Goal: Transaction & Acquisition: Purchase product/service

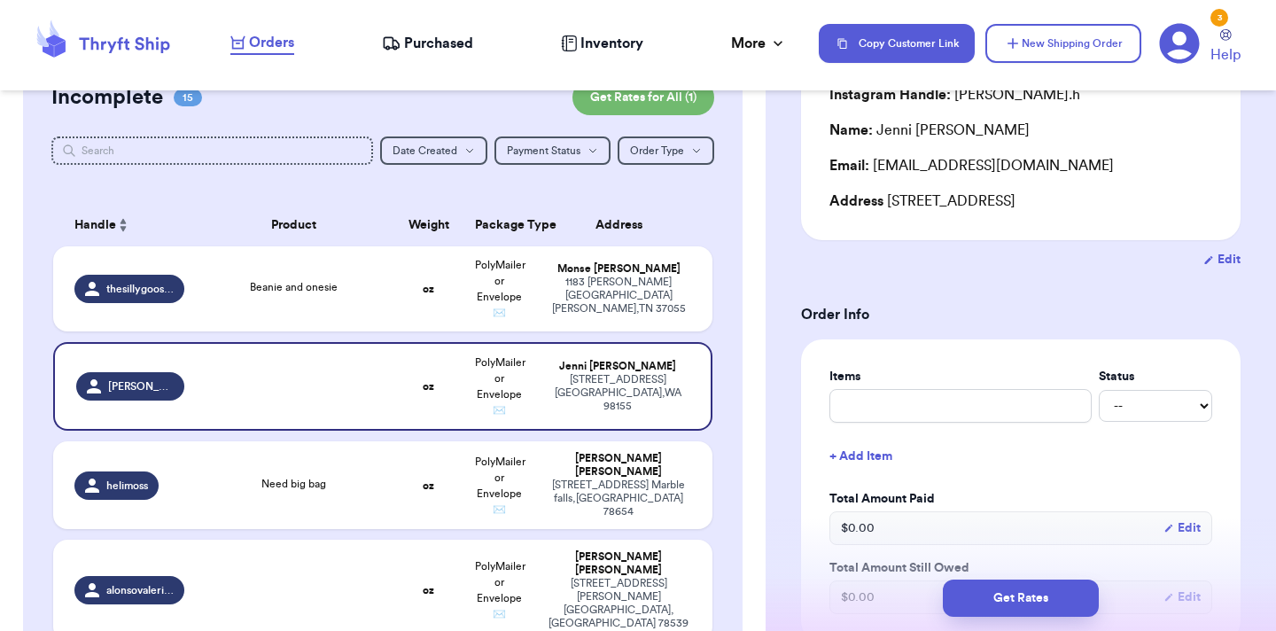
scroll to position [1299, 0]
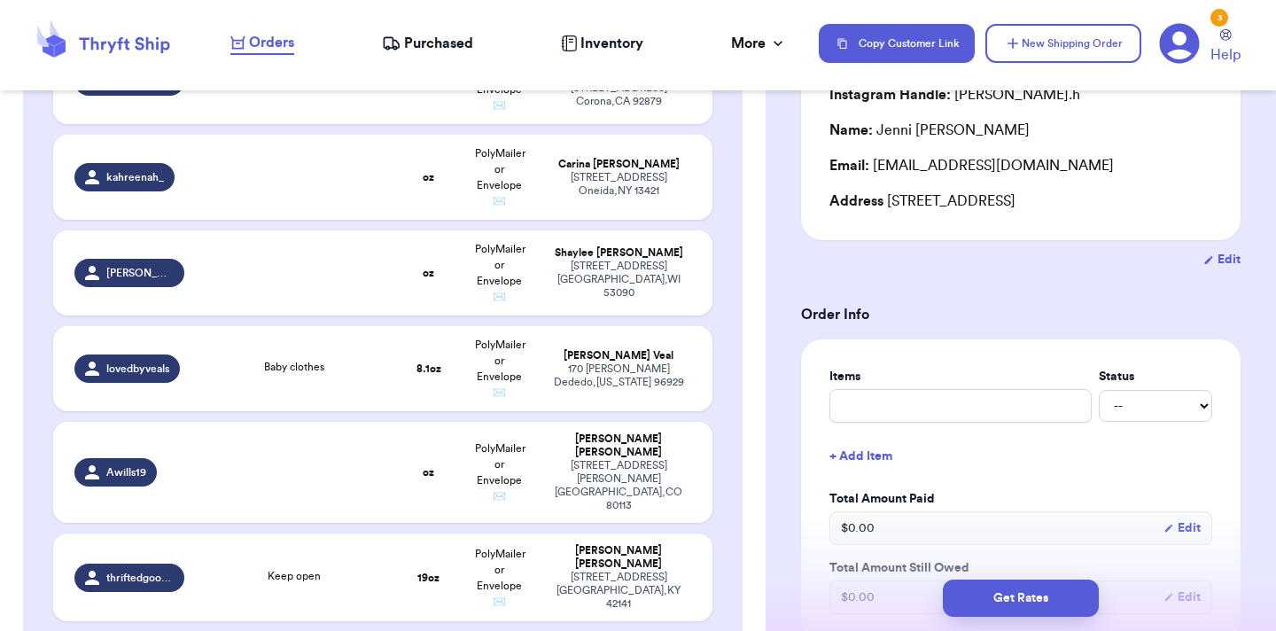
click at [313, 326] on td "Baby clothes" at bounding box center [294, 368] width 198 height 85
type input "Baby clothes"
type input "8.1"
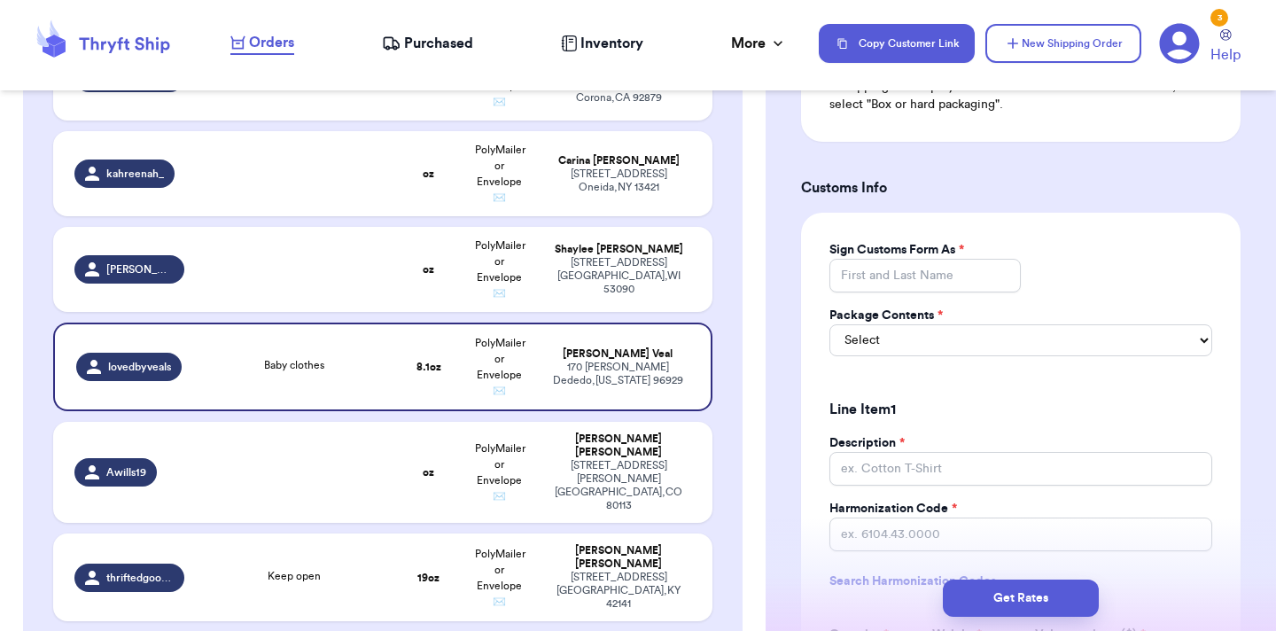
scroll to position [1274, 0]
click at [932, 261] on input "Sign Customs Form As *" at bounding box center [924, 278] width 191 height 34
type input "[PERSON_NAME]"
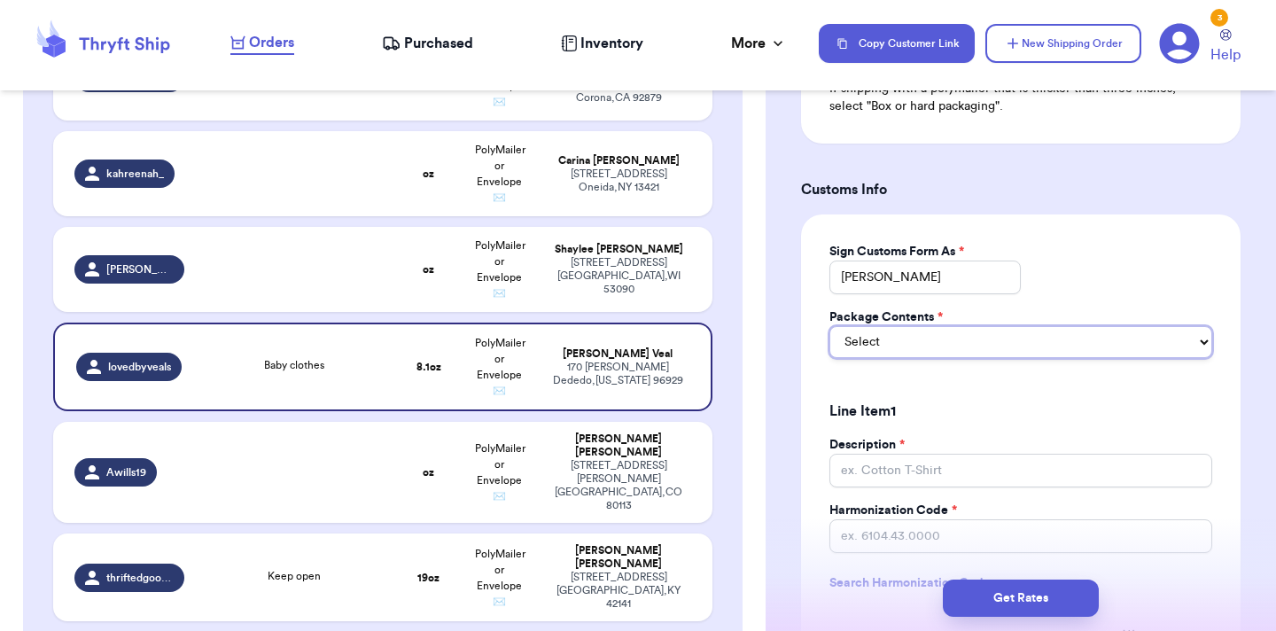
click at [951, 335] on select "Select Merchandise Gift Documents" at bounding box center [1020, 342] width 383 height 32
select select "GIFT"
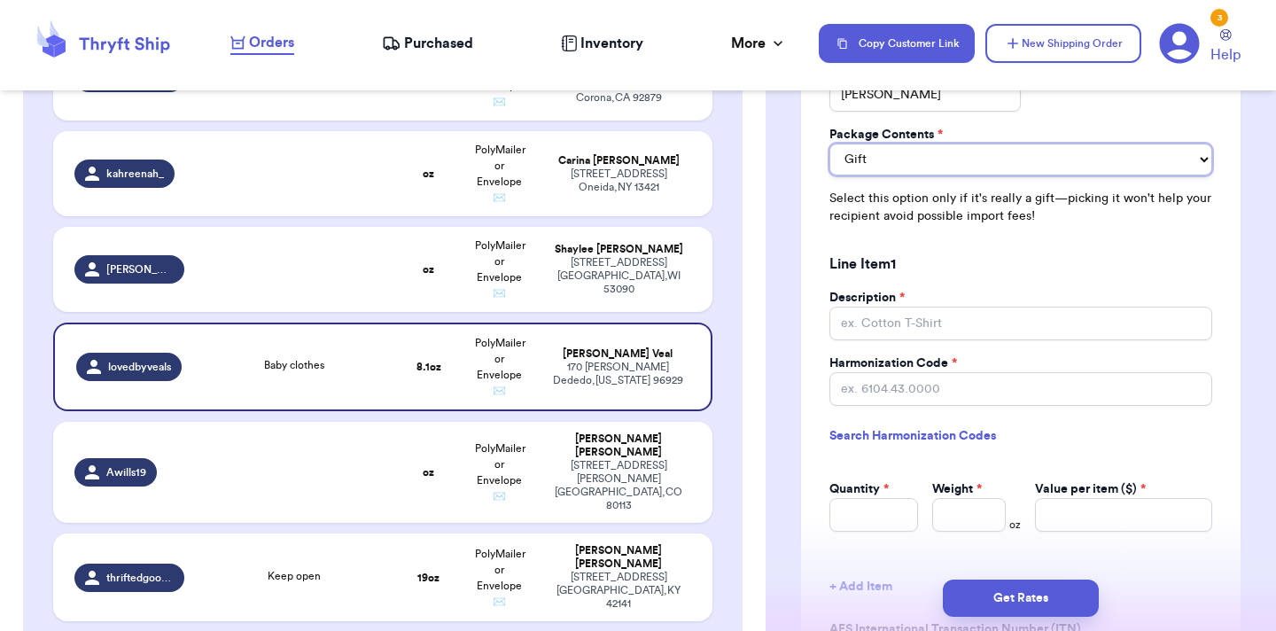
scroll to position [1459, 0]
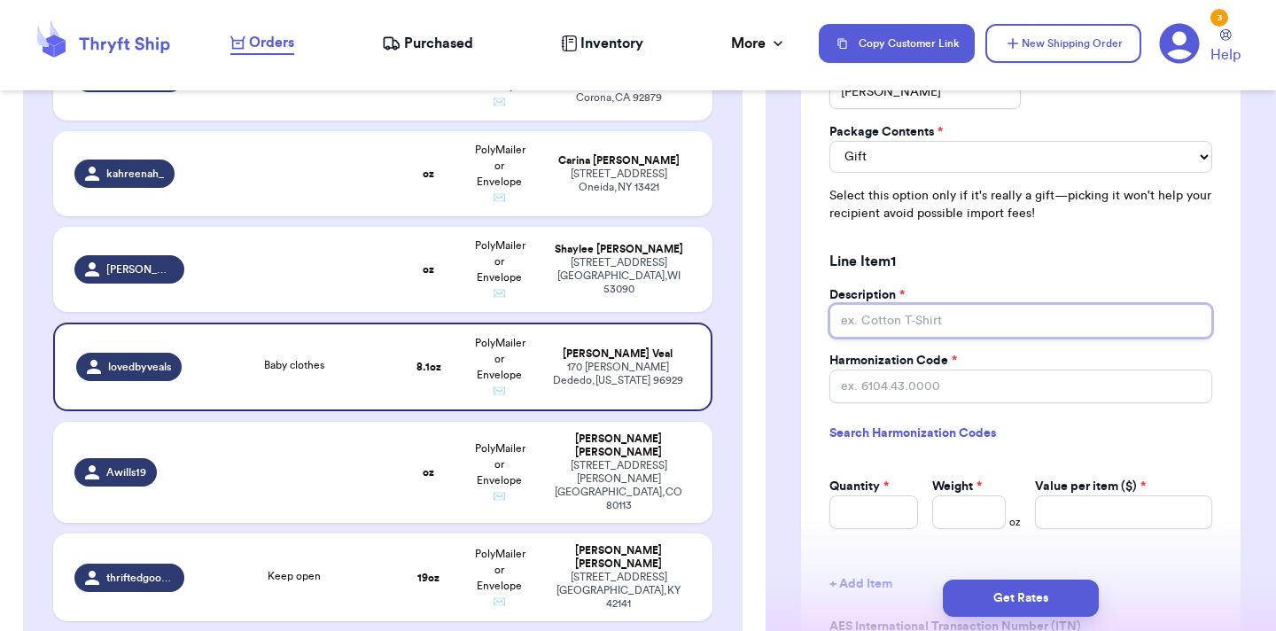
click at [920, 315] on input "Description *" at bounding box center [1020, 321] width 383 height 34
click at [900, 305] on input "Two bbaby jumpsuits" at bounding box center [1020, 321] width 383 height 34
type input "Baby clothes"
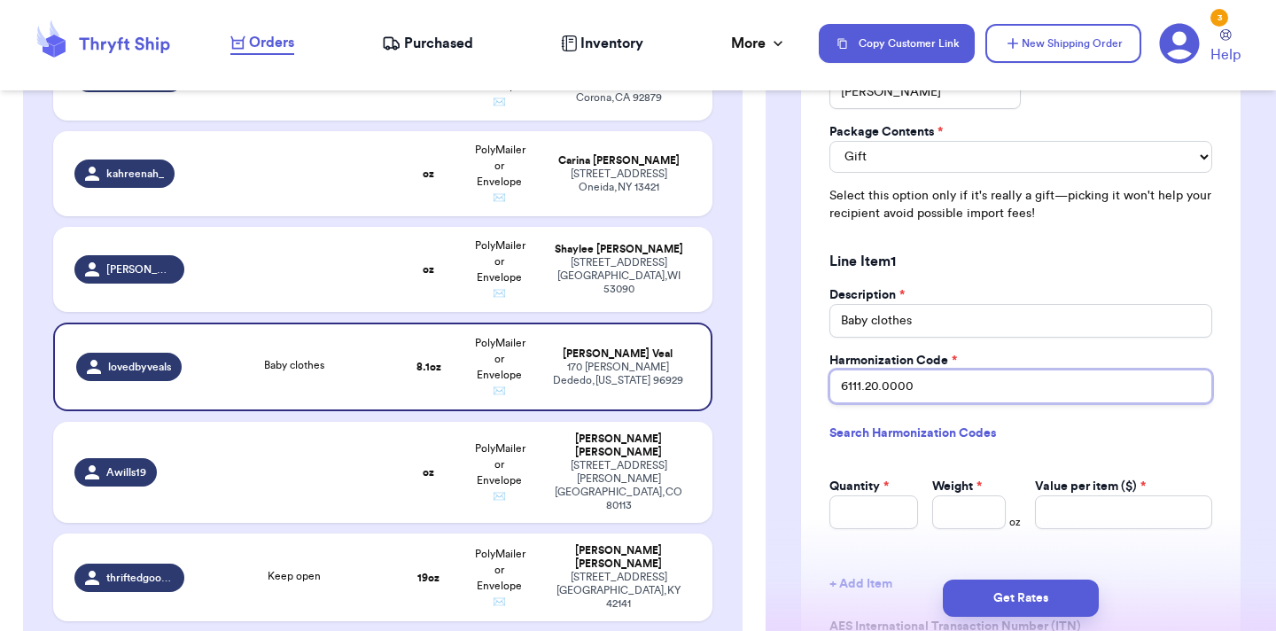
type input "6111.20.0000"
type input "1"
click at [890, 495] on input "1" at bounding box center [873, 512] width 89 height 34
type input "2"
type input "4"
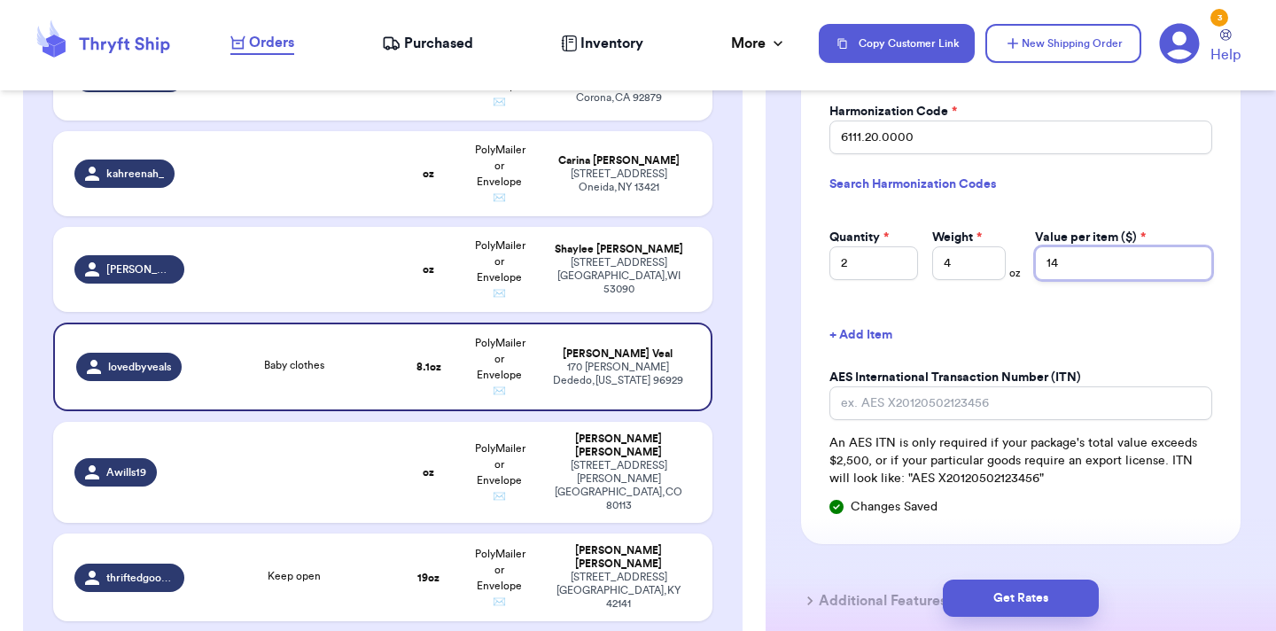
scroll to position [1715, 0]
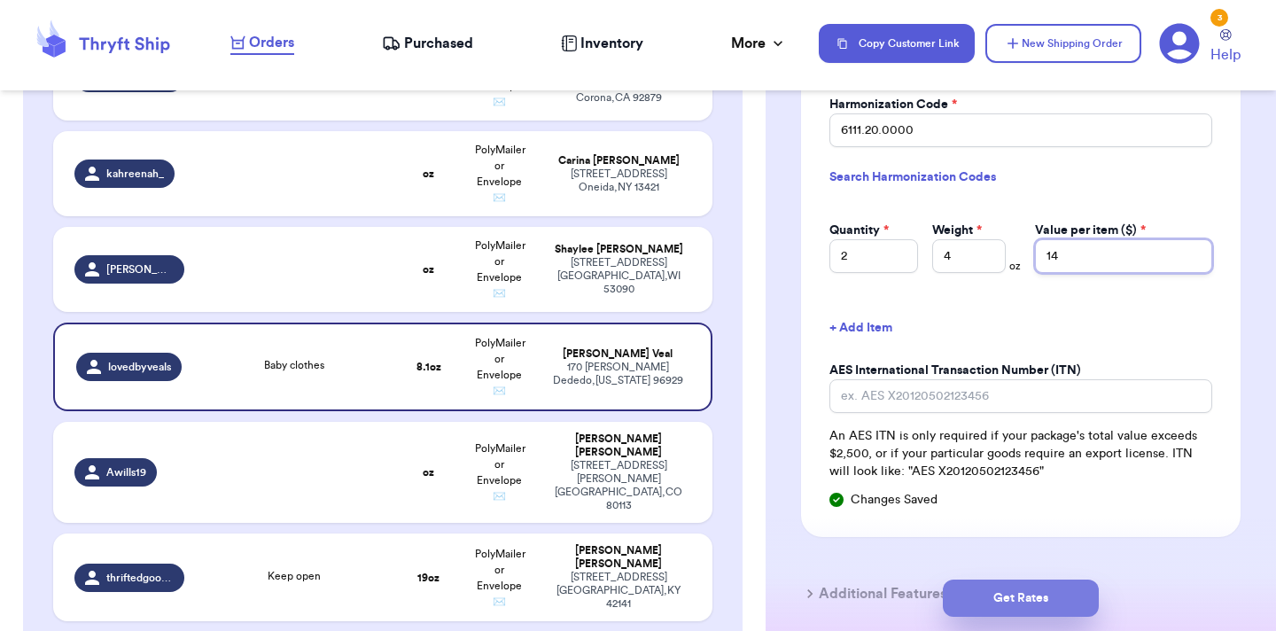
type input "14"
click at [1000, 592] on button "Get Rates" at bounding box center [1021, 597] width 156 height 37
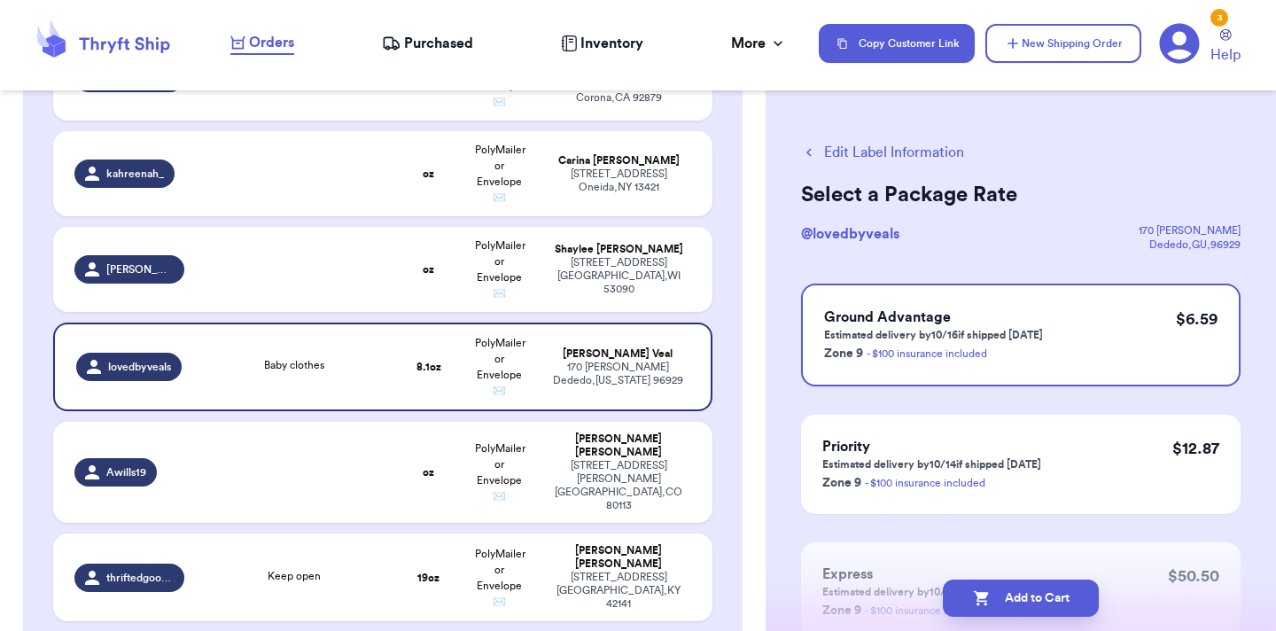
click at [1000, 592] on button "Add to Cart" at bounding box center [1021, 597] width 156 height 37
checkbox input "true"
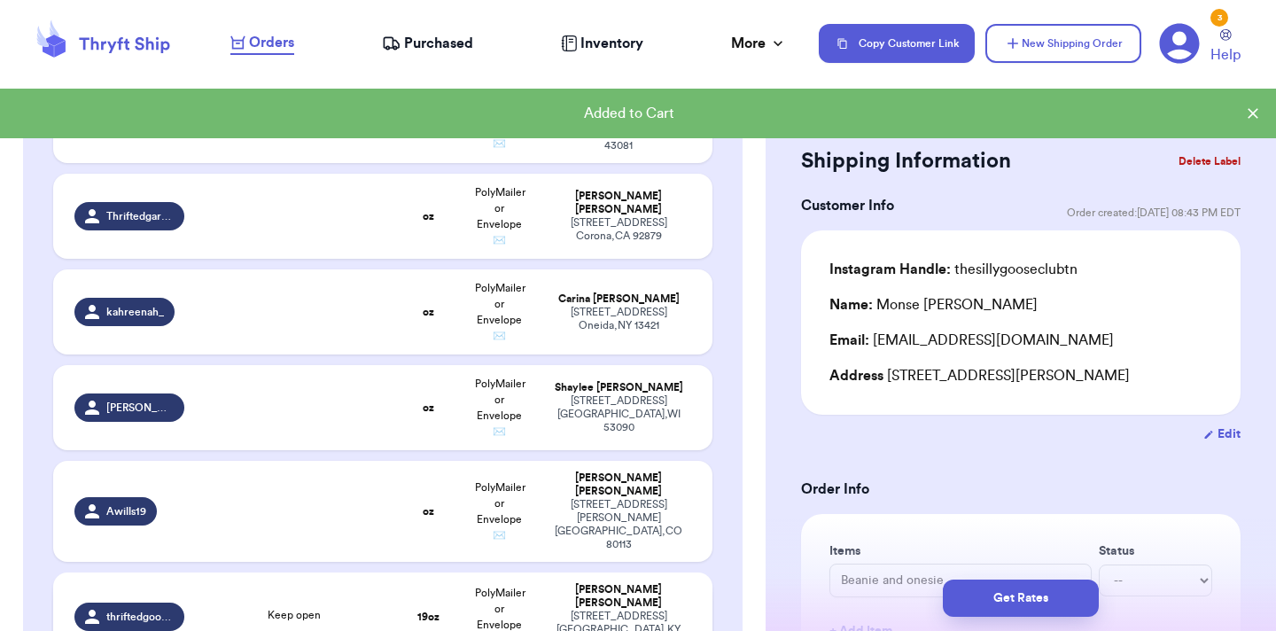
scroll to position [1163, 0]
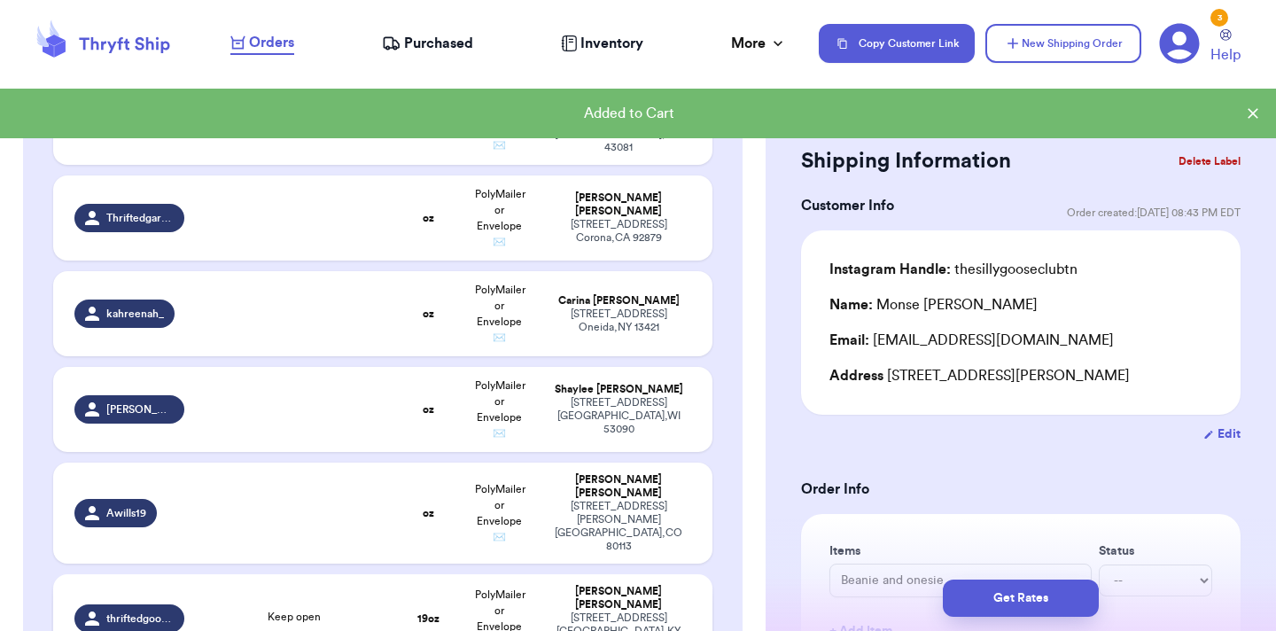
click at [339, 369] on td at bounding box center [294, 409] width 198 height 85
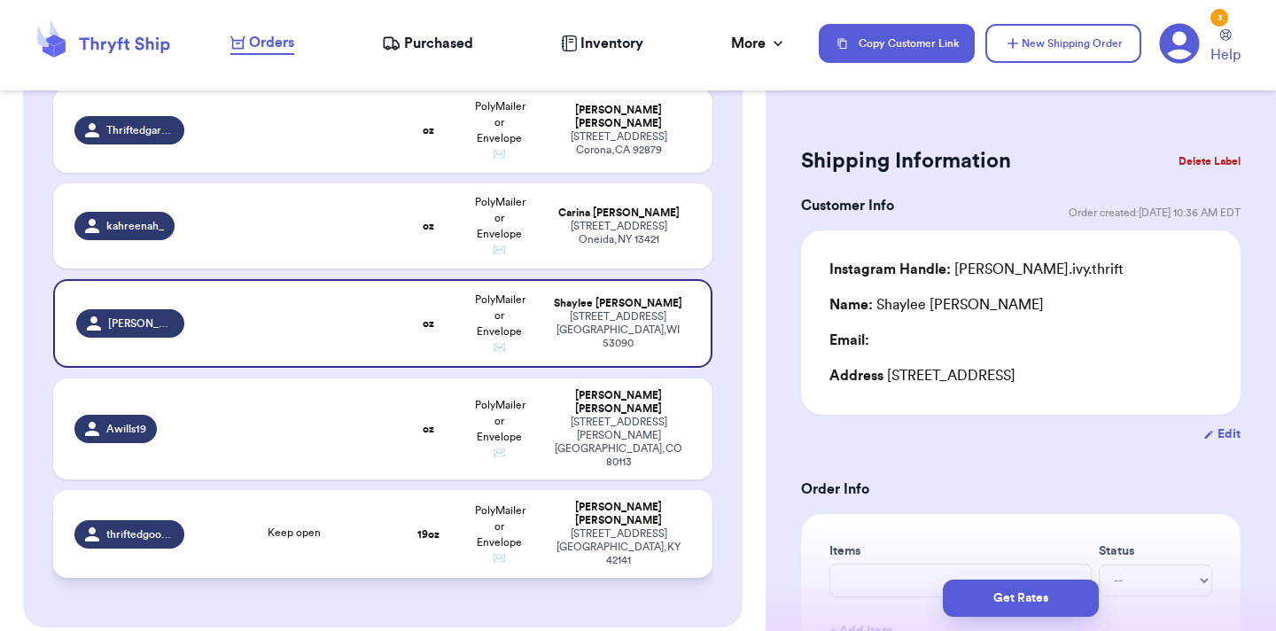
scroll to position [1209, 0]
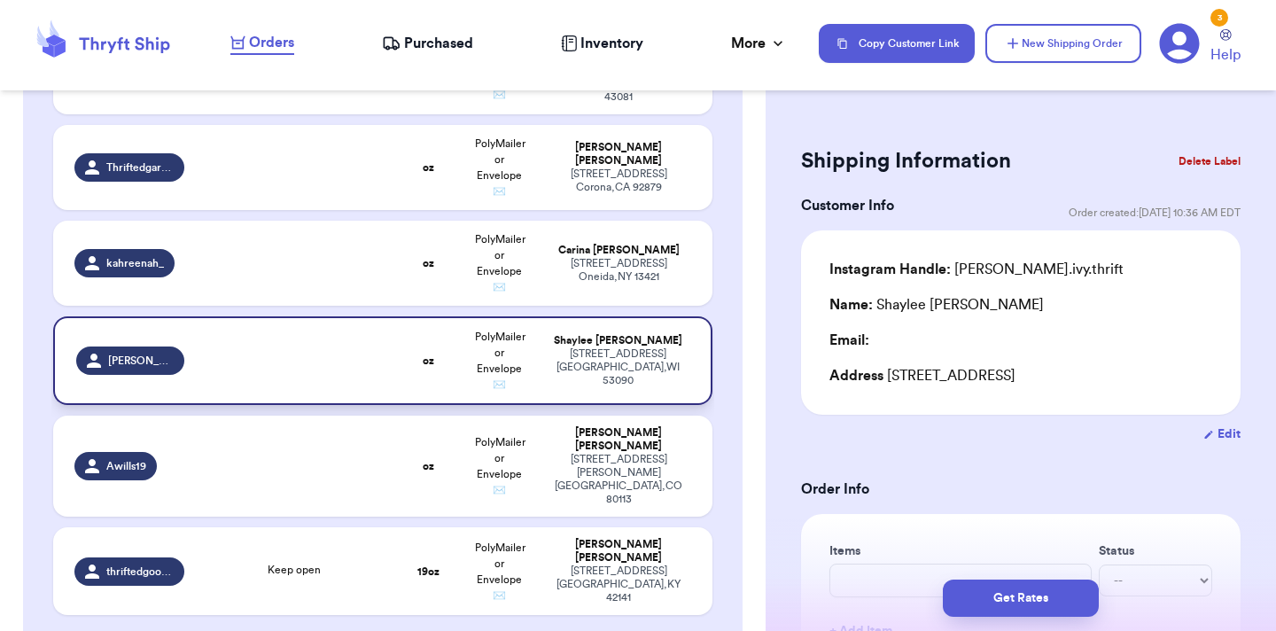
click at [254, 316] on td at bounding box center [294, 360] width 198 height 89
click at [1204, 149] on button "Delete Label" at bounding box center [1209, 161] width 76 height 39
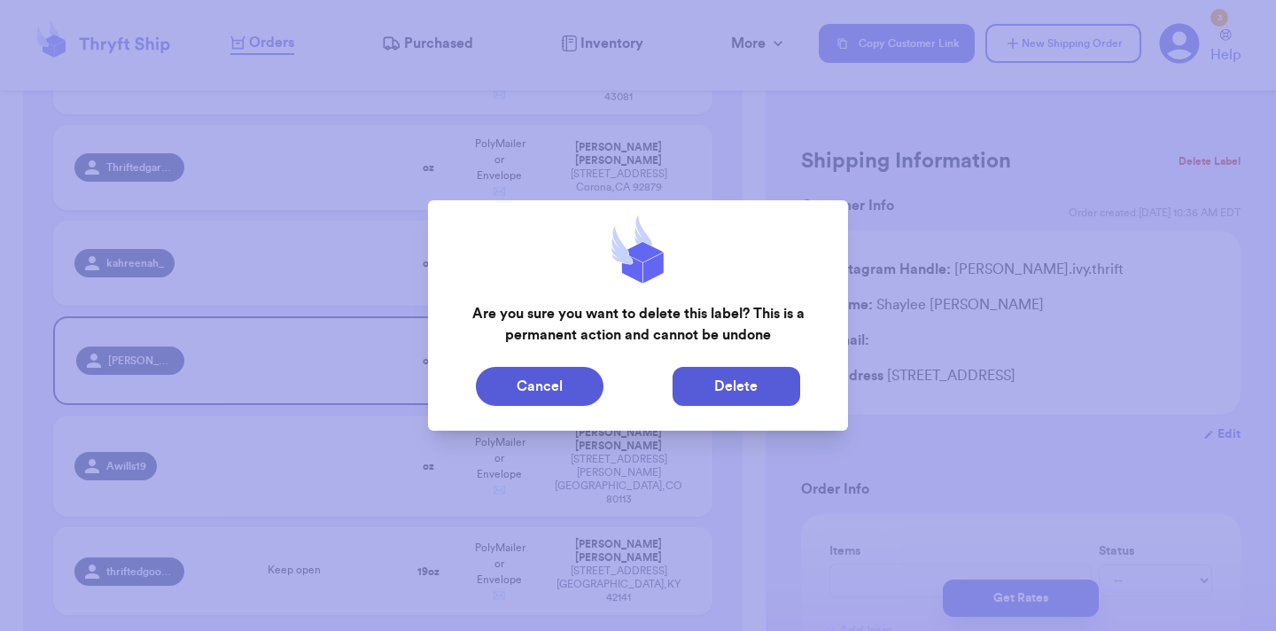
click at [729, 393] on button "Delete" at bounding box center [737, 386] width 128 height 39
type input "Beanie and onesie"
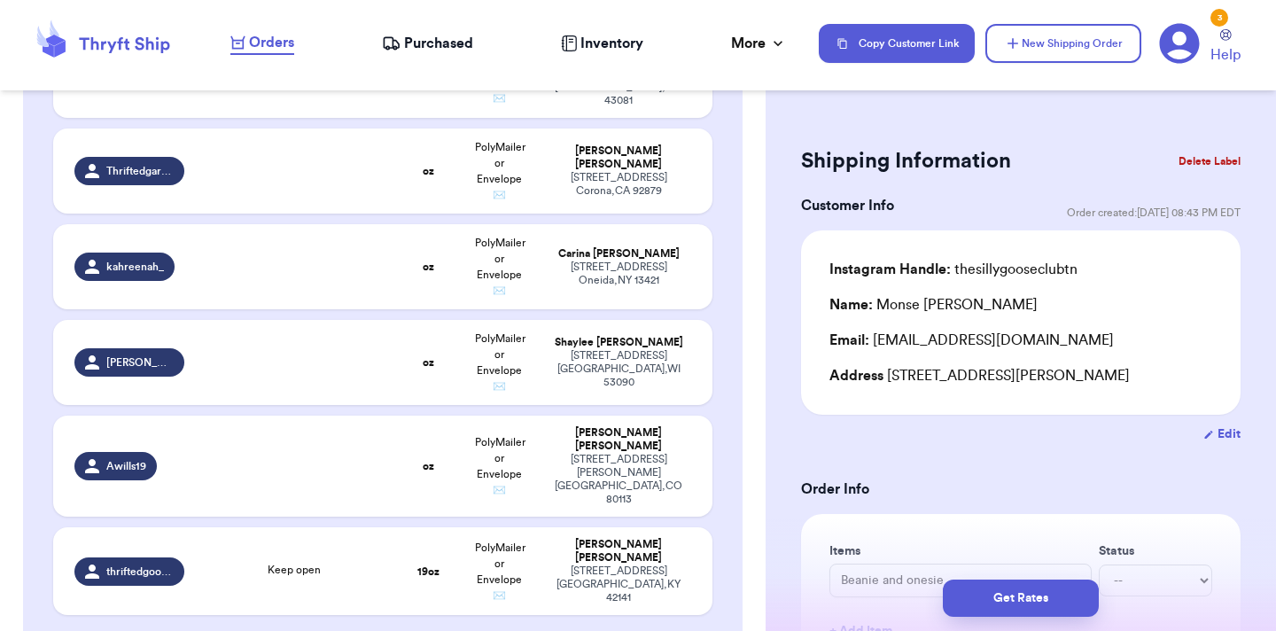
scroll to position [1213, 0]
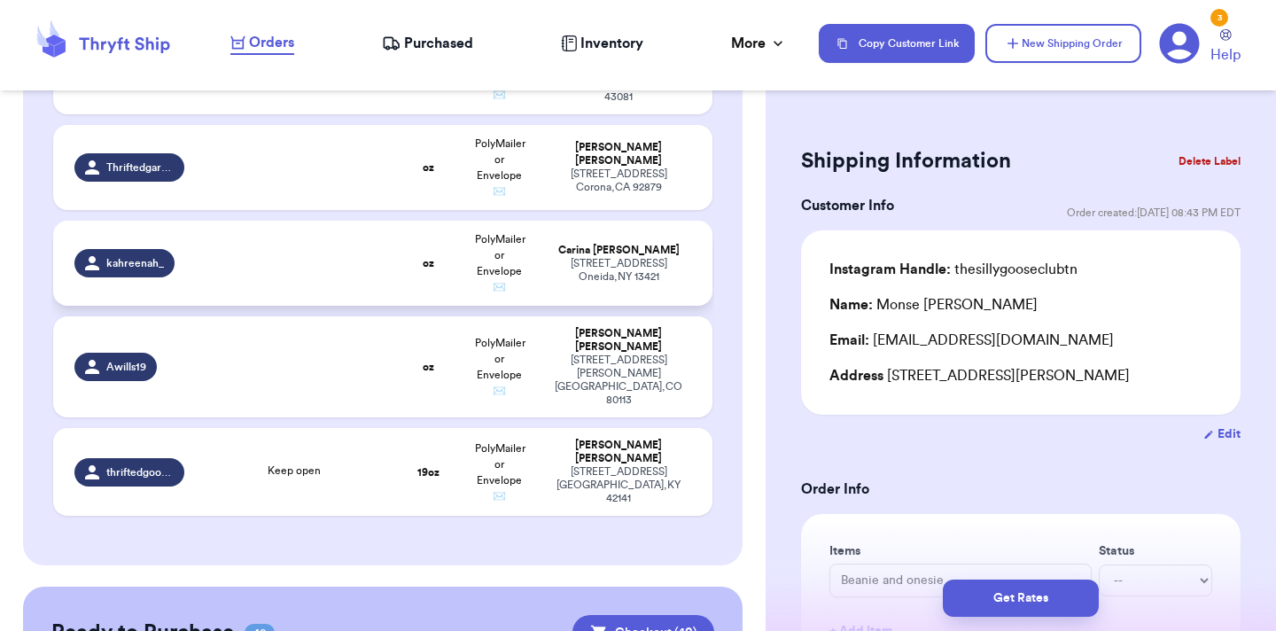
click at [274, 221] on td at bounding box center [294, 263] width 198 height 85
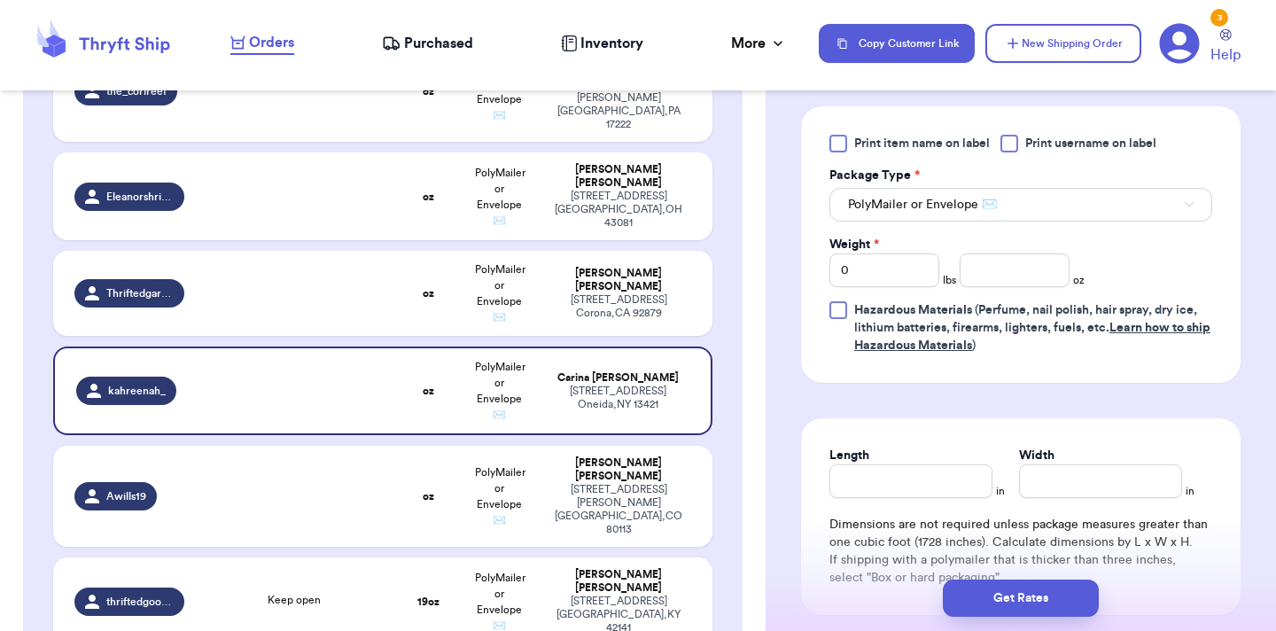
scroll to position [780, 0]
click at [1007, 276] on input "number" at bounding box center [1015, 272] width 110 height 34
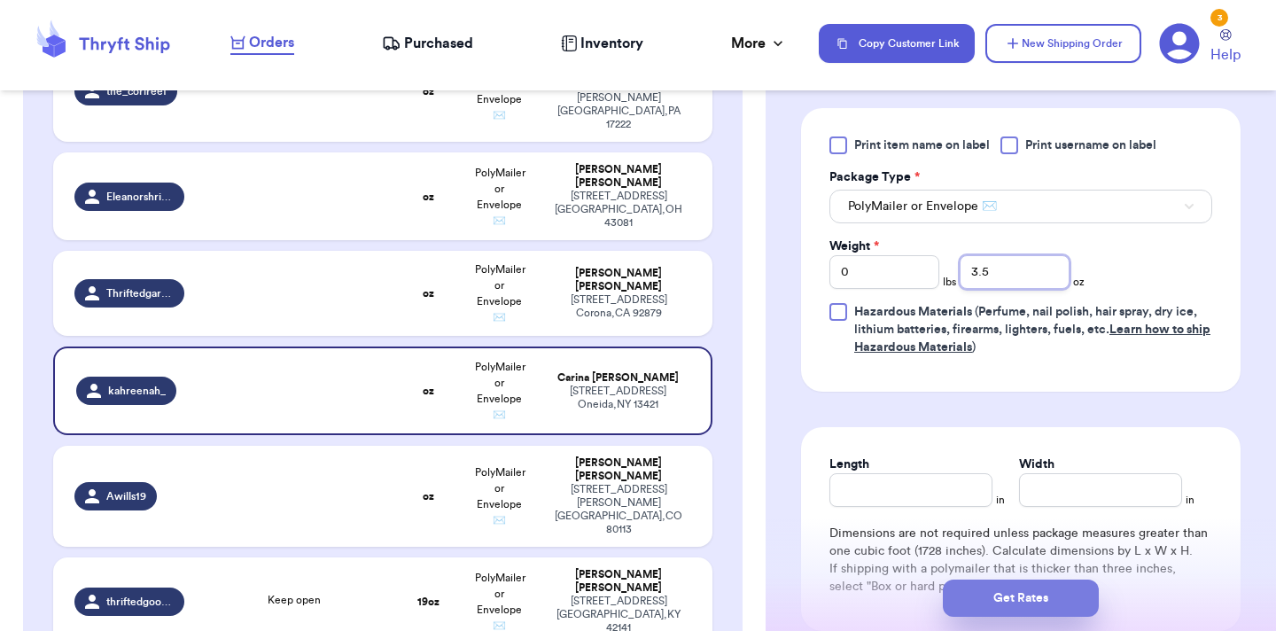
type input "3.5"
click at [1015, 603] on button "Get Rates" at bounding box center [1021, 597] width 156 height 37
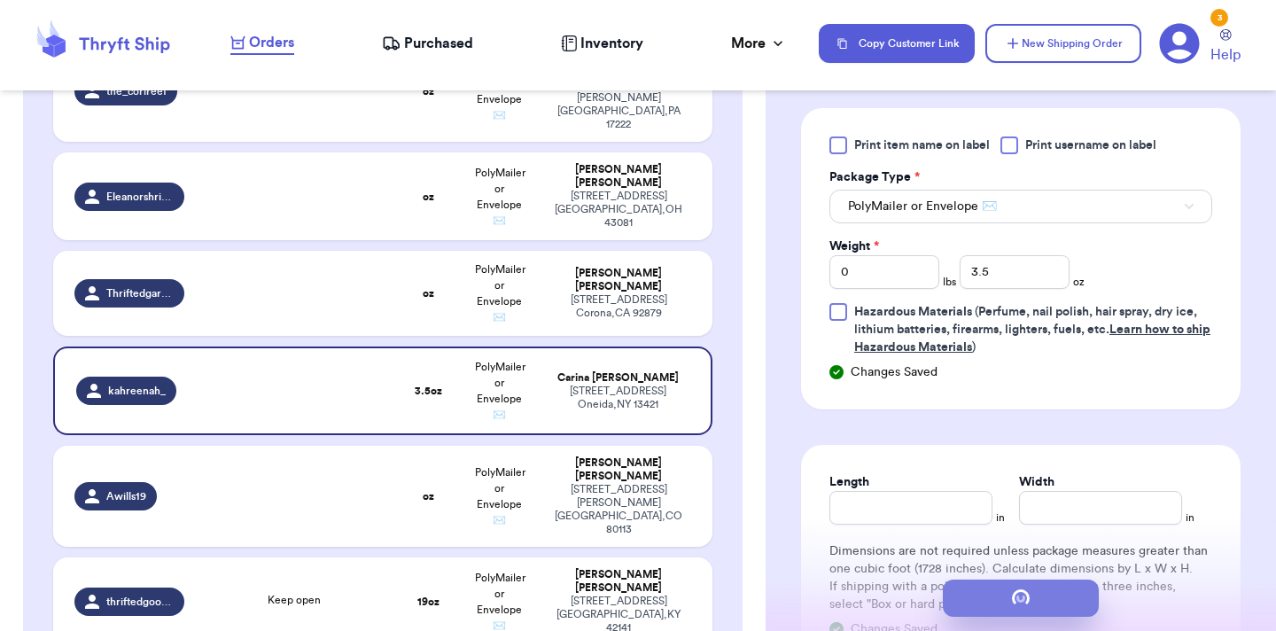
scroll to position [0, 0]
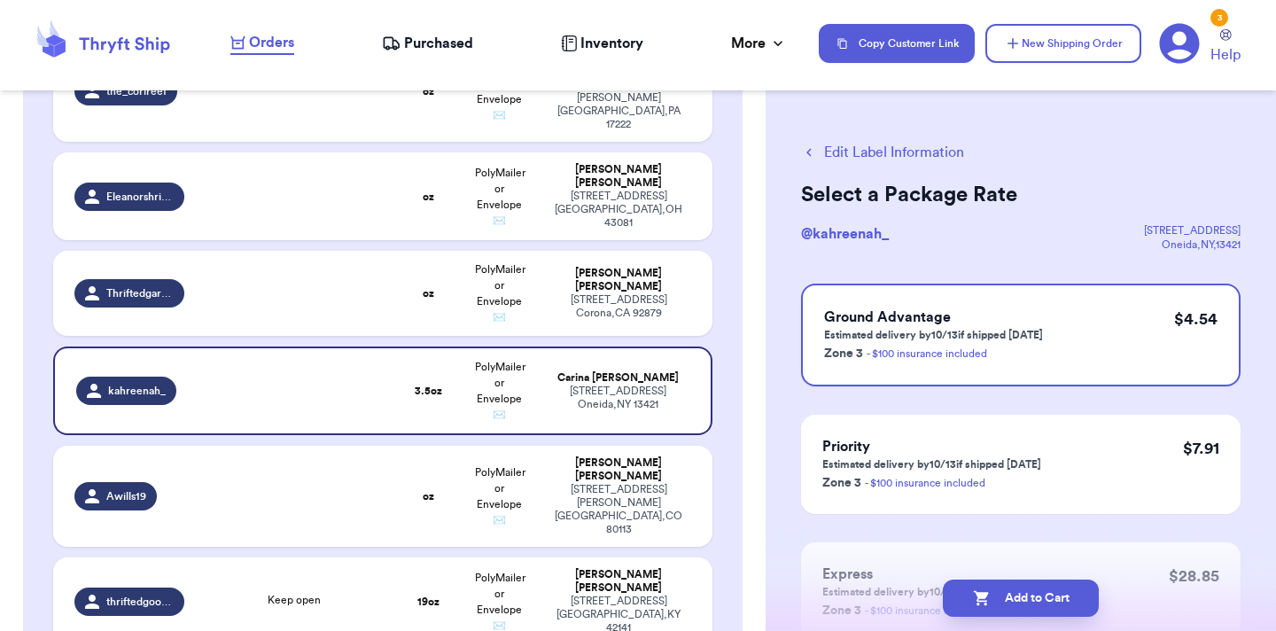
click at [1015, 603] on button "Add to Cart" at bounding box center [1021, 597] width 156 height 37
checkbox input "true"
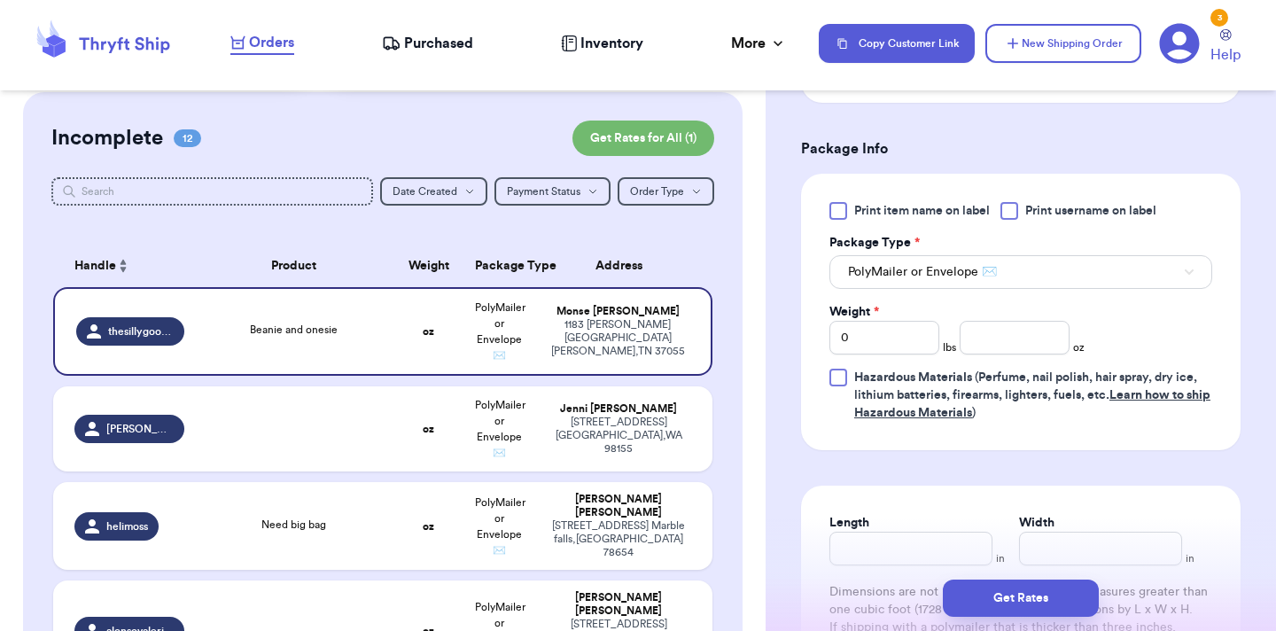
scroll to position [765, 0]
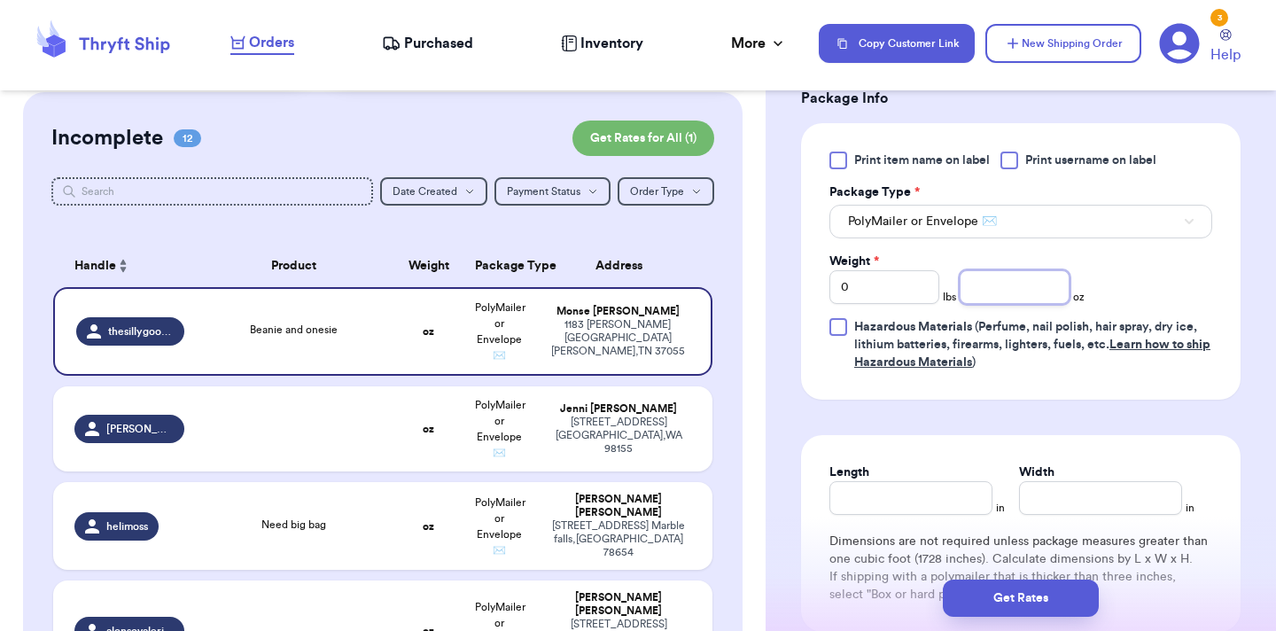
click at [997, 288] on input "number" at bounding box center [1015, 287] width 110 height 34
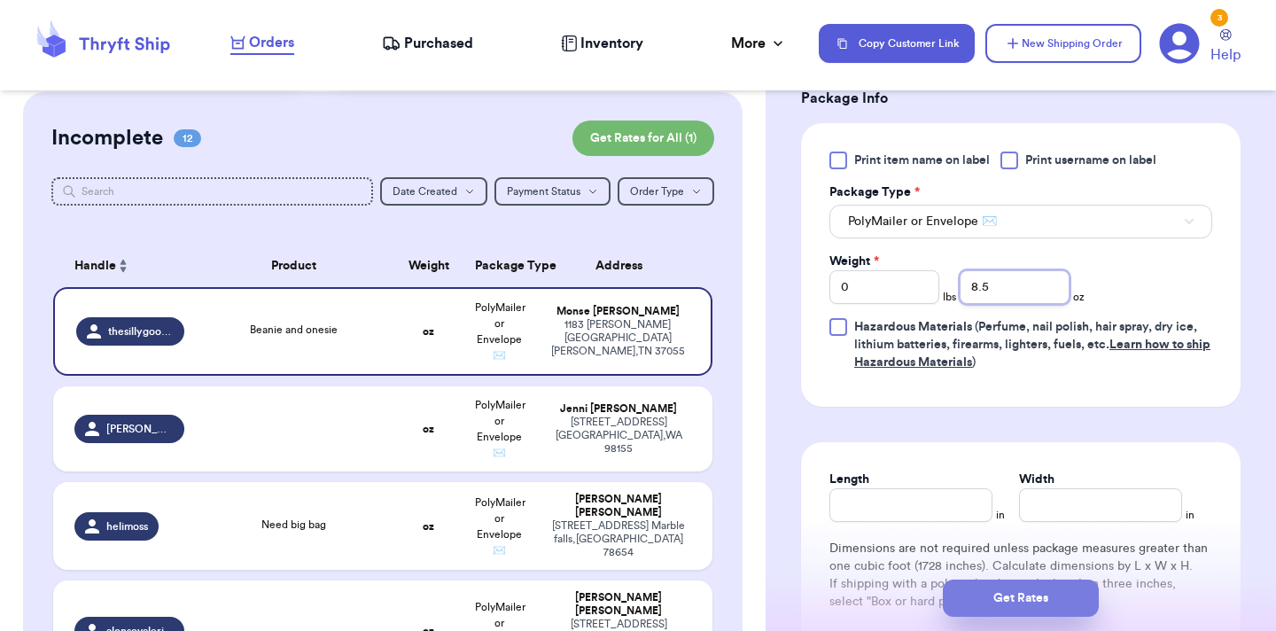
type input "8.5"
click at [1023, 607] on button "Get Rates" at bounding box center [1021, 597] width 156 height 37
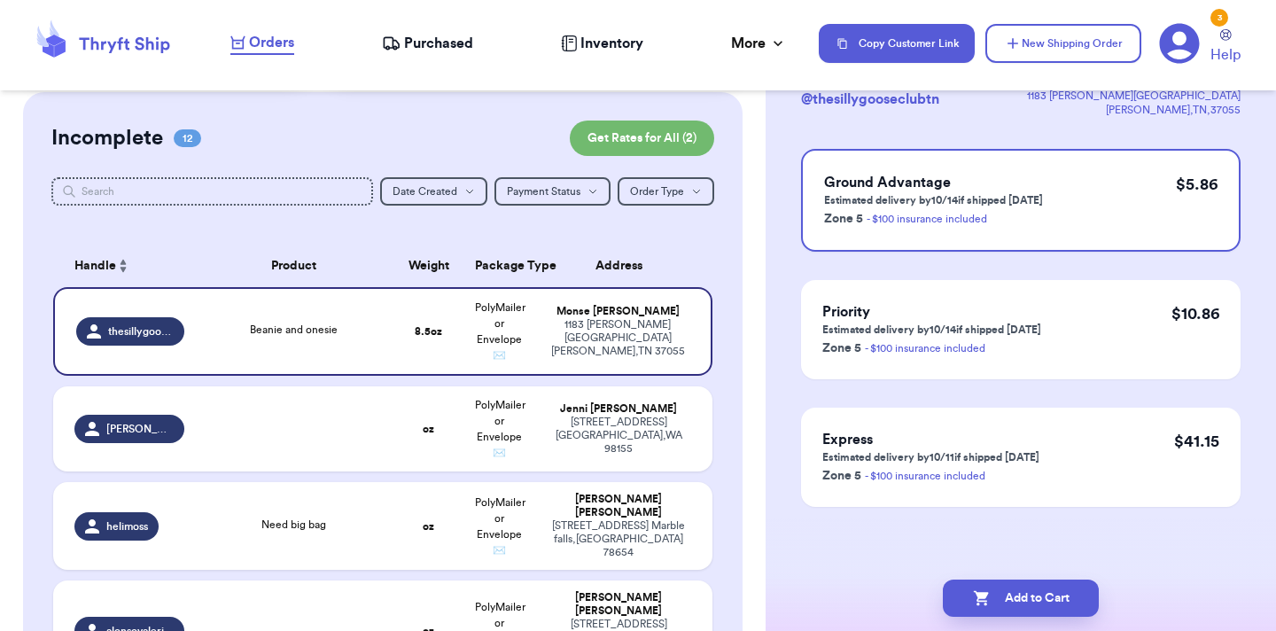
scroll to position [0, 0]
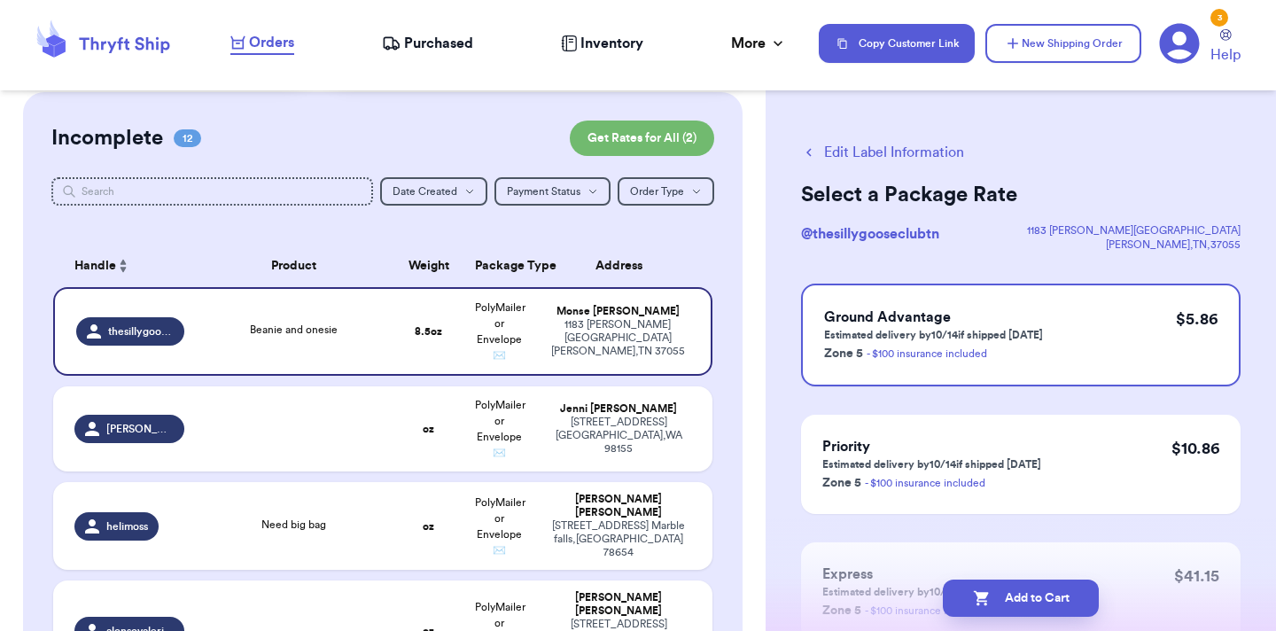
click at [1023, 607] on button "Add to Cart" at bounding box center [1021, 597] width 156 height 37
checkbox input "true"
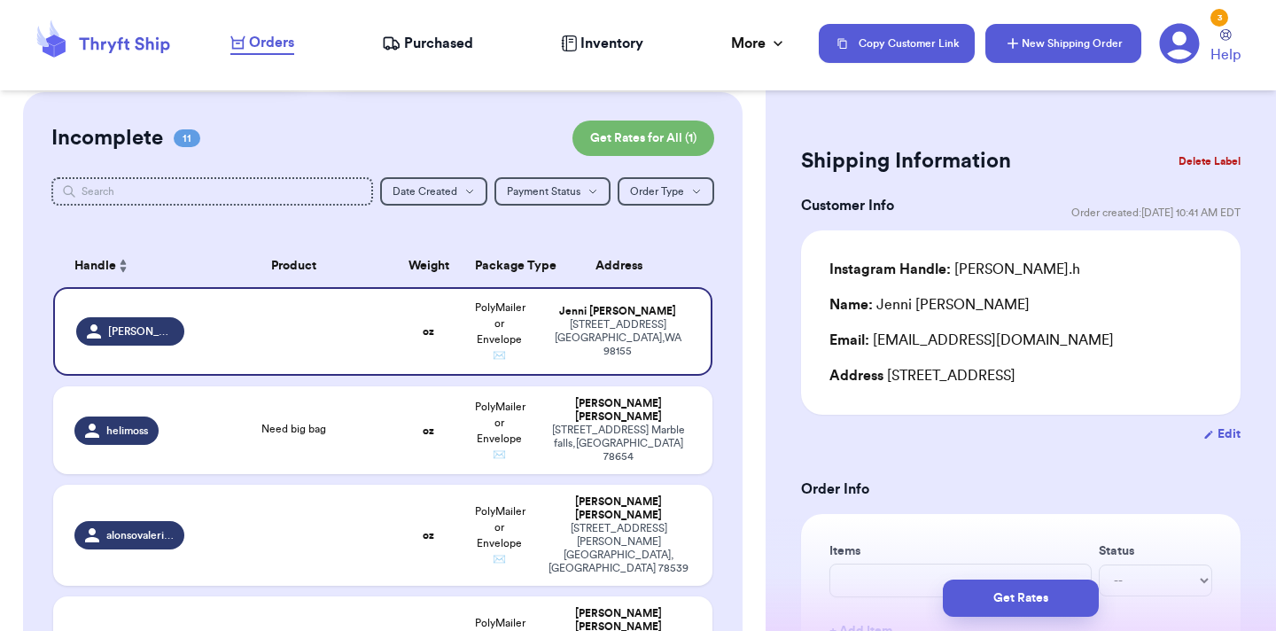
click at [1105, 47] on button "New Shipping Order" at bounding box center [1063, 43] width 156 height 39
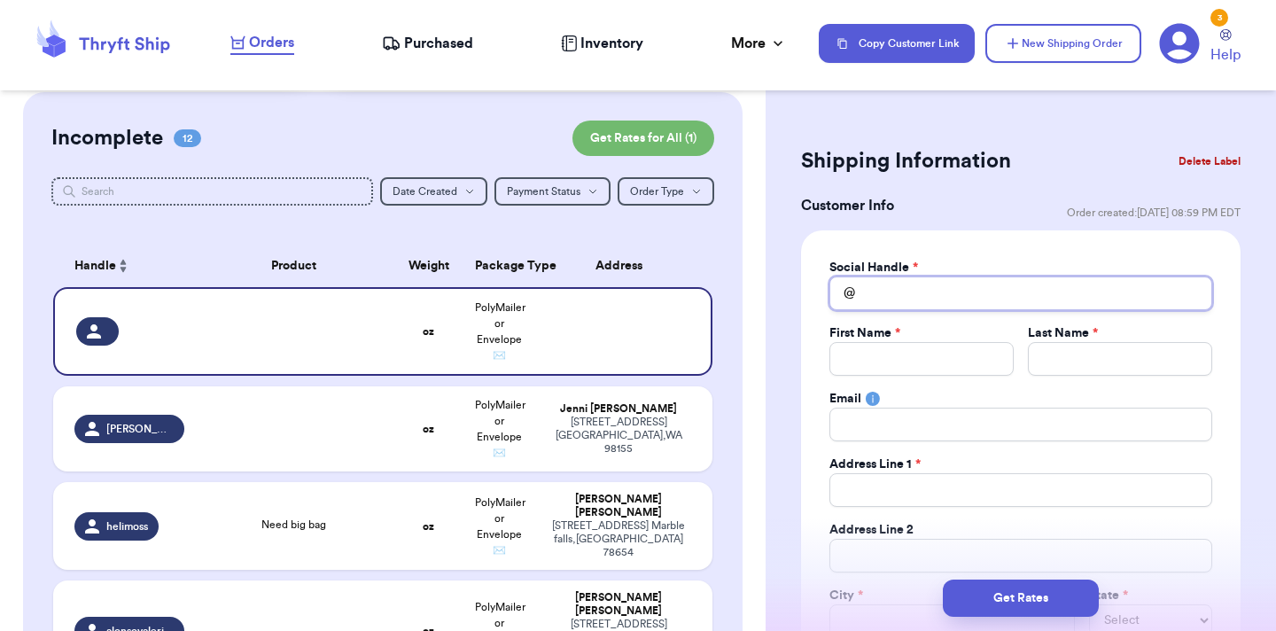
click at [913, 296] on input "Total Amount Paid" at bounding box center [1020, 293] width 383 height 34
type input "g"
type input "gv"
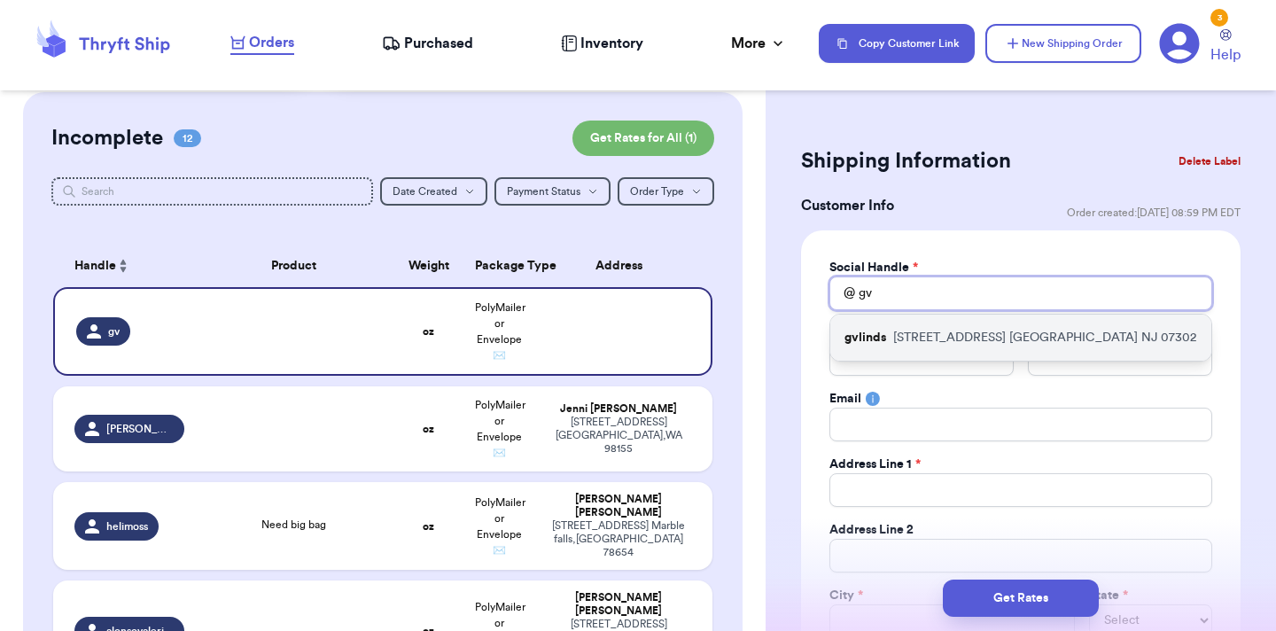
type input "gv"
click at [886, 349] on div "gvlinds [STREET_ADDRESS]" at bounding box center [1020, 338] width 381 height 46
type input "gvlinds"
type input "[PERSON_NAME]"
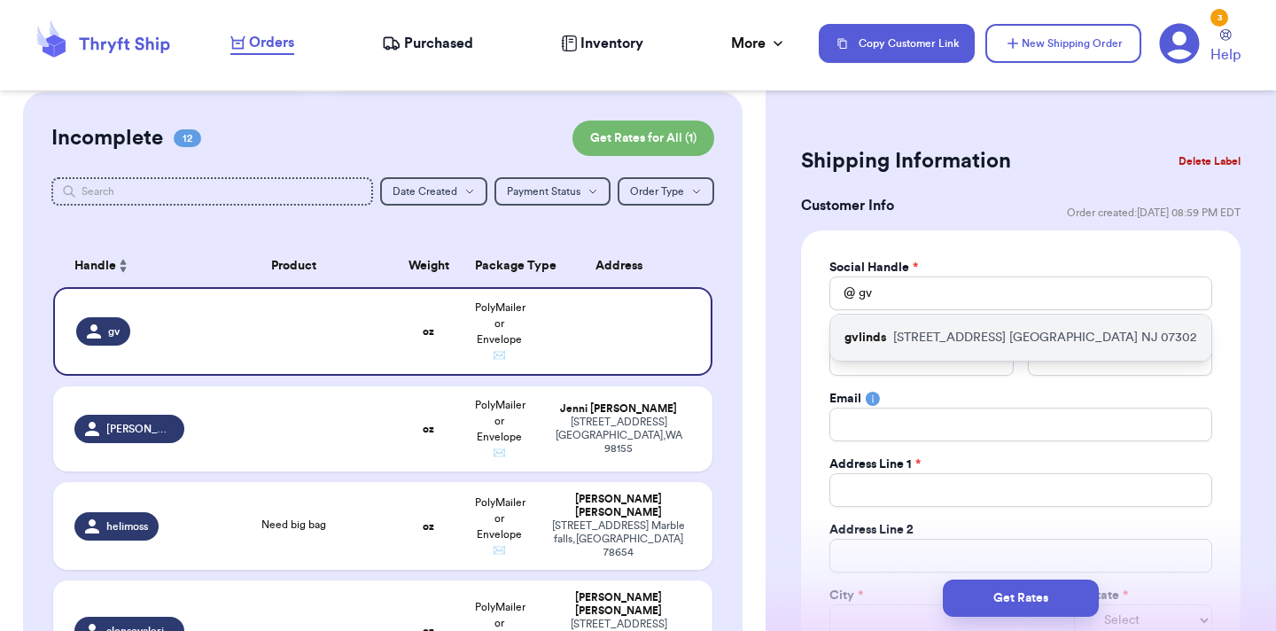
type input "[EMAIL_ADDRESS][PERSON_NAME][DOMAIN_NAME]"
type input "[STREET_ADDRESS]"
type input "Apt 202"
type input "[GEOGRAPHIC_DATA]"
select select "NJ"
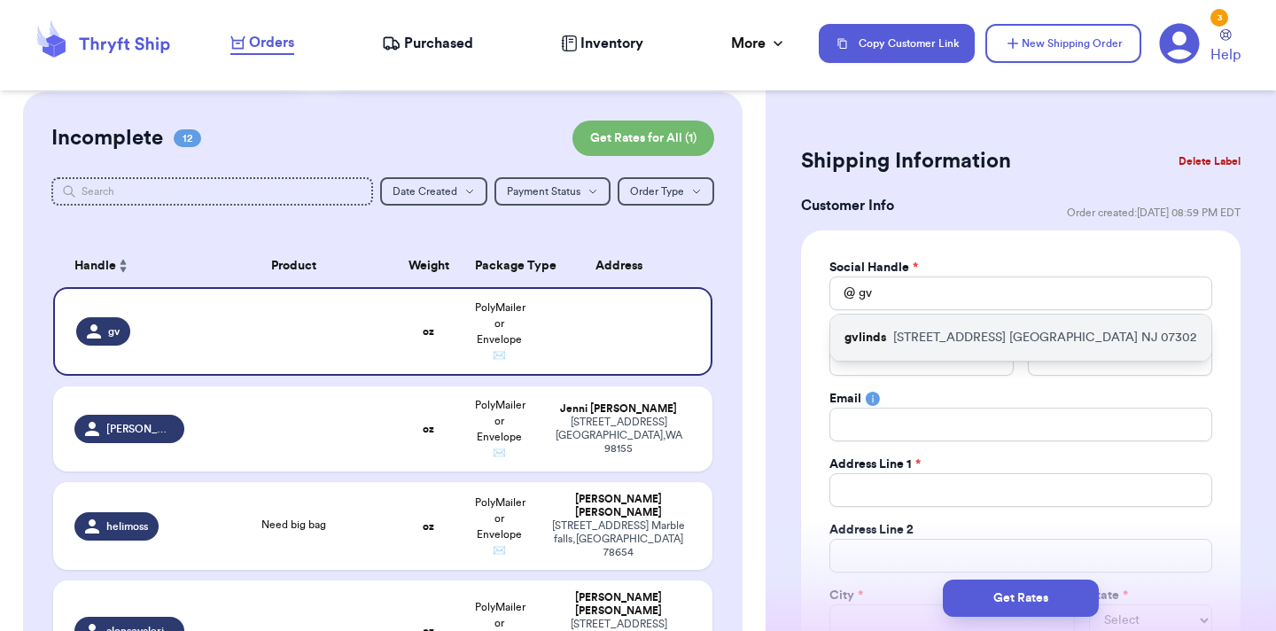
type input "07302"
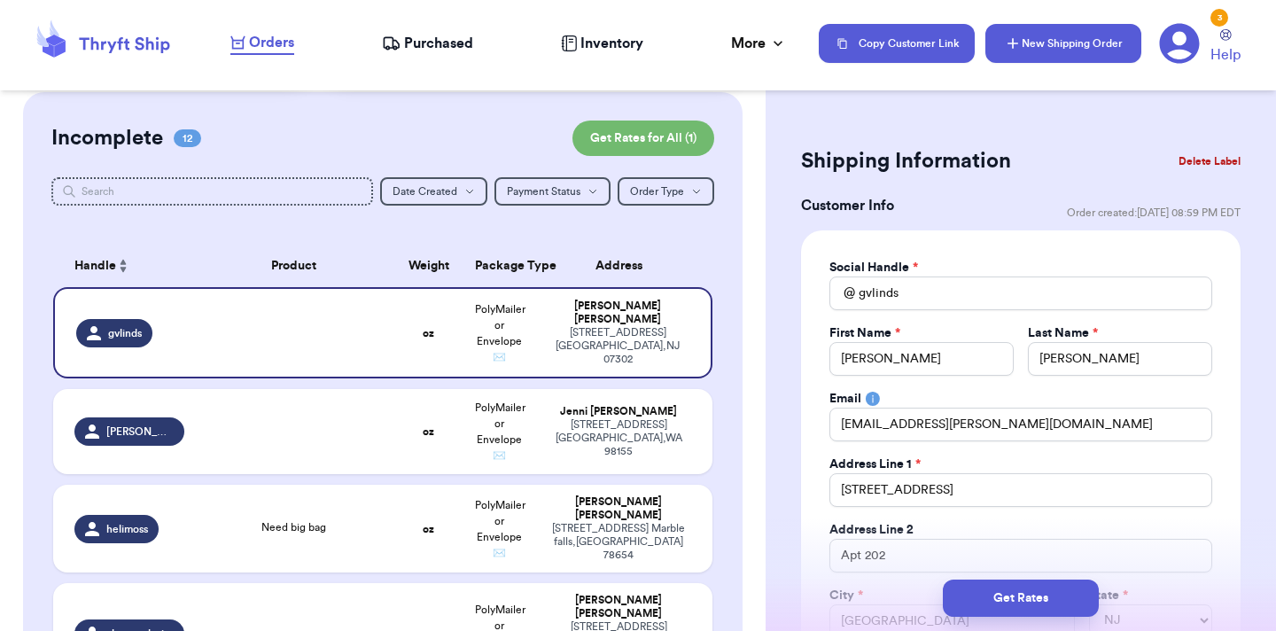
click at [1097, 47] on button "New Shipping Order" at bounding box center [1063, 43] width 156 height 39
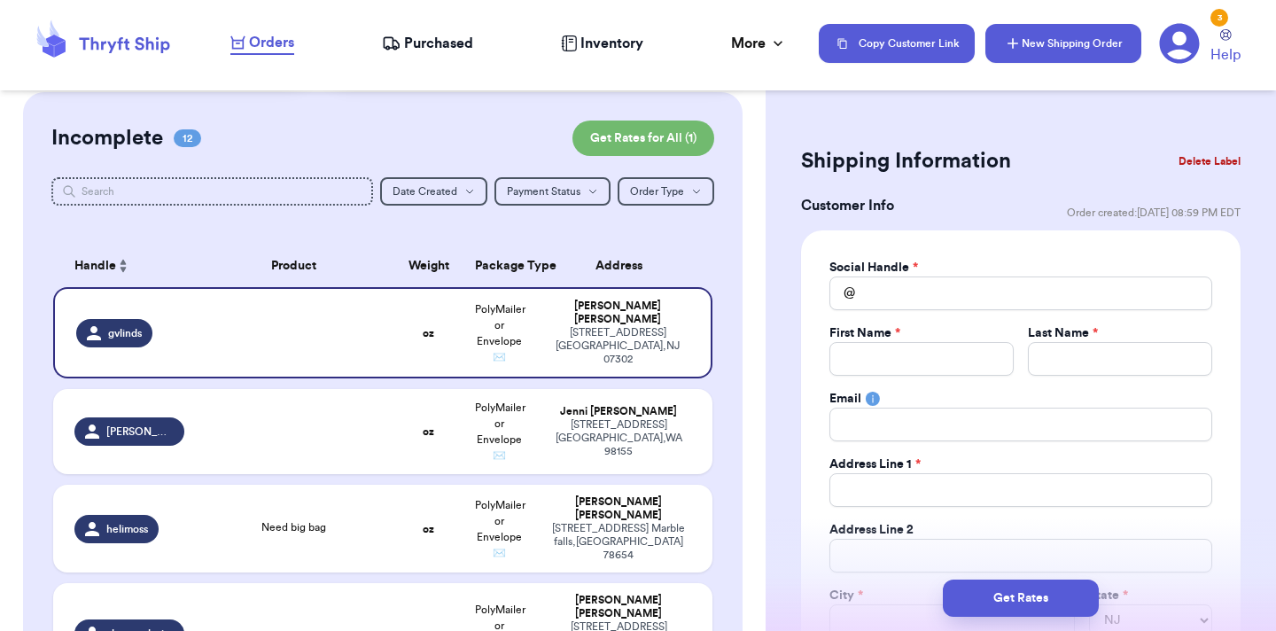
select select
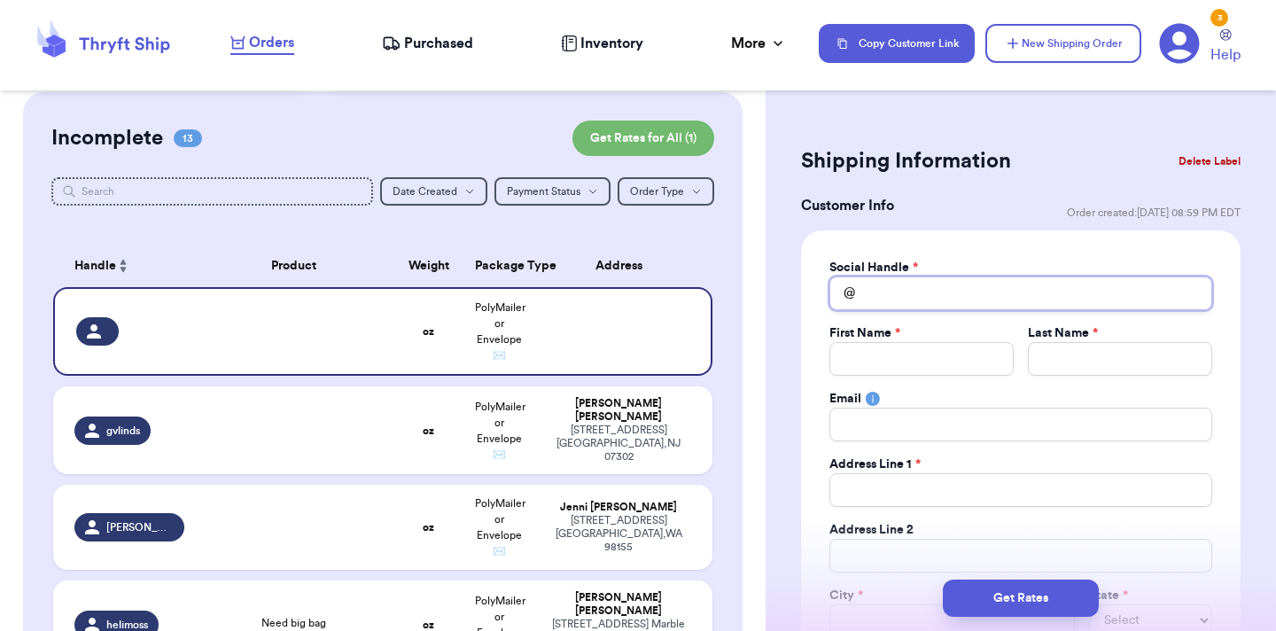
click at [945, 300] on input "Total Amount Paid" at bounding box center [1020, 293] width 383 height 34
type input "l"
type input "li"
type input "lif"
type input "life"
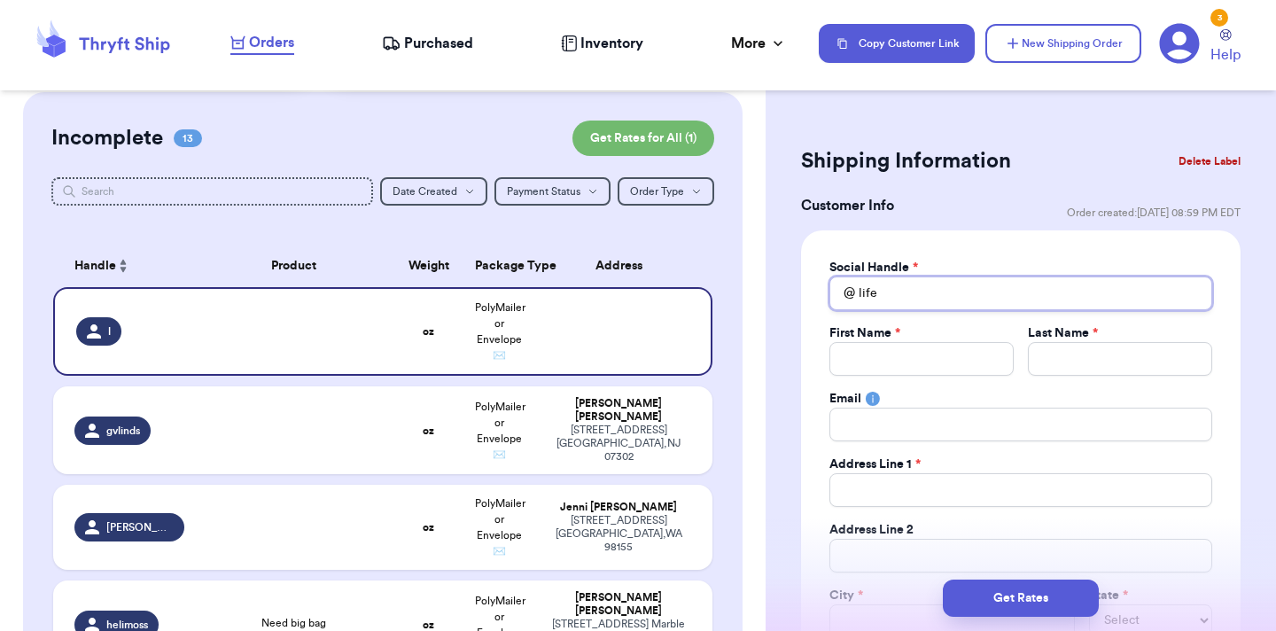
type input "life"
type input "lifew"
type input "lifewi"
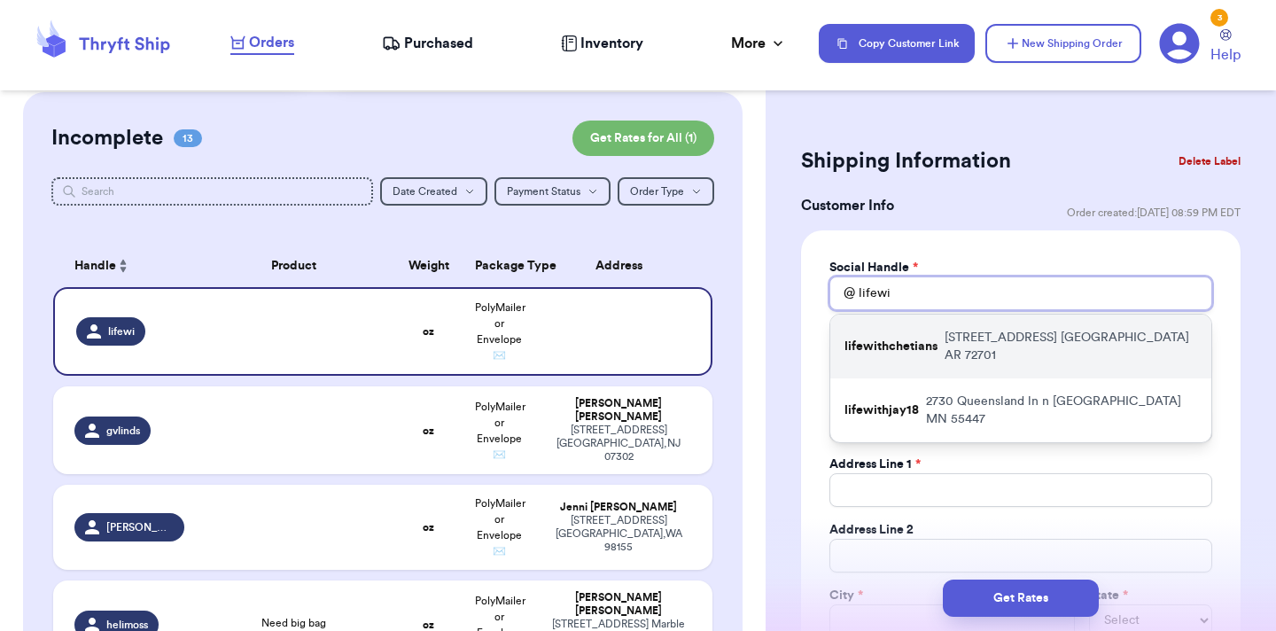
type input "lifewi"
click at [1099, 340] on p "[STREET_ADDRESS]" at bounding box center [1071, 346] width 253 height 35
type input "lifewithchetians"
type input "[PERSON_NAME]"
type input "Chetian"
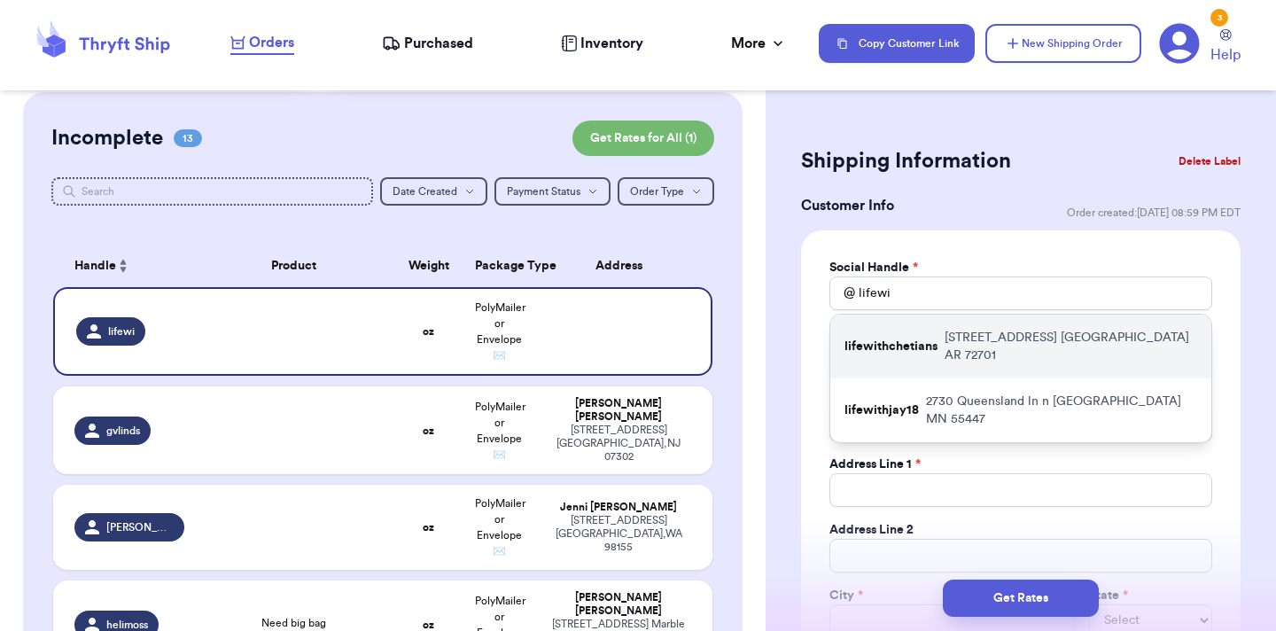
type input "[EMAIL_ADDRESS][DOMAIN_NAME]"
type input "[STREET_ADDRESS]"
type input "[GEOGRAPHIC_DATA]"
select select "AR"
type input "72701"
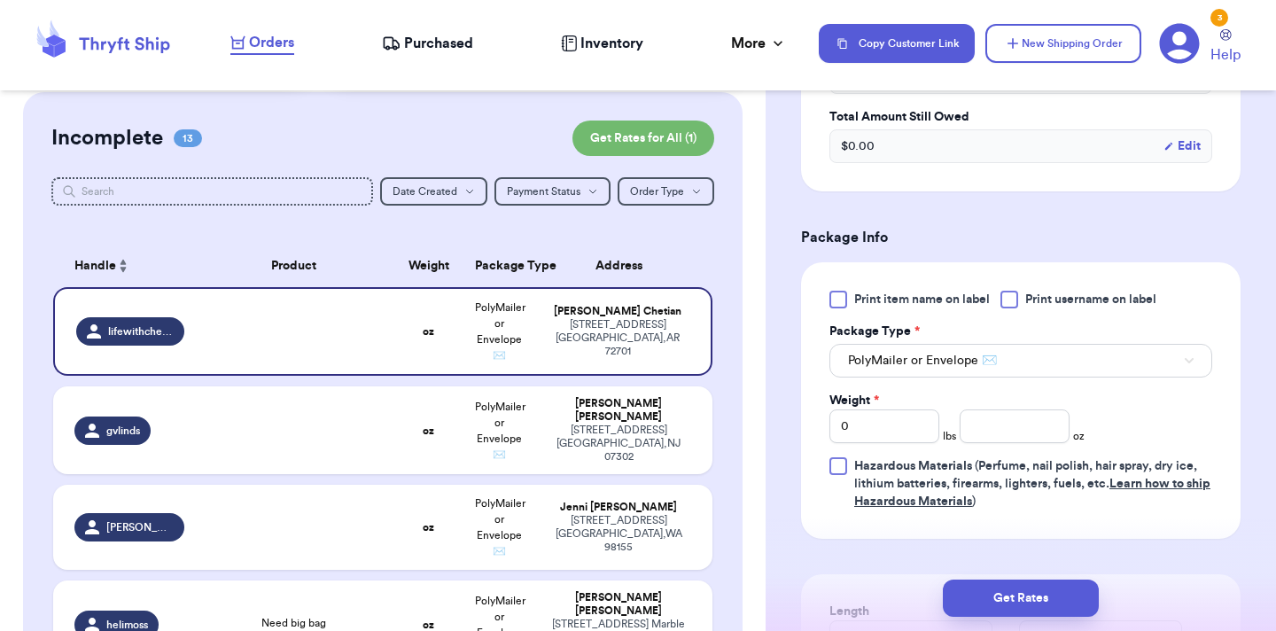
scroll to position [965, 0]
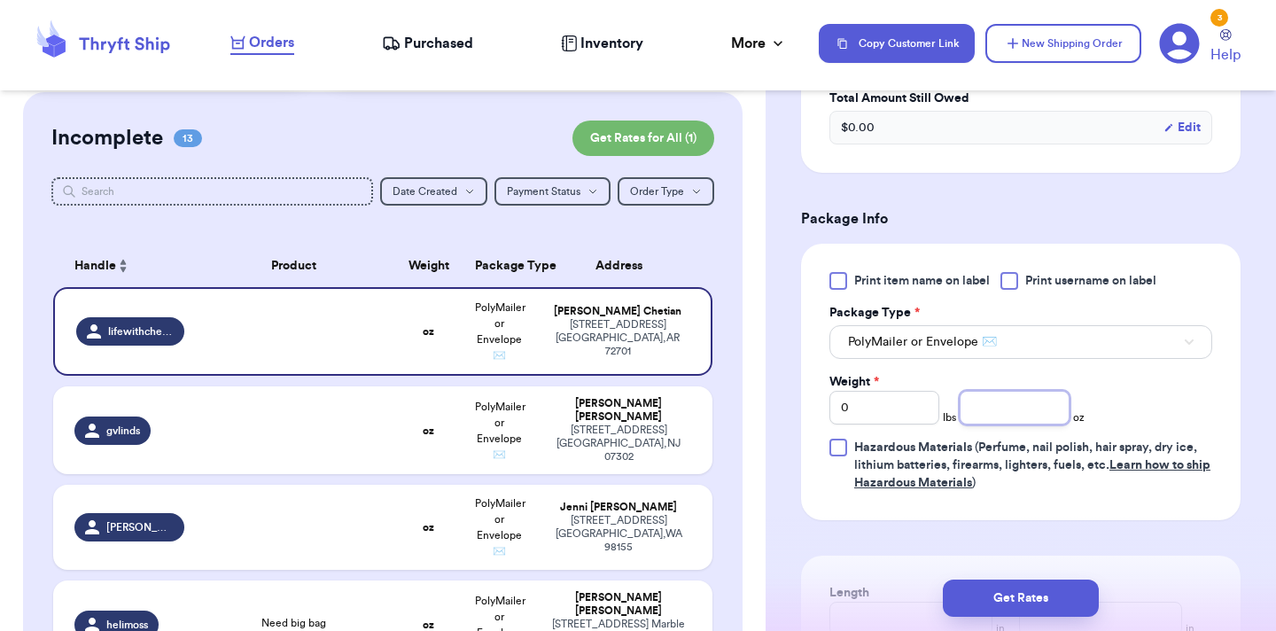
click at [1015, 408] on input "number" at bounding box center [1015, 408] width 110 height 34
type input "12.1"
click at [1023, 597] on button "Get Rates" at bounding box center [1021, 597] width 156 height 37
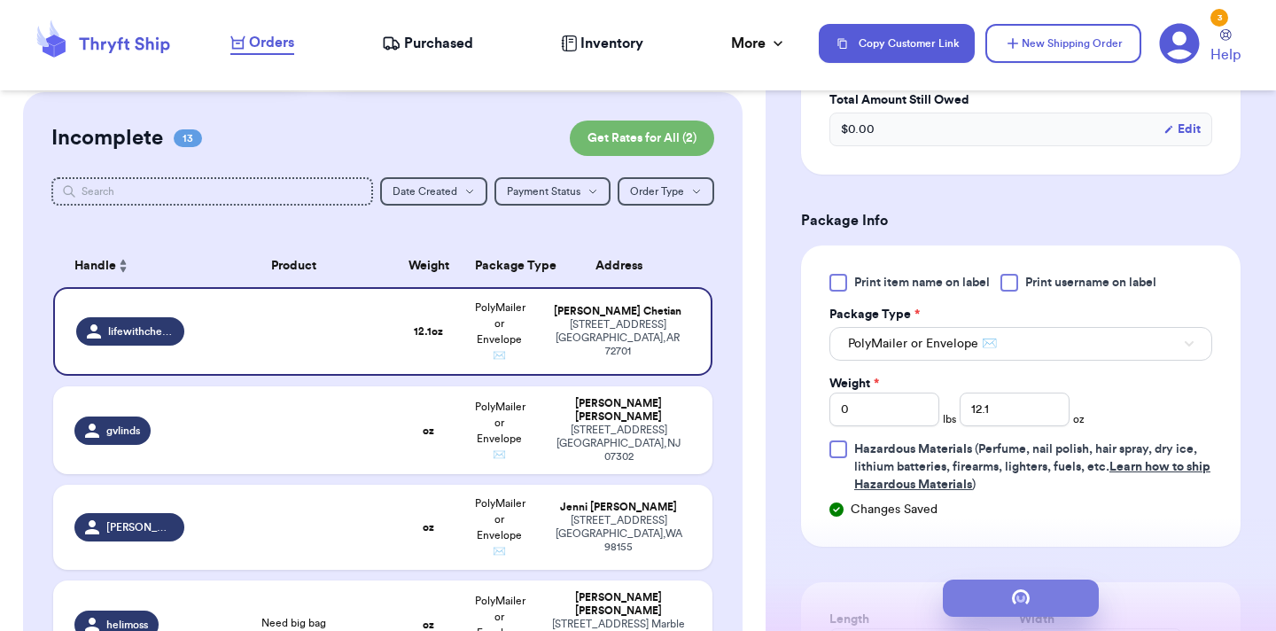
scroll to position [0, 0]
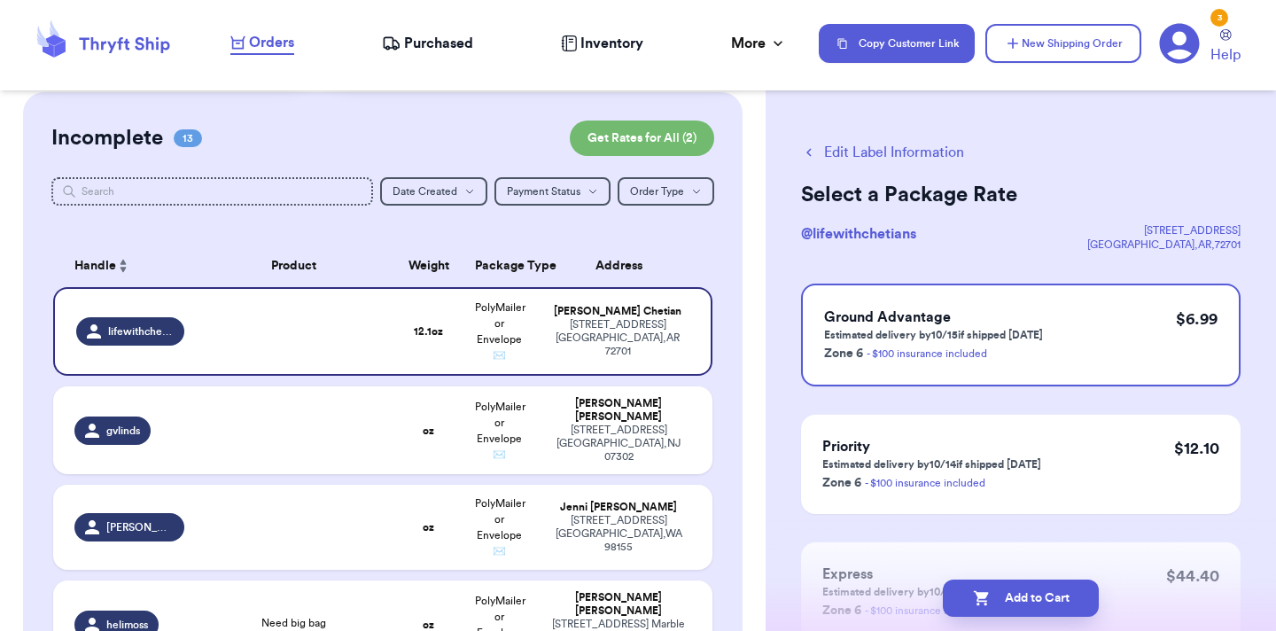
click at [1023, 597] on button "Add to Cart" at bounding box center [1021, 597] width 156 height 37
checkbox input "true"
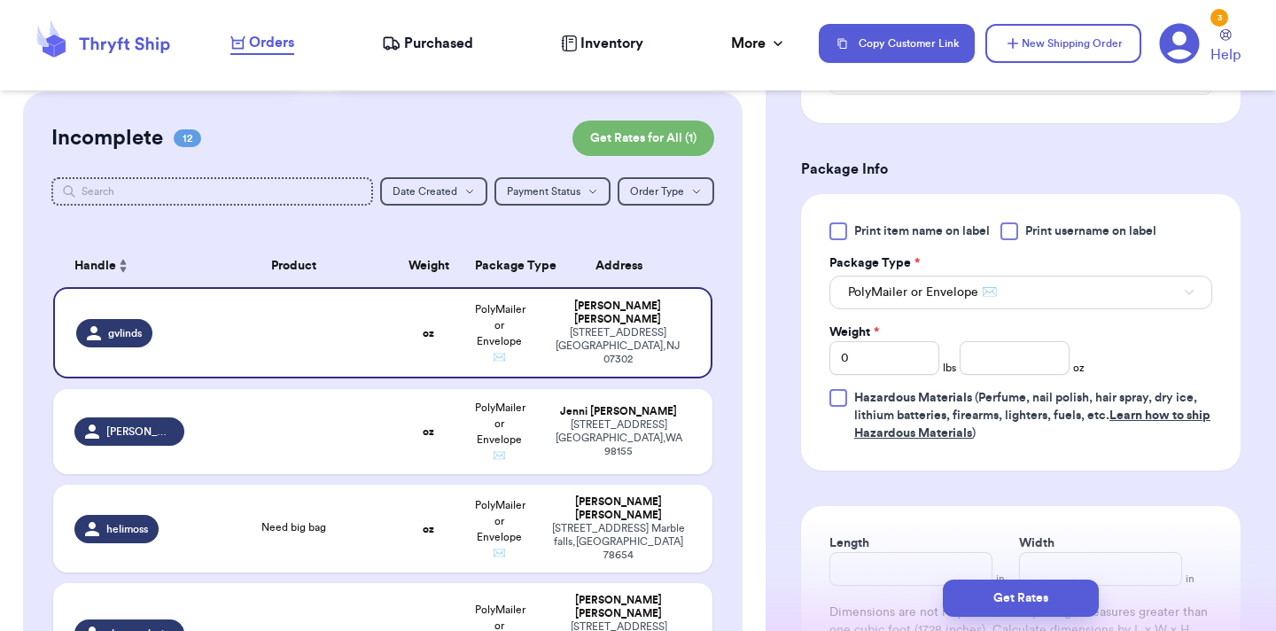
scroll to position [717, 0]
click at [877, 339] on input "0" at bounding box center [884, 356] width 110 height 34
type input "1"
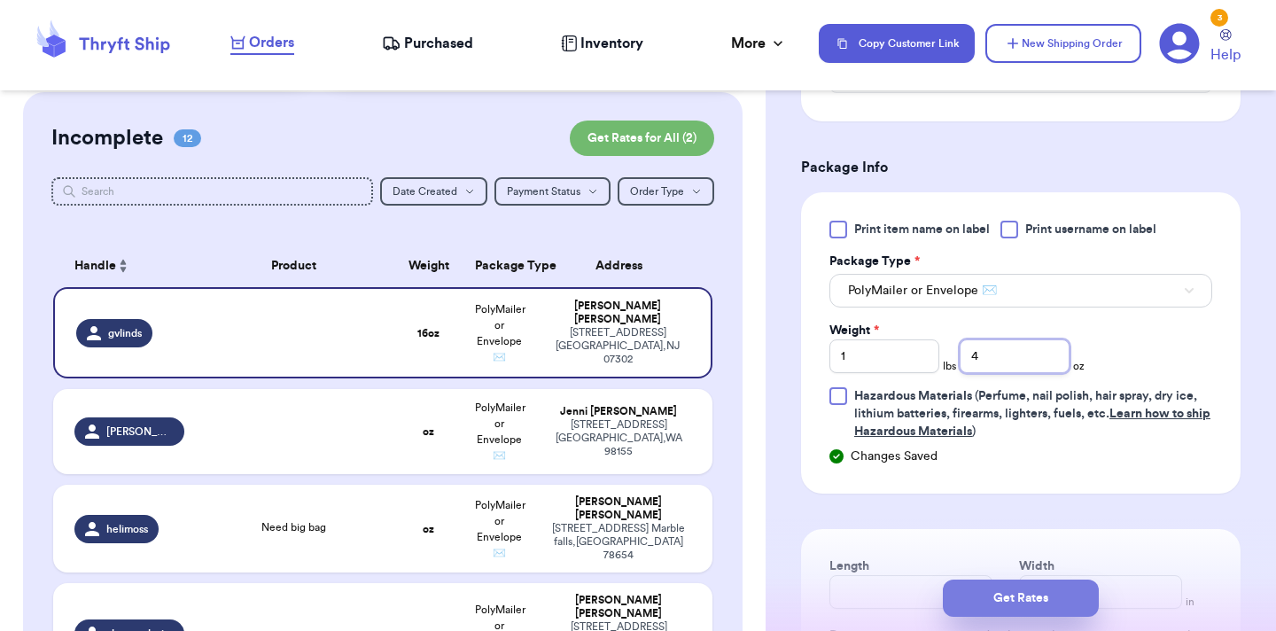
type input "4"
click at [975, 614] on button "Get Rates" at bounding box center [1021, 597] width 156 height 37
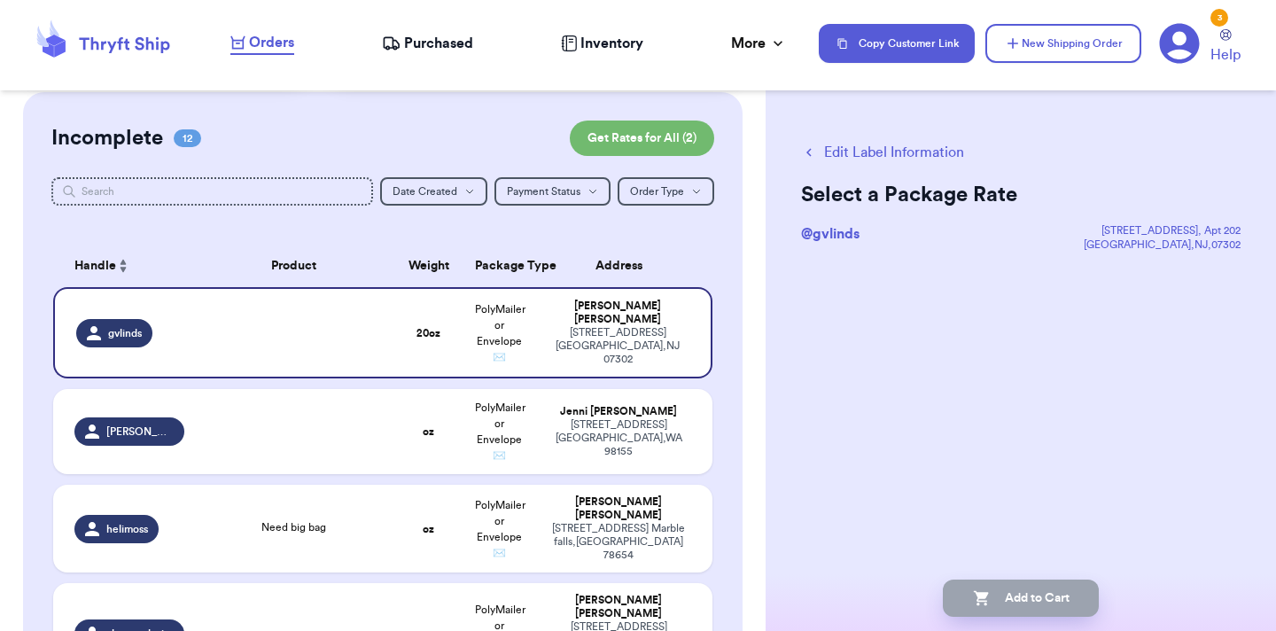
scroll to position [0, 0]
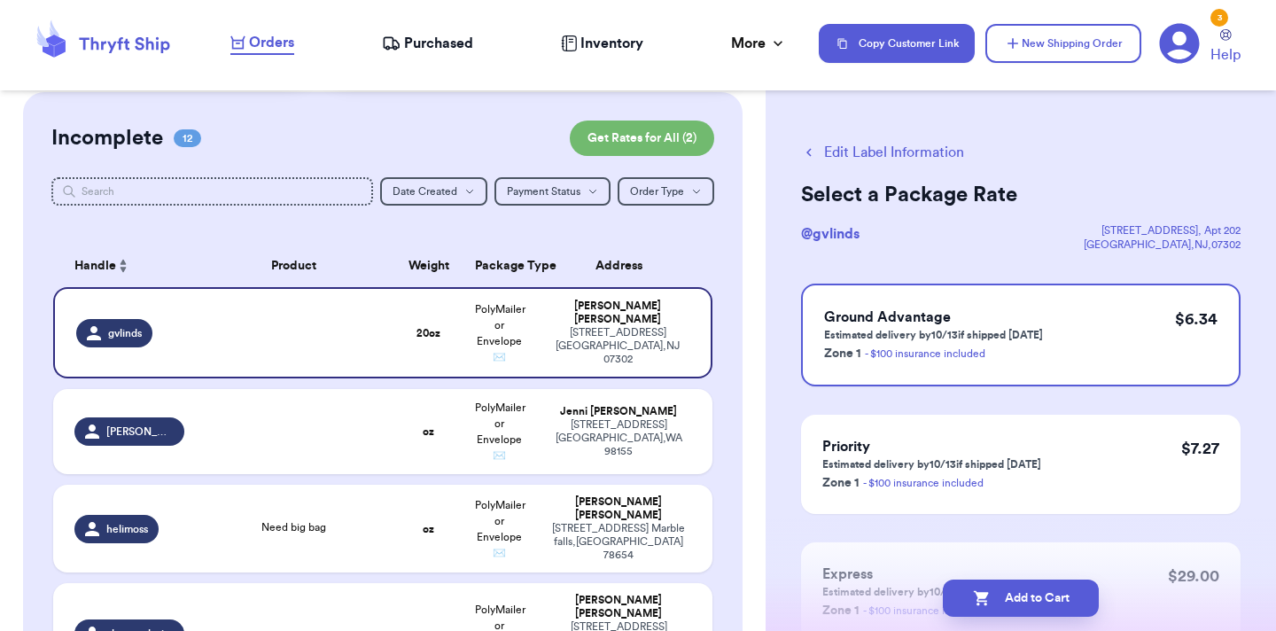
click at [975, 614] on button "Add to Cart" at bounding box center [1021, 597] width 156 height 37
checkbox input "true"
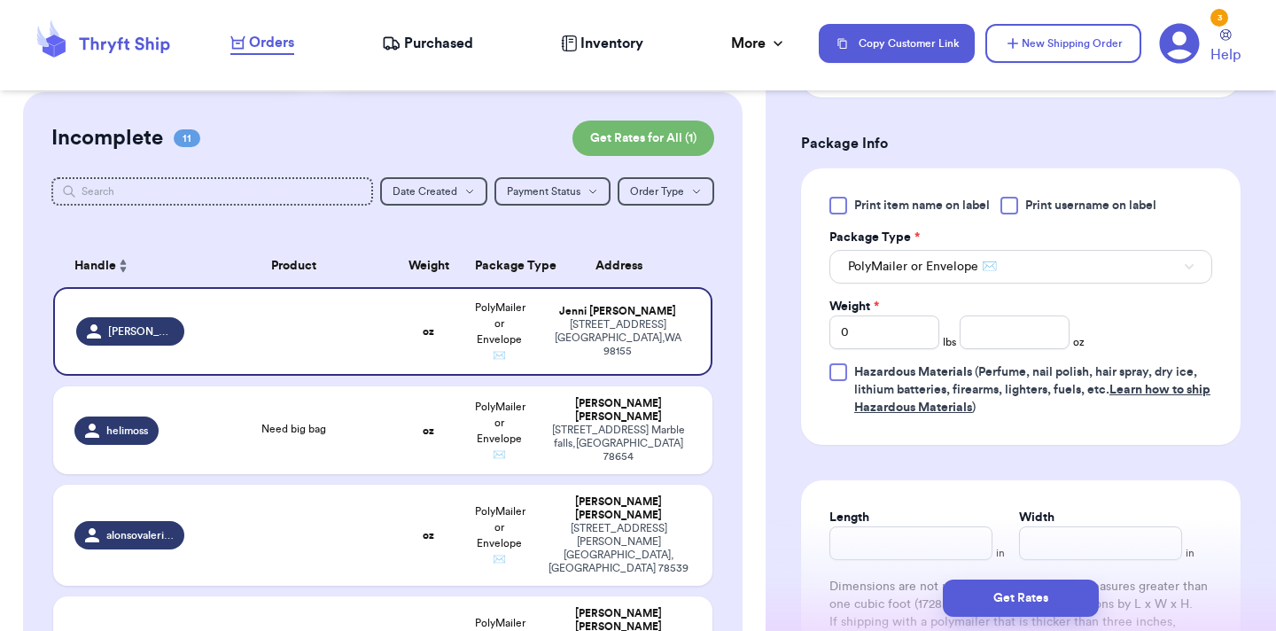
scroll to position [745, 0]
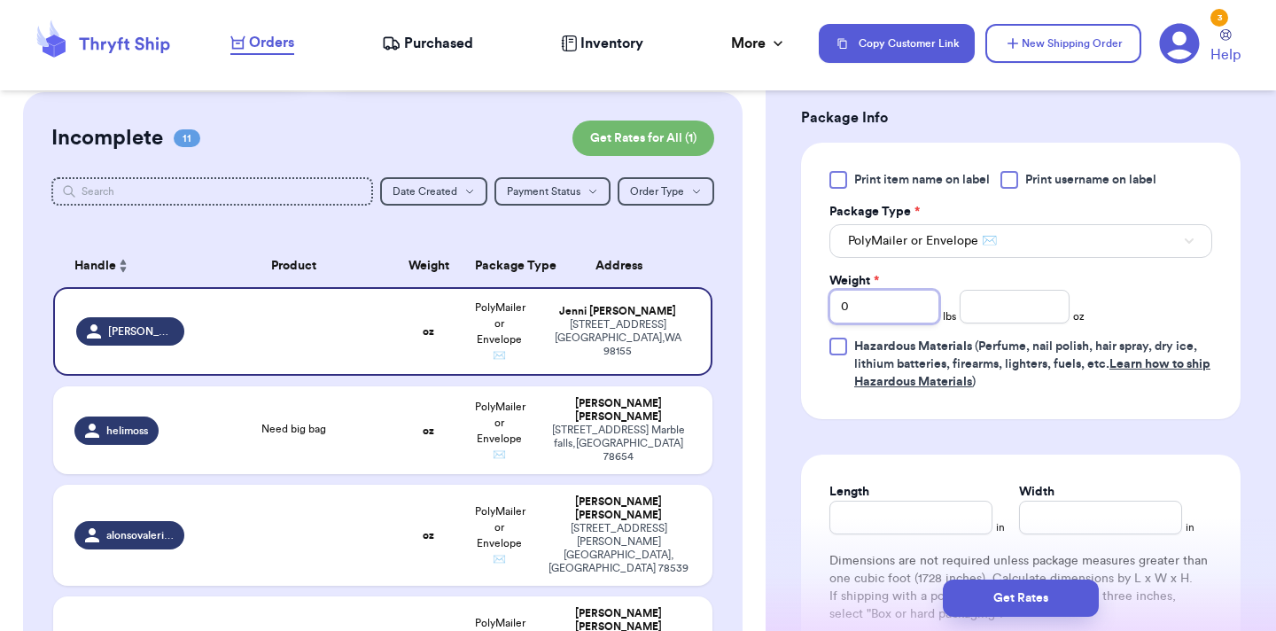
click at [877, 313] on input "0" at bounding box center [884, 307] width 110 height 34
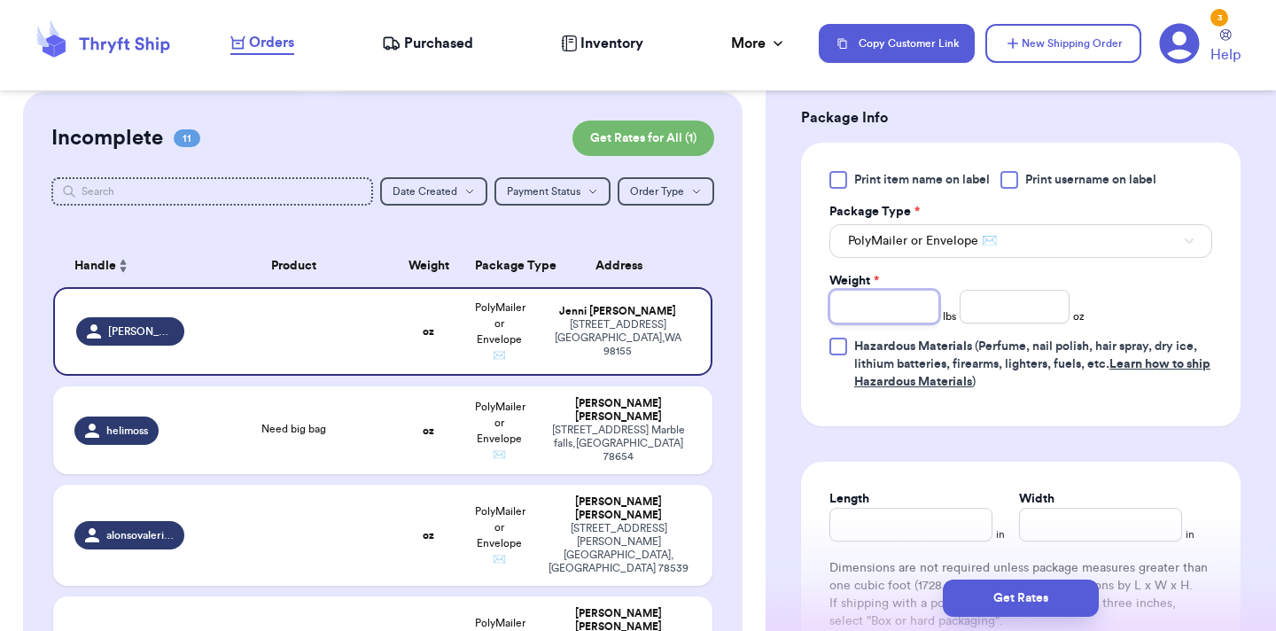
type input "1"
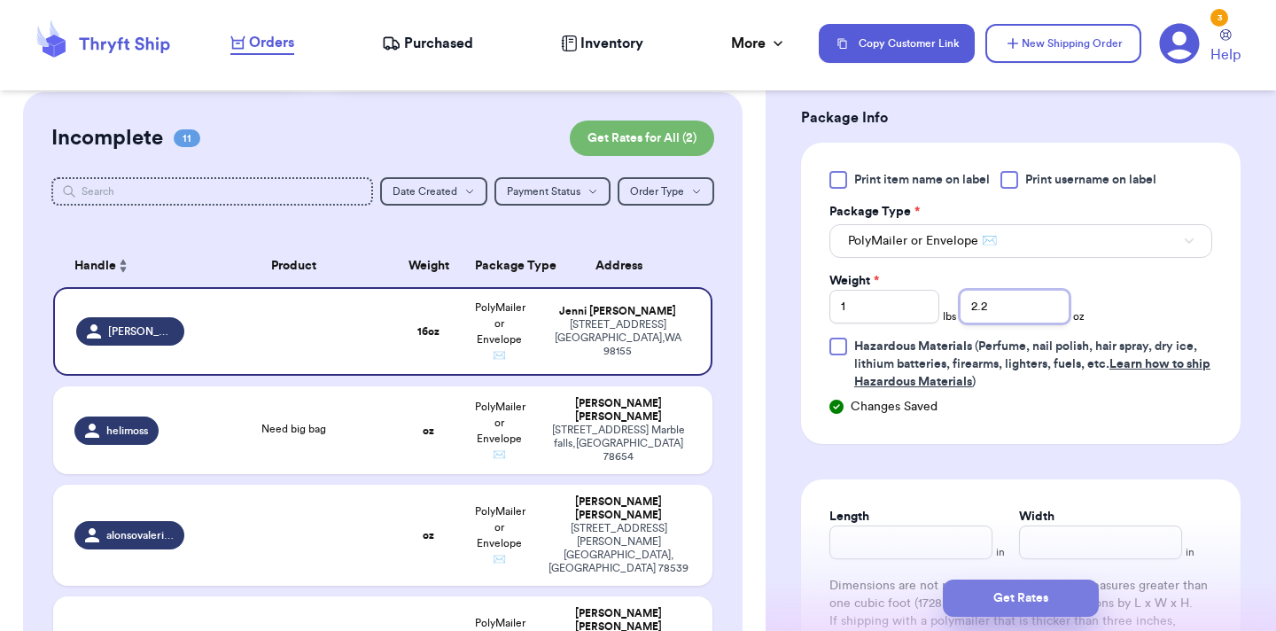
type input "2.2"
click at [1034, 591] on button "Get Rates" at bounding box center [1021, 597] width 156 height 37
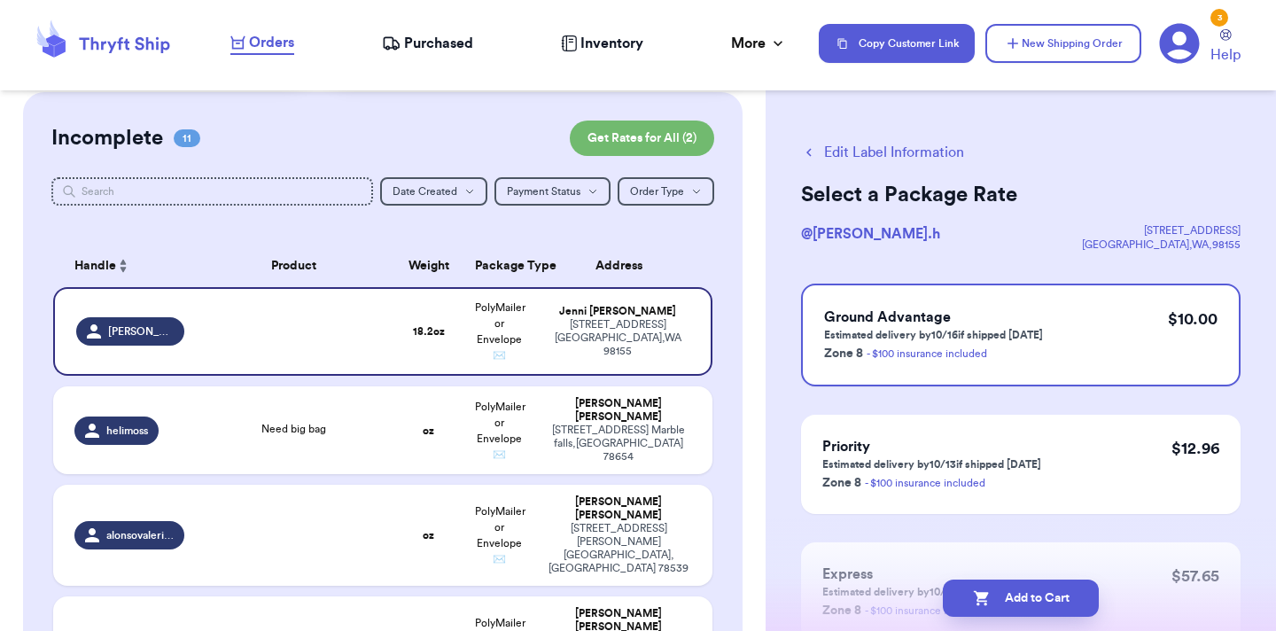
click at [1034, 591] on button "Add to Cart" at bounding box center [1021, 597] width 156 height 37
checkbox input "true"
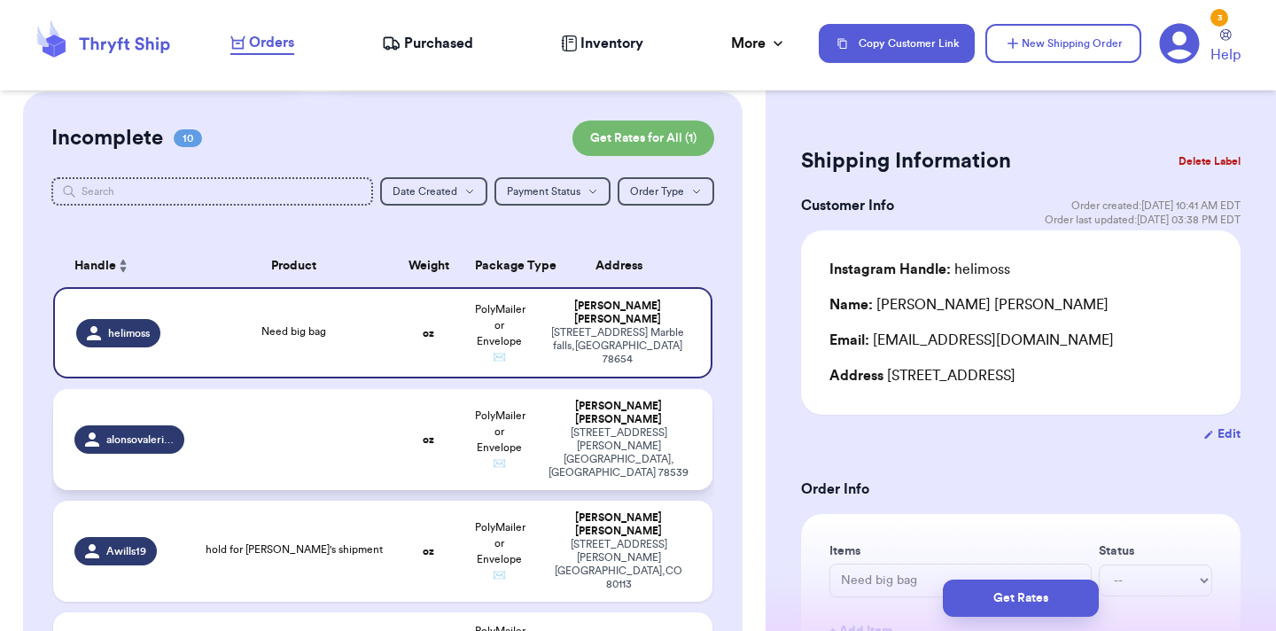
click at [634, 426] on div "[STREET_ADDRESS][PERSON_NAME]" at bounding box center [618, 452] width 145 height 53
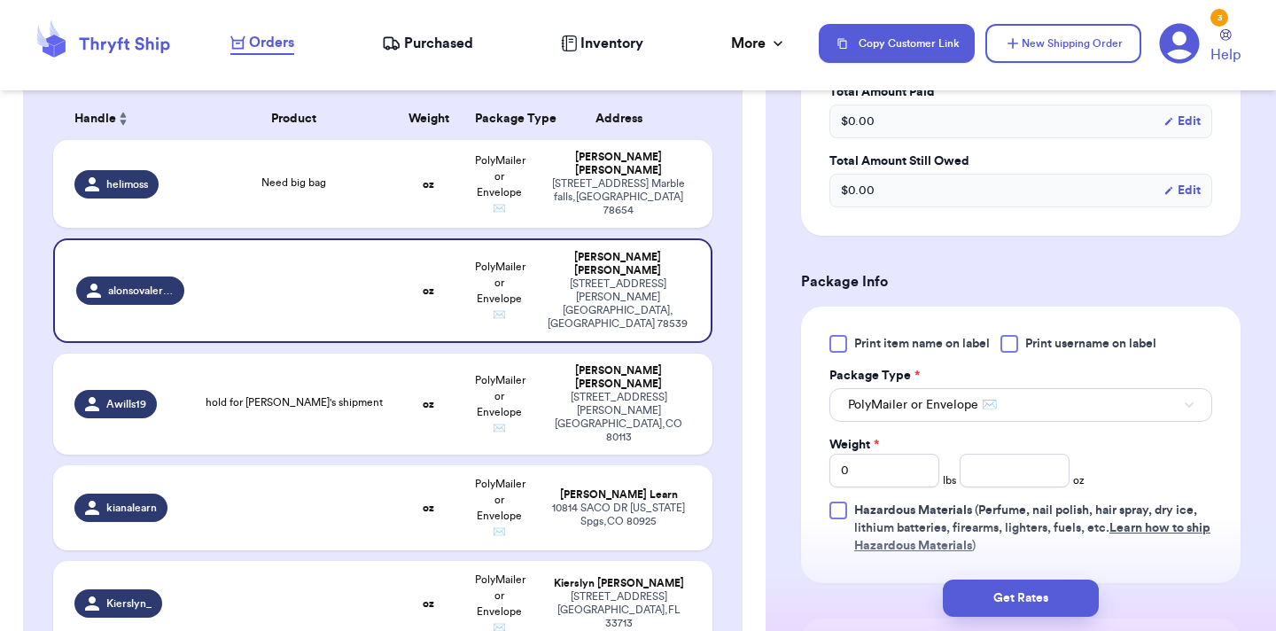
scroll to position [587, 0]
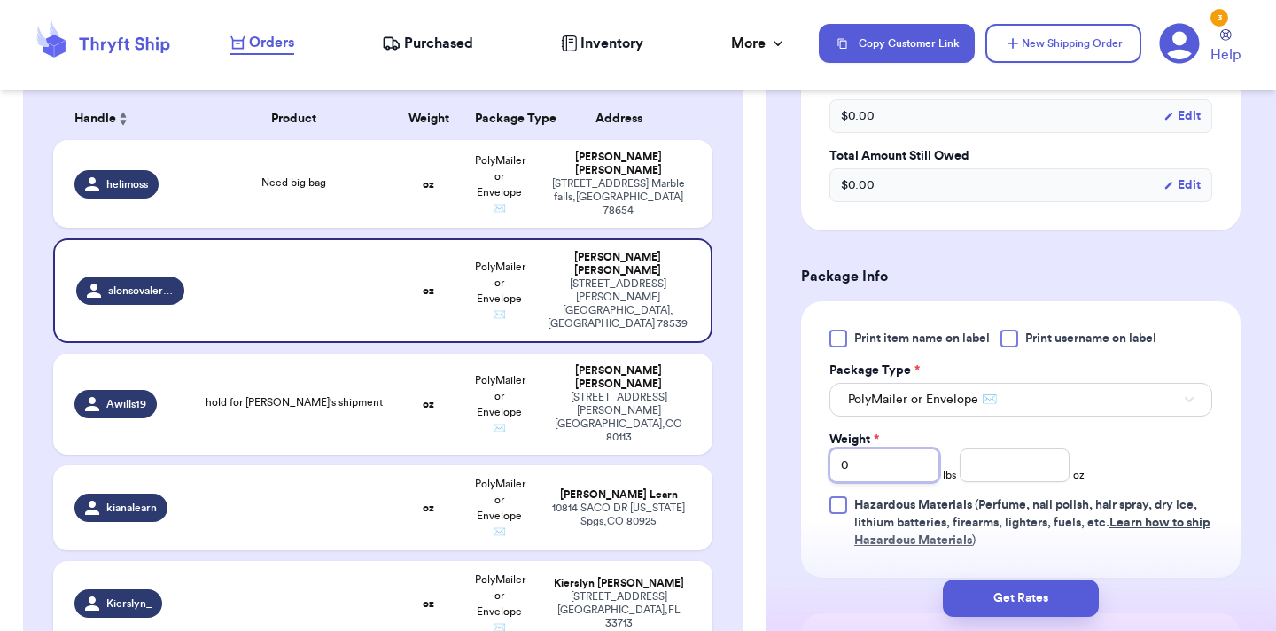
click at [912, 462] on input "0" at bounding box center [884, 465] width 110 height 34
type input "1"
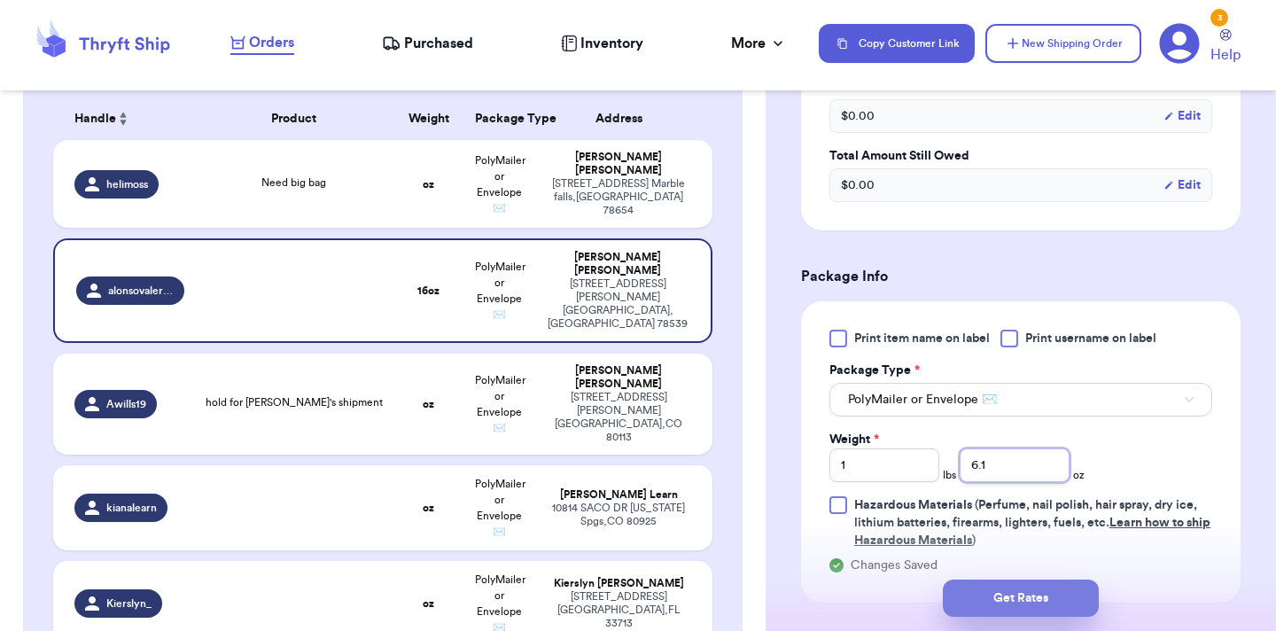
type input "6.1"
click at [999, 607] on button "Get Rates" at bounding box center [1021, 597] width 156 height 37
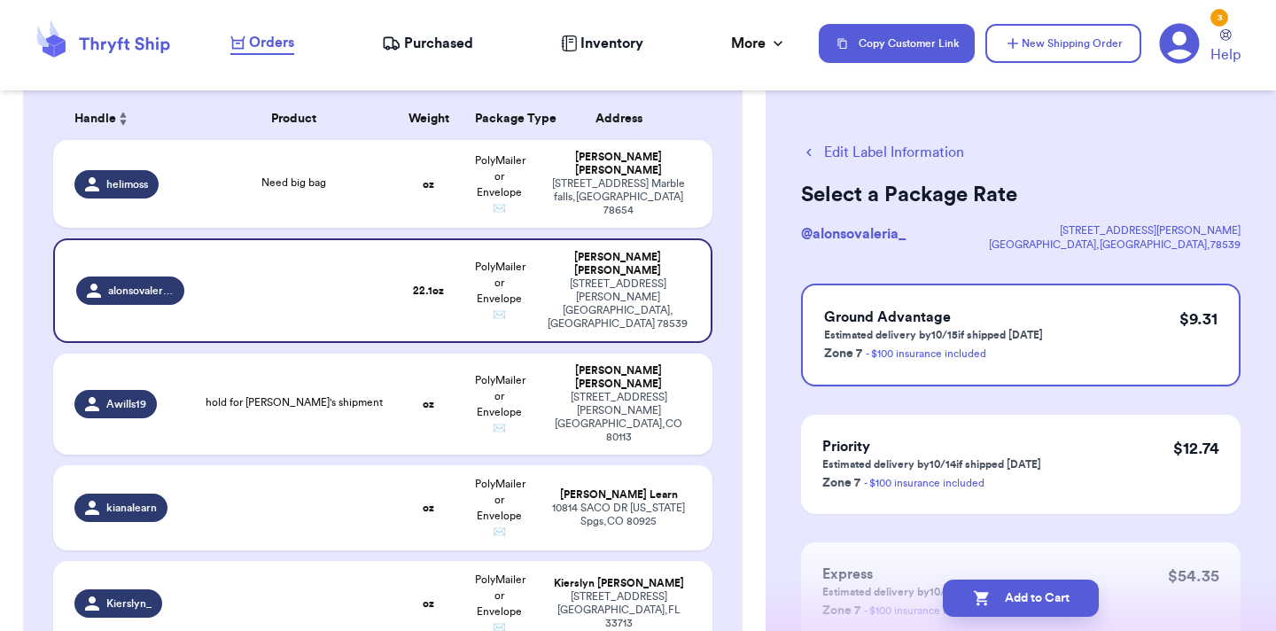
click at [999, 607] on button "Add to Cart" at bounding box center [1021, 597] width 156 height 37
checkbox input "true"
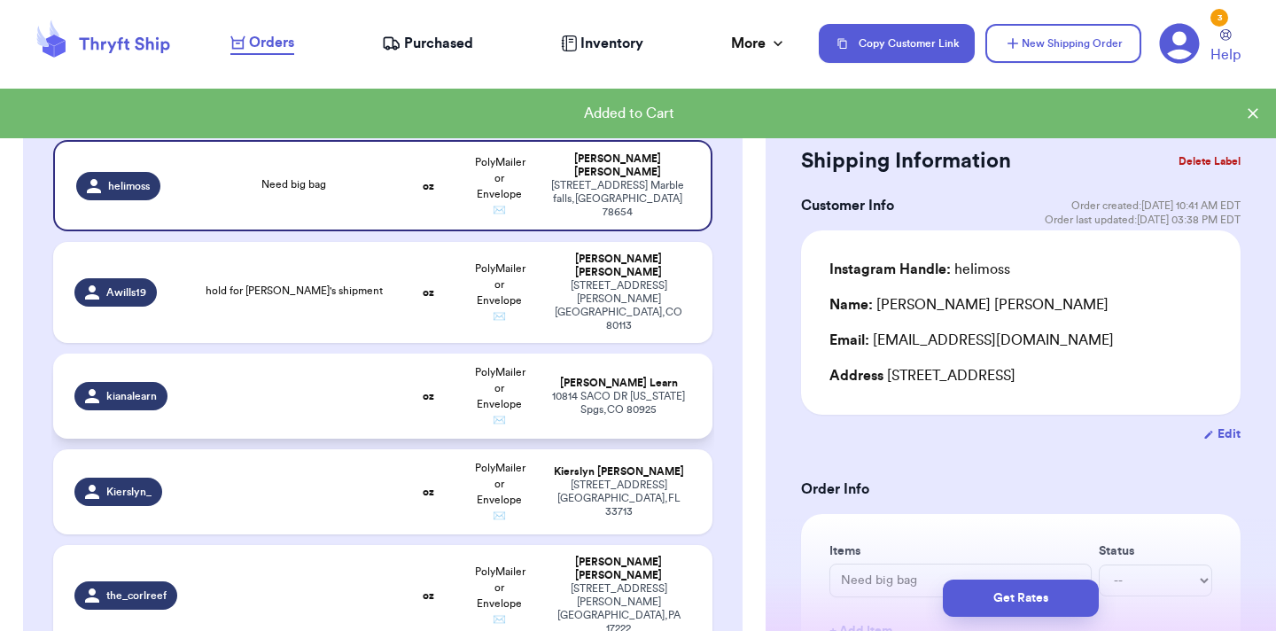
click at [453, 402] on td "oz" at bounding box center [428, 396] width 71 height 85
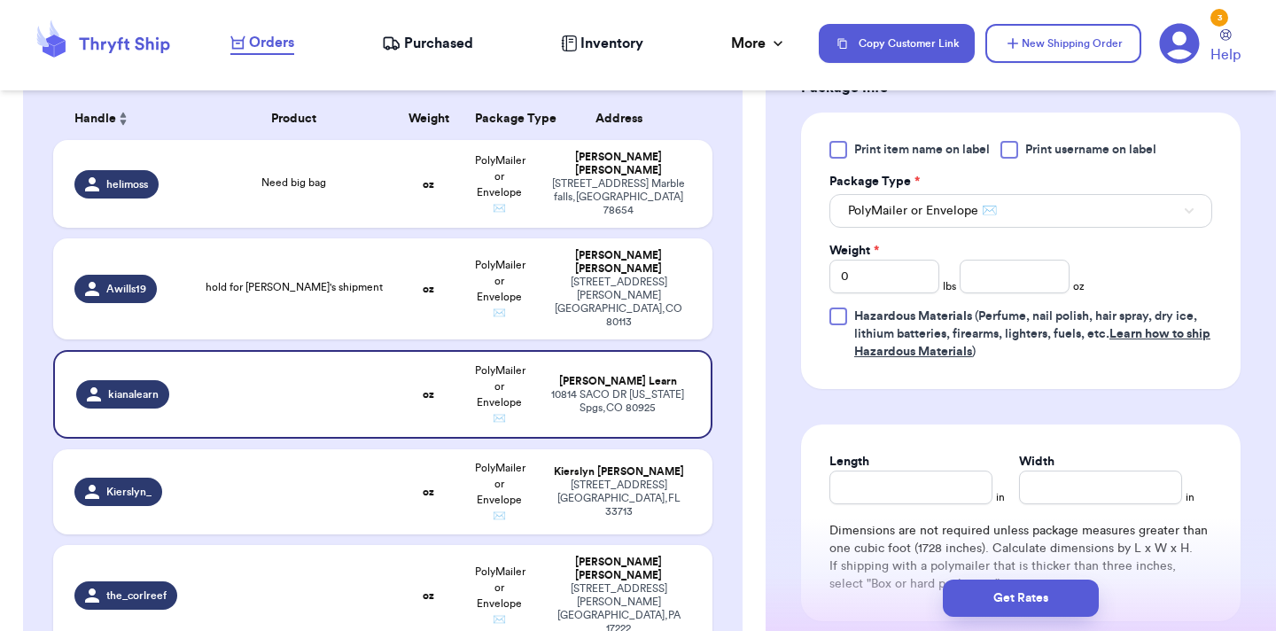
scroll to position [776, 0]
click at [1020, 282] on input "number" at bounding box center [1015, 276] width 110 height 34
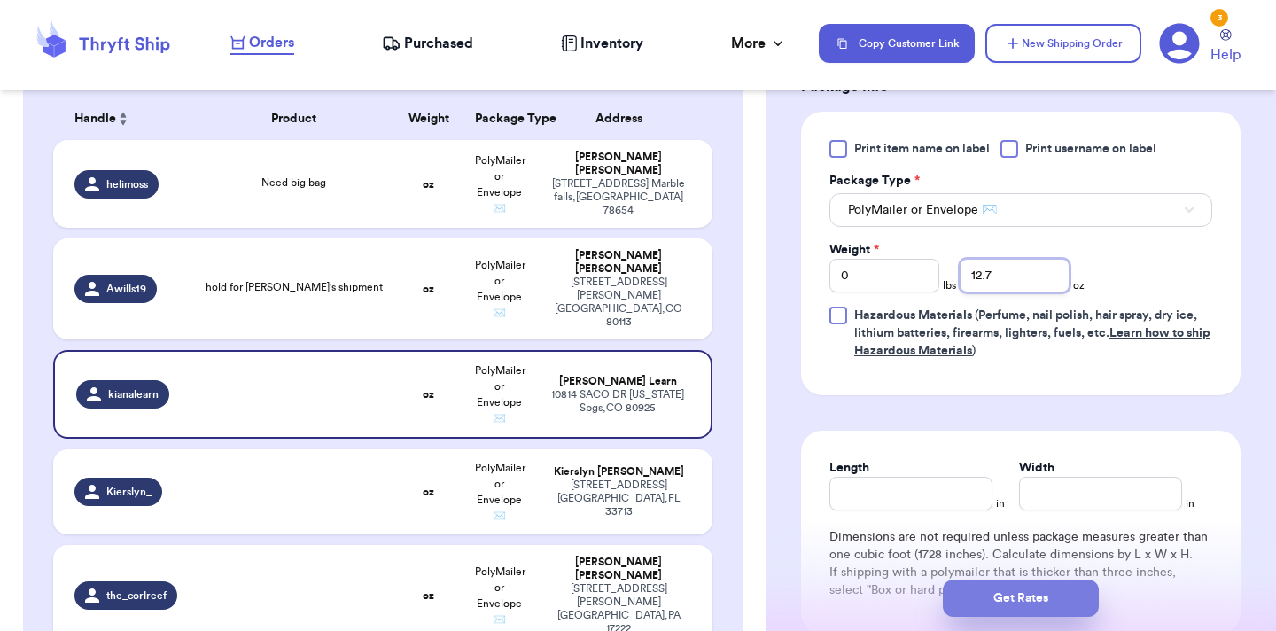
type input "12.7"
click at [1011, 595] on button "Get Rates" at bounding box center [1021, 597] width 156 height 37
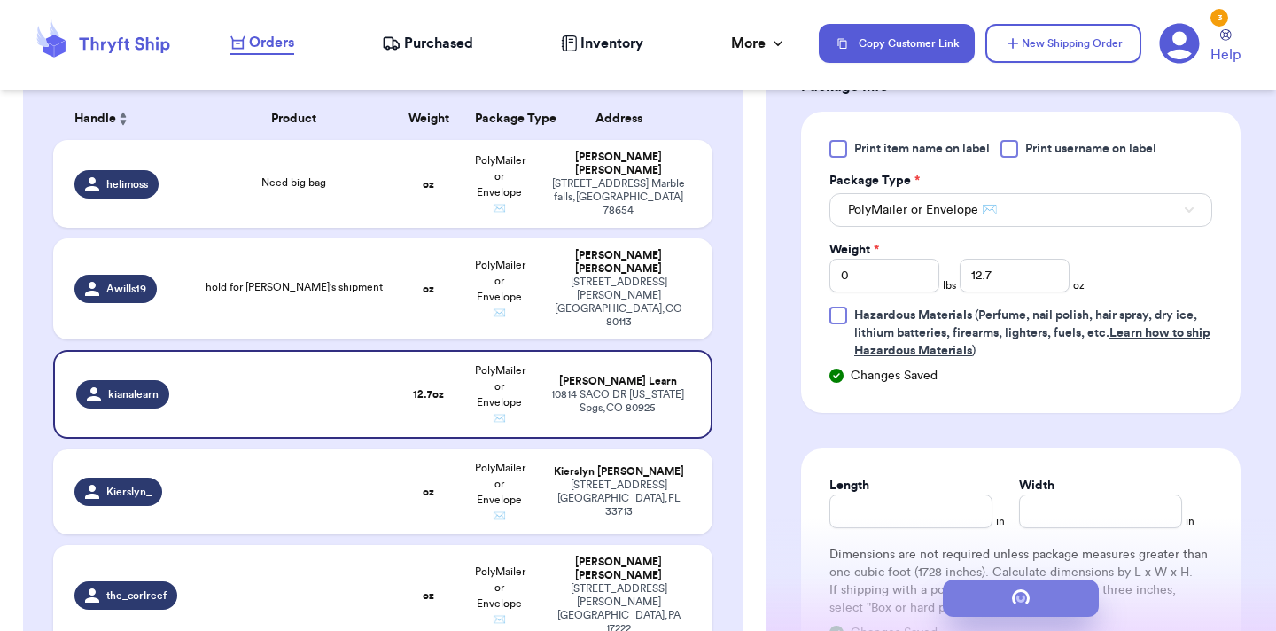
scroll to position [0, 0]
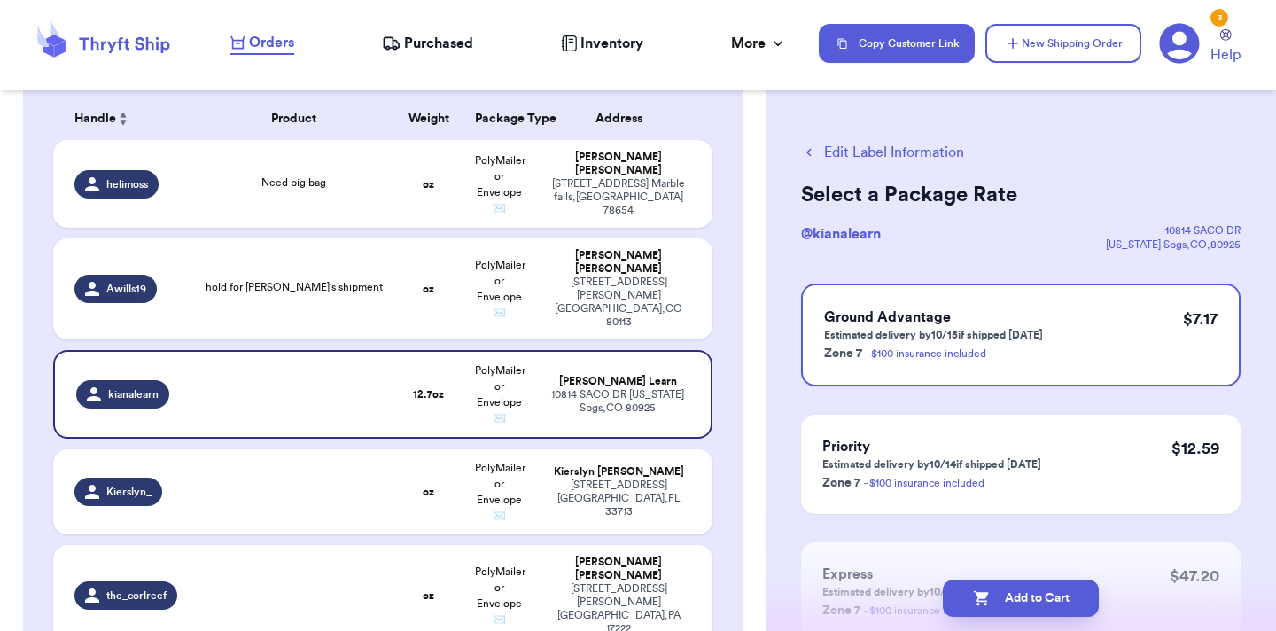
click at [1011, 595] on button "Add to Cart" at bounding box center [1021, 597] width 156 height 37
checkbox input "true"
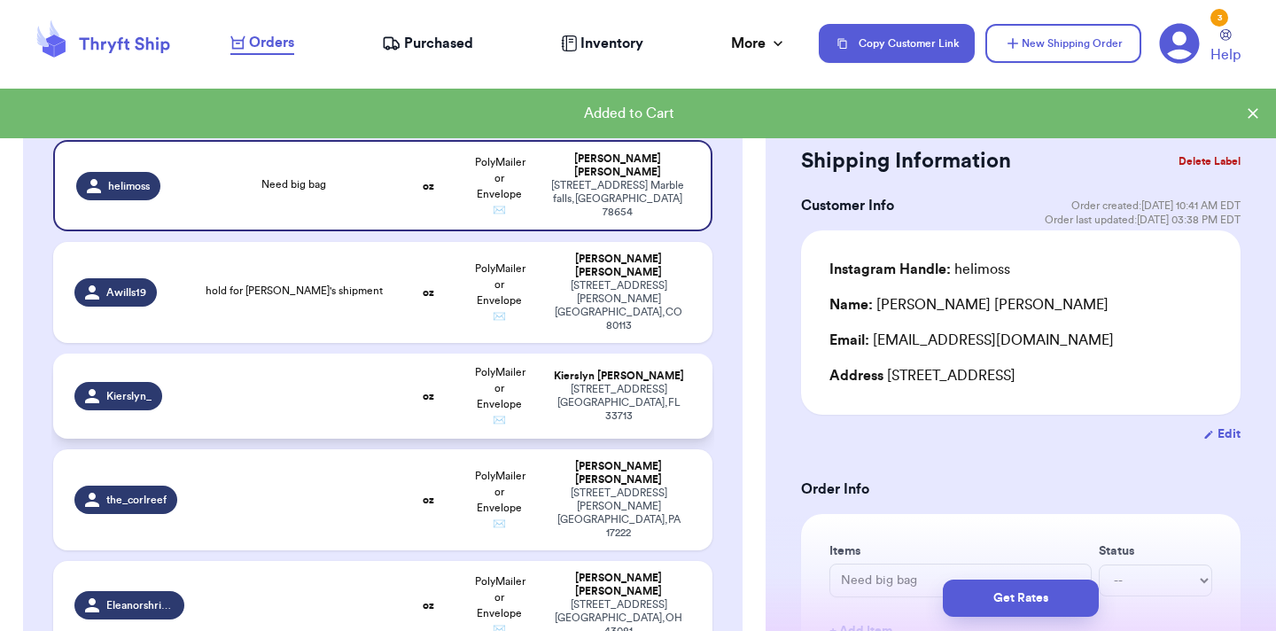
click at [338, 385] on td at bounding box center [294, 396] width 198 height 85
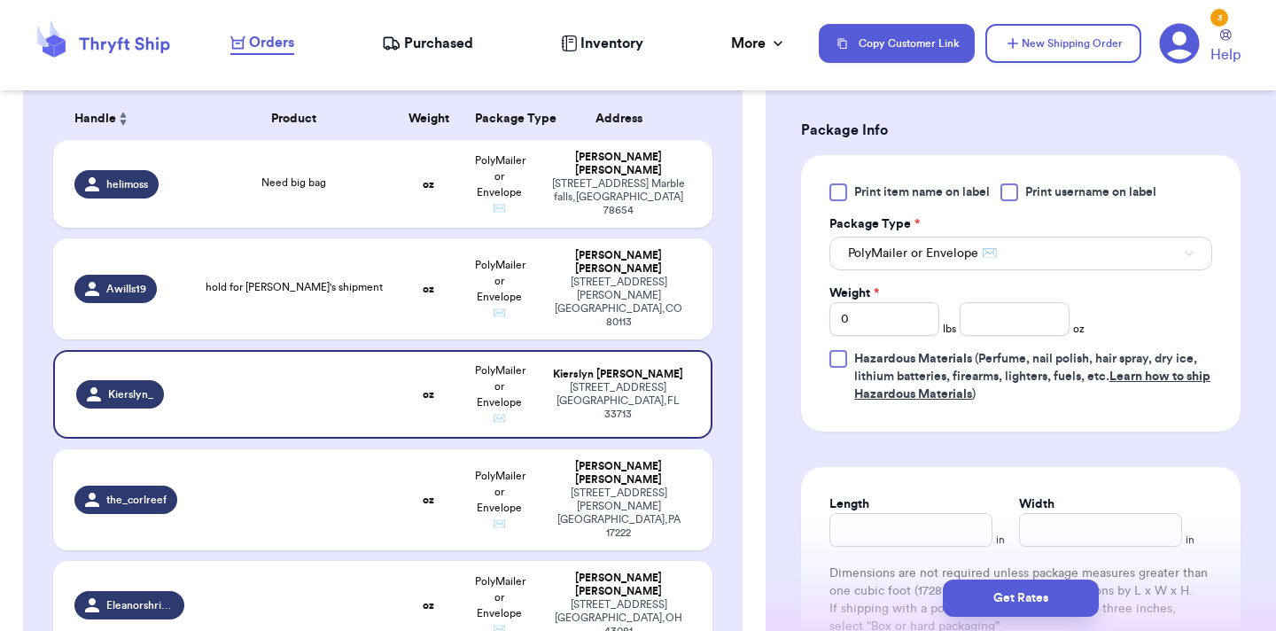
scroll to position [761, 0]
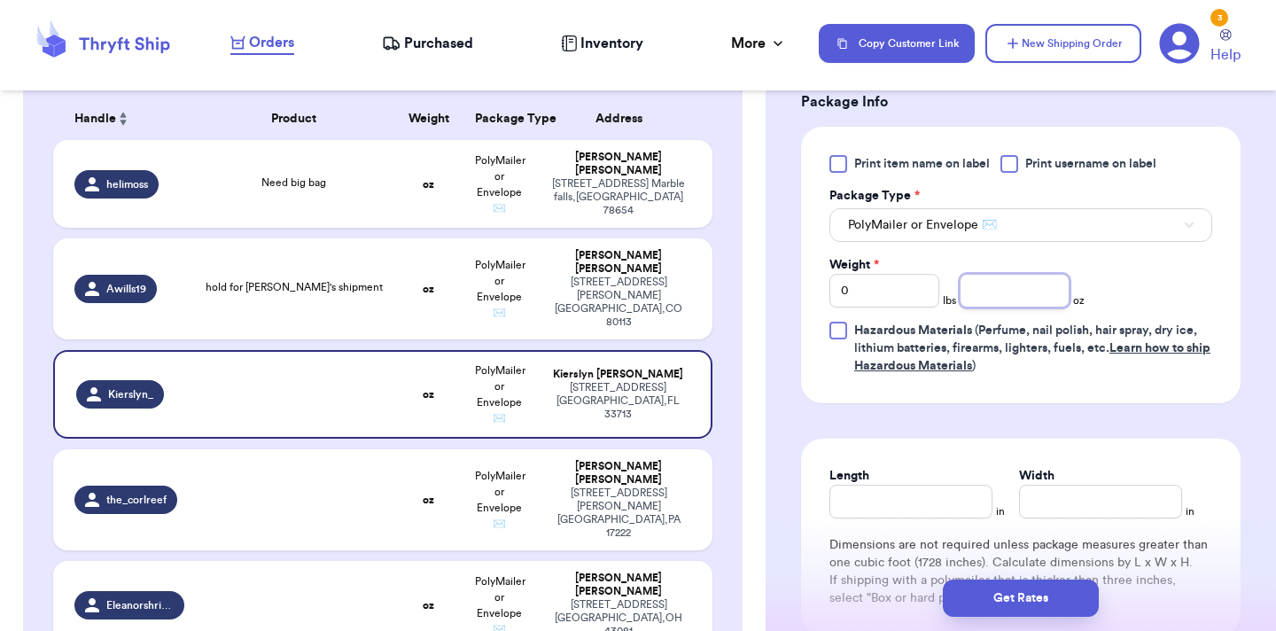
click at [1019, 307] on input "number" at bounding box center [1015, 291] width 110 height 34
click at [901, 307] on input "0" at bounding box center [884, 291] width 110 height 34
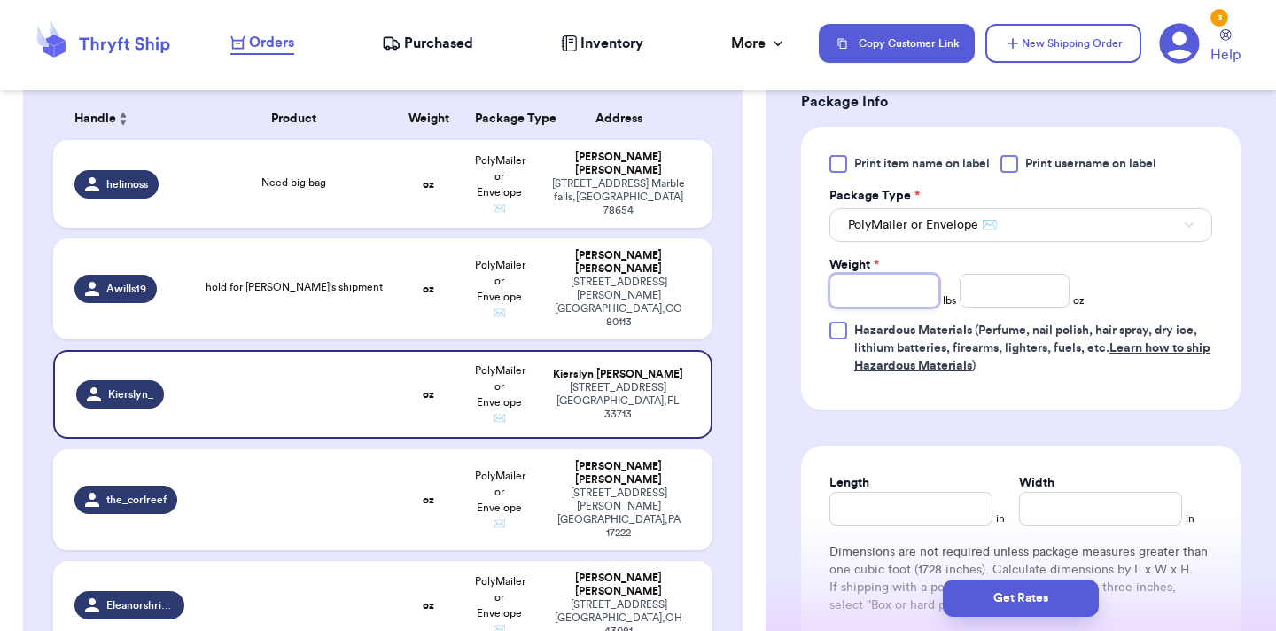
type input "1"
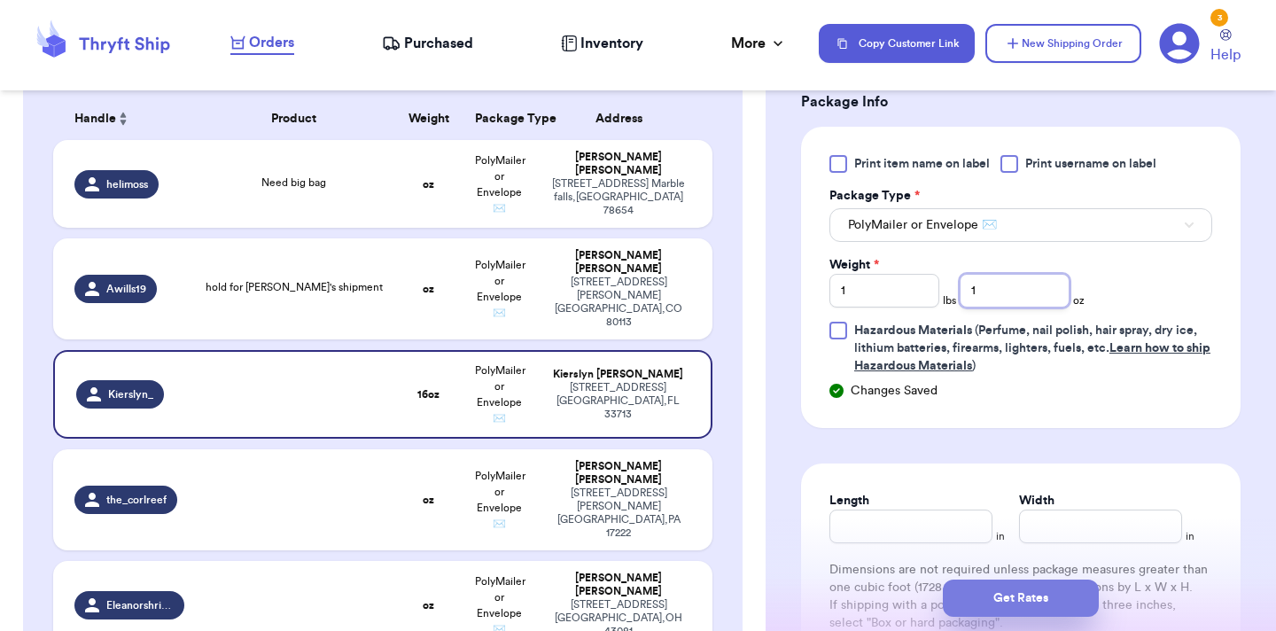
type input "1"
click at [1060, 597] on button "Get Rates" at bounding box center [1021, 597] width 156 height 37
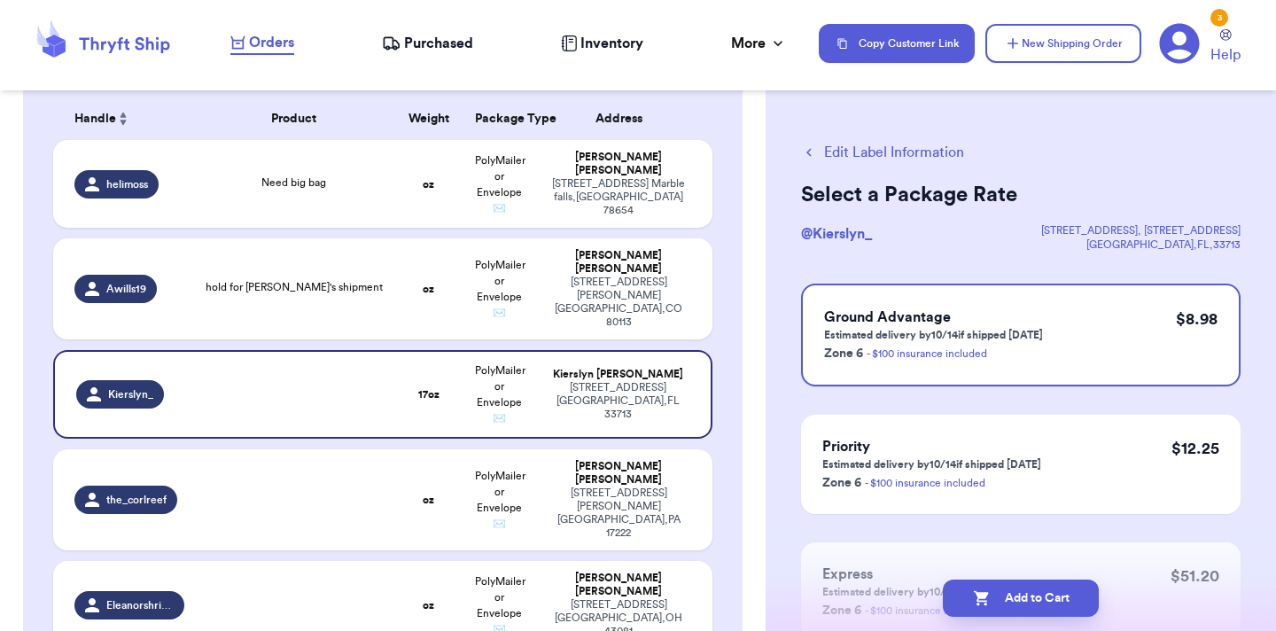
click at [879, 155] on button "Edit Label Information" at bounding box center [882, 152] width 163 height 21
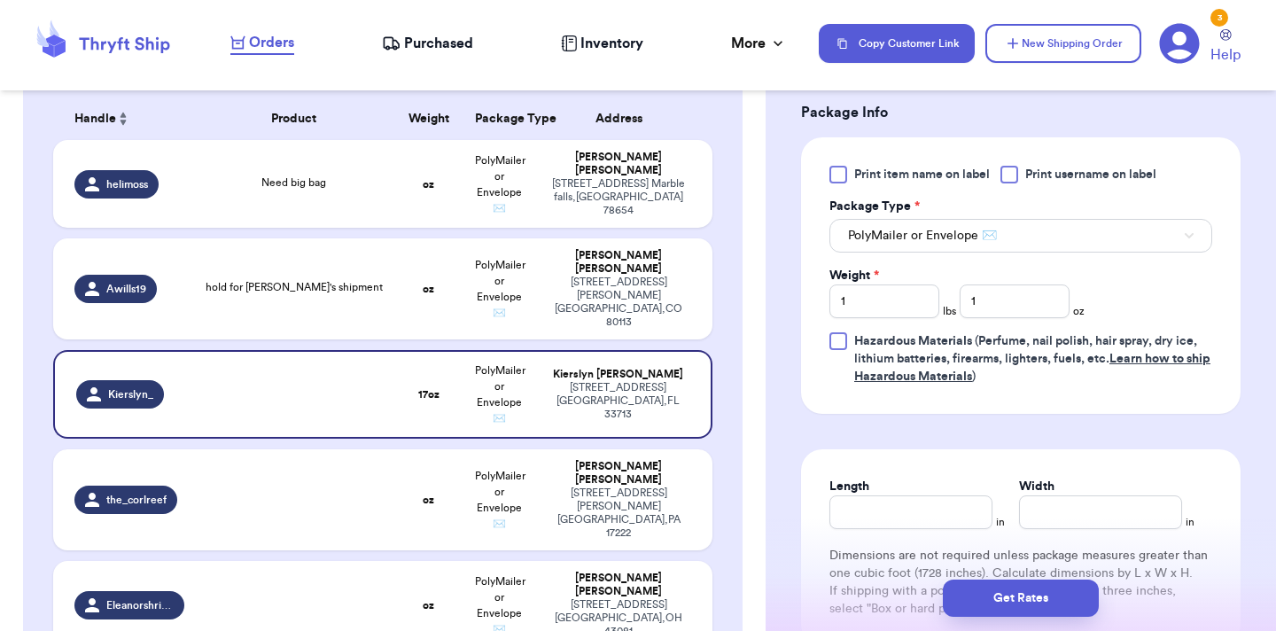
scroll to position [758, 0]
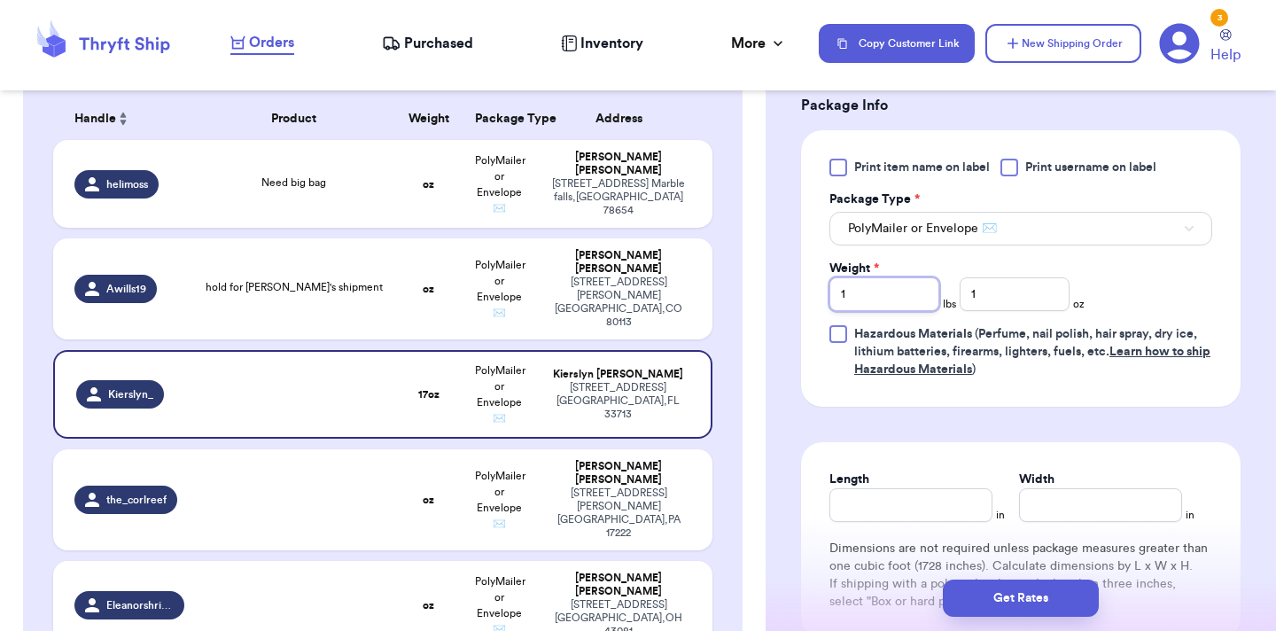
click at [890, 311] on input "1" at bounding box center [884, 294] width 110 height 34
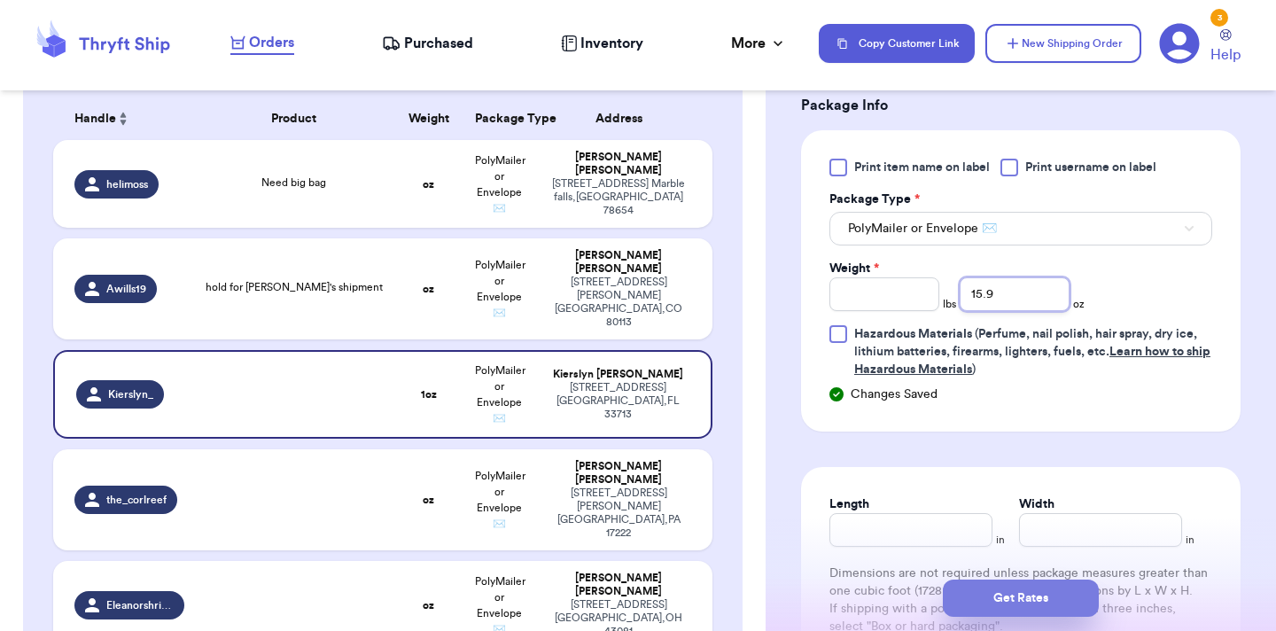
type input "15.9"
click at [988, 599] on button "Get Rates" at bounding box center [1021, 597] width 156 height 37
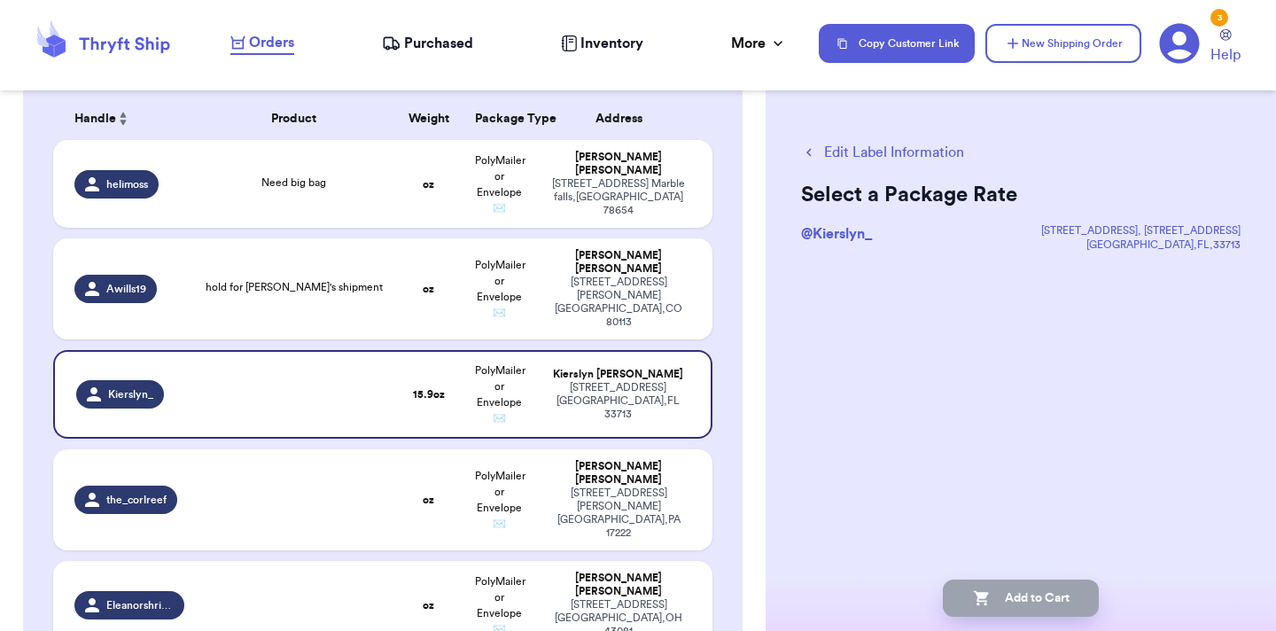
scroll to position [0, 0]
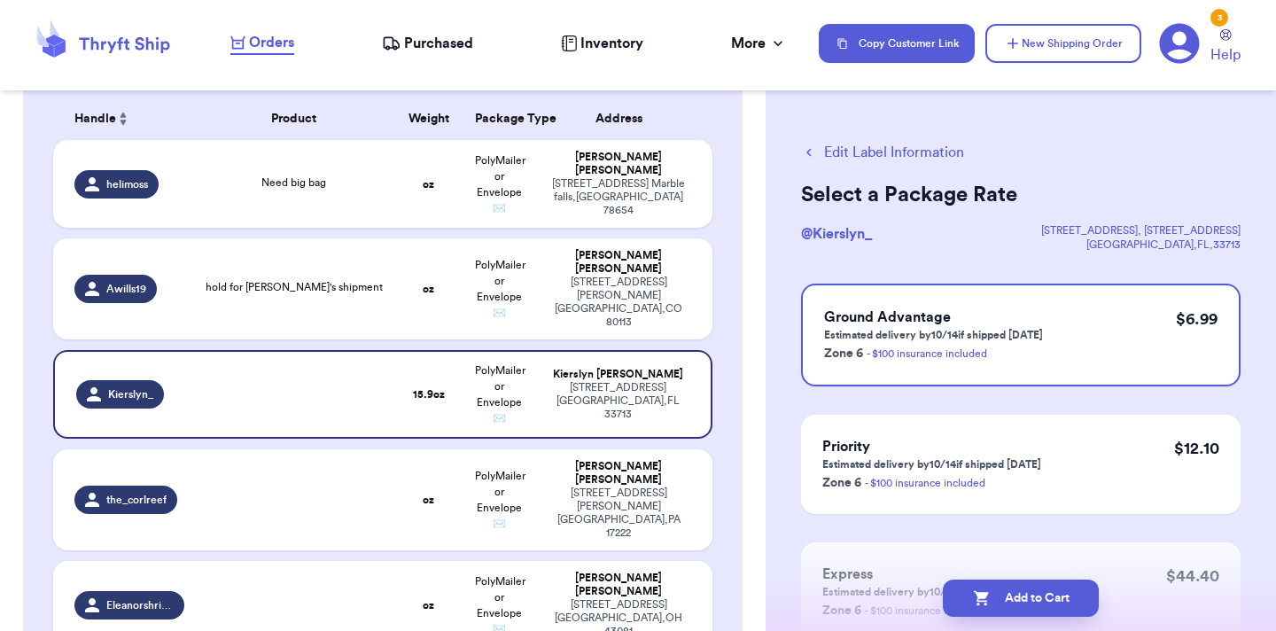
click at [870, 145] on button "Edit Label Information" at bounding box center [882, 152] width 163 height 21
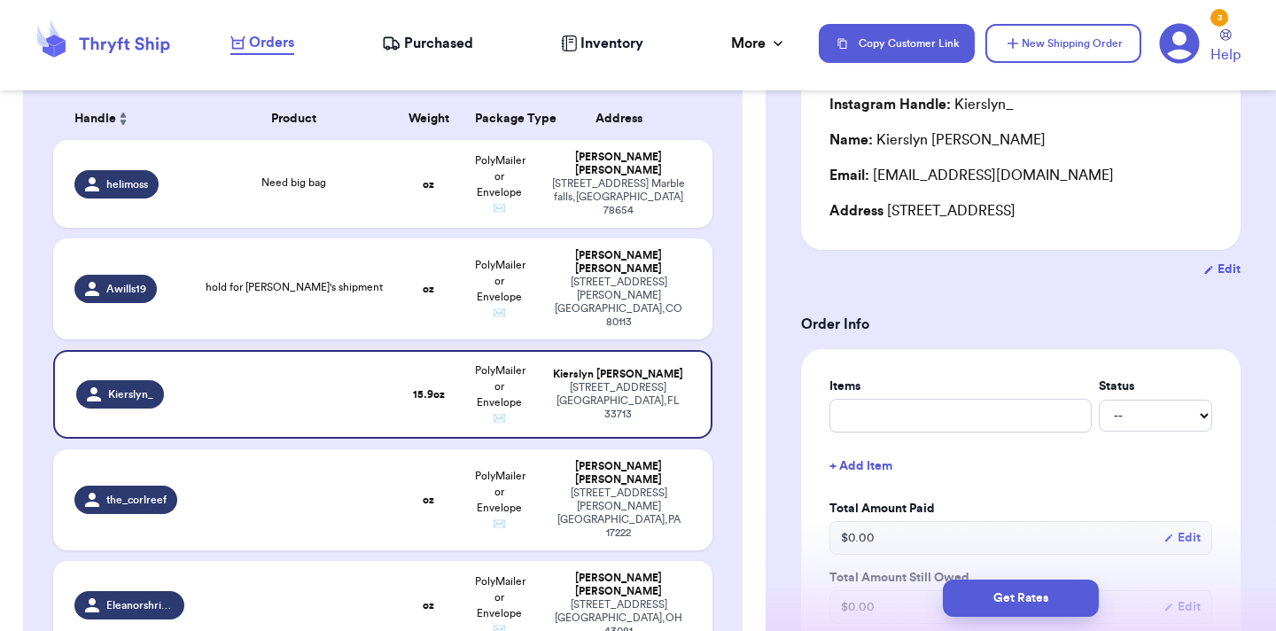
scroll to position [335, 0]
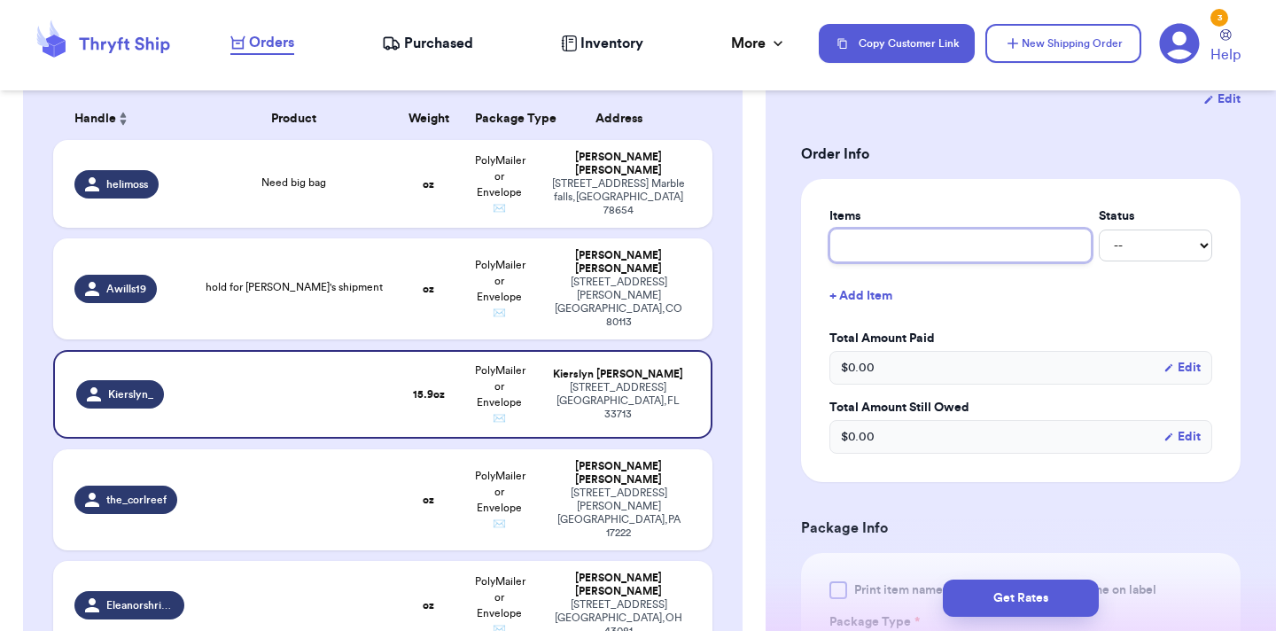
click at [936, 262] on input "text" at bounding box center [960, 246] width 262 height 34
type input "S"
type input "Sh"
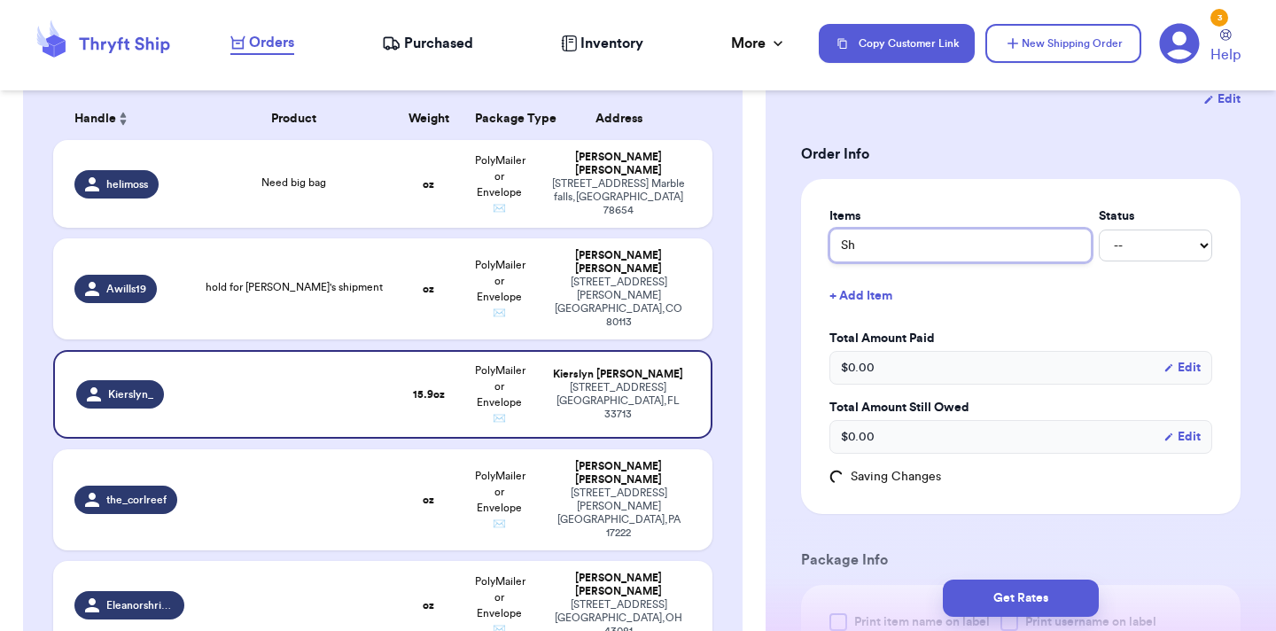
type input "Shi"
type input "Ship"
type input "Ship e"
type input "Ship en"
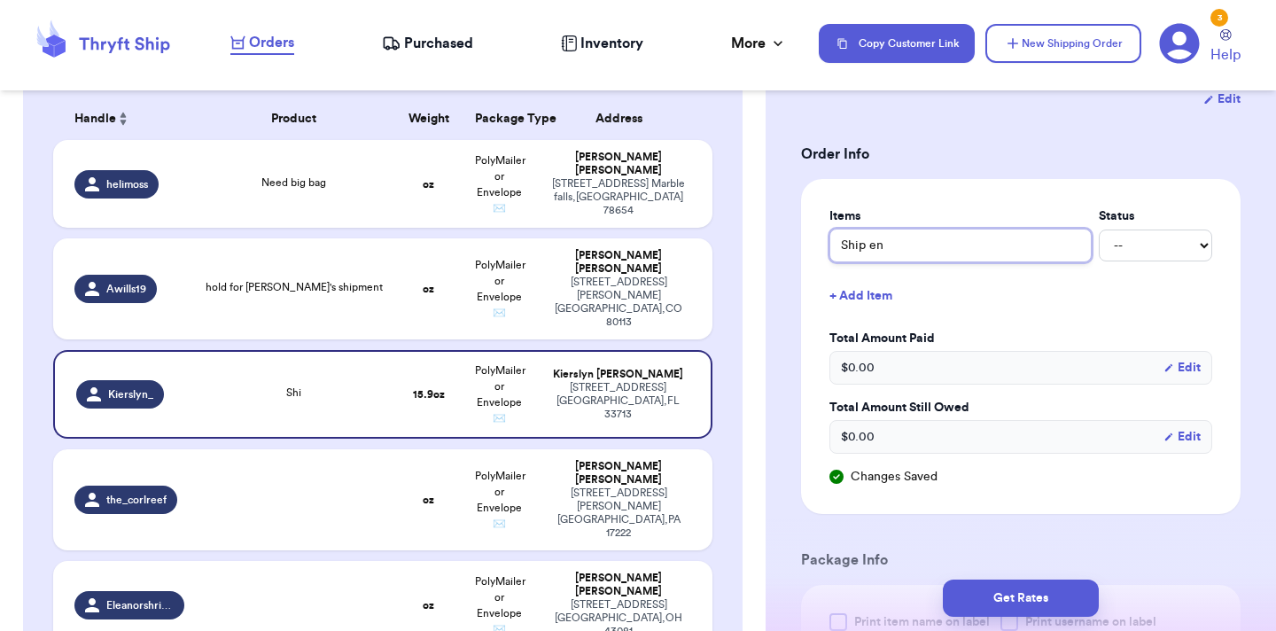
type input "Ship end"
type input "Ship end o"
type input "Ship end of"
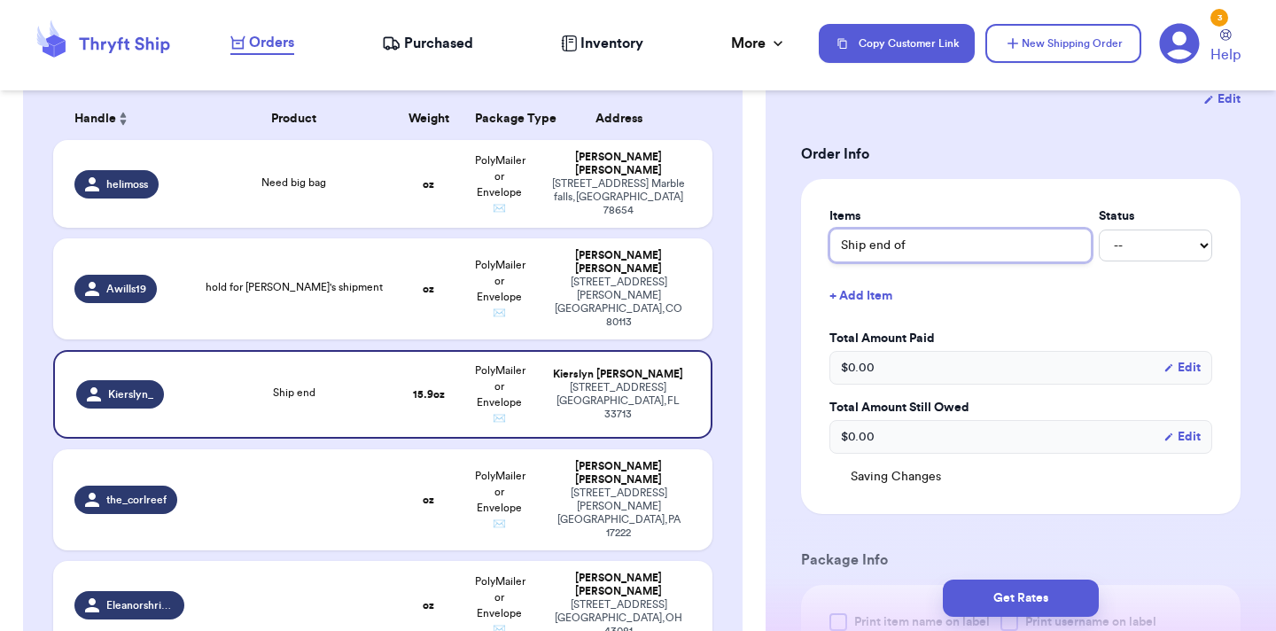
type input "Ship end of O"
type input "Ship end of Oc"
type input "Ship end of Oct"
click at [353, 486] on td at bounding box center [294, 499] width 198 height 101
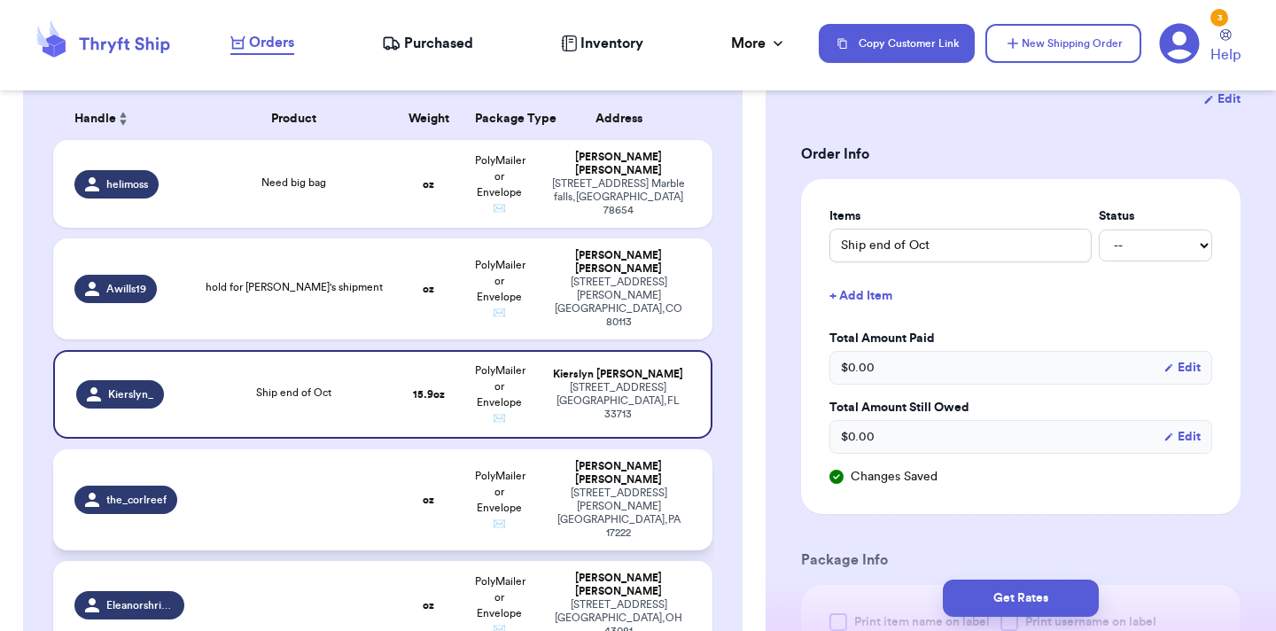
type input "0"
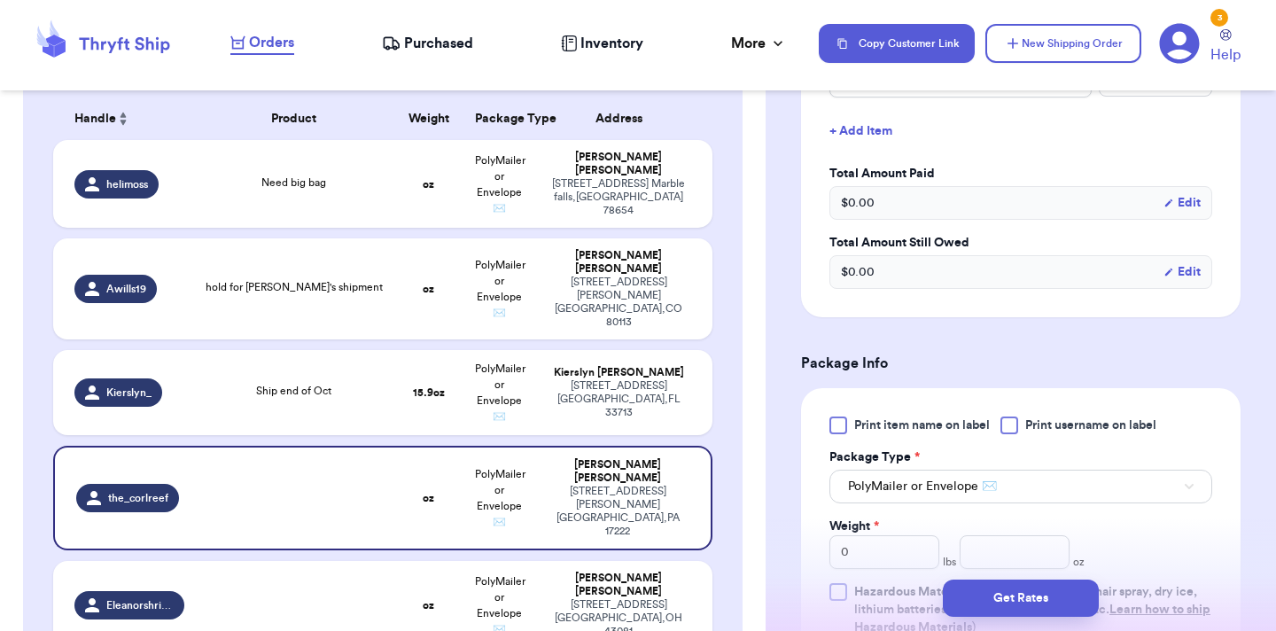
scroll to position [657, 0]
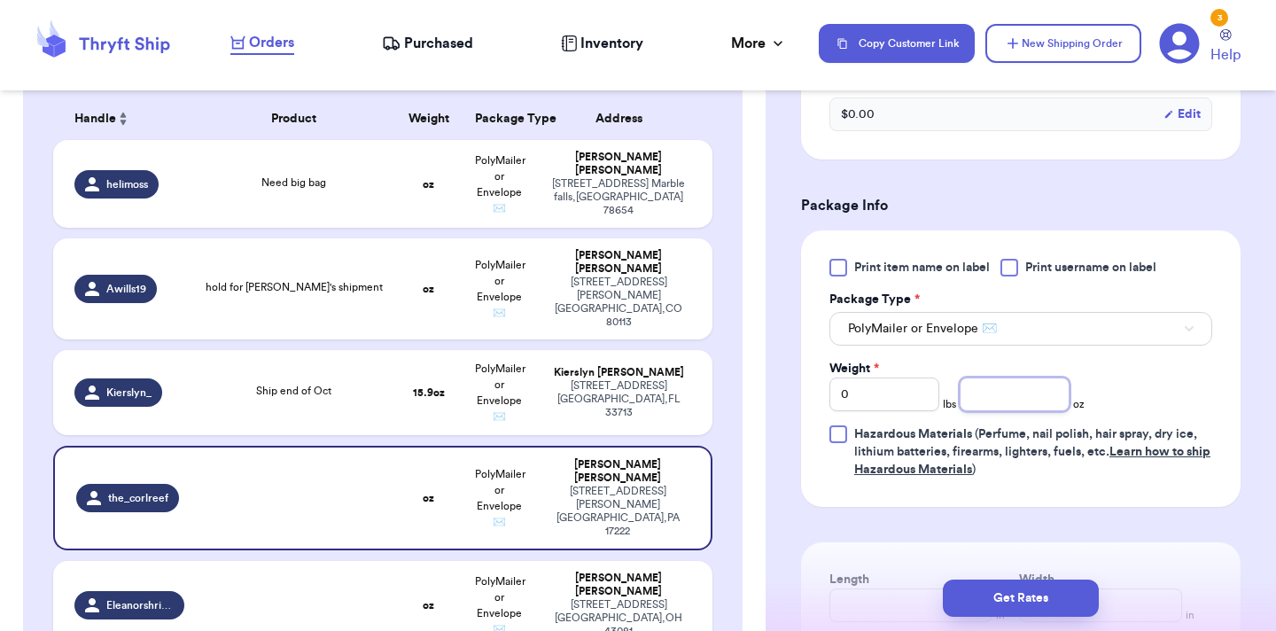
click at [1008, 386] on input "number" at bounding box center [1015, 394] width 110 height 34
type input "4"
click at [1029, 604] on button "Get Rates" at bounding box center [1021, 597] width 156 height 37
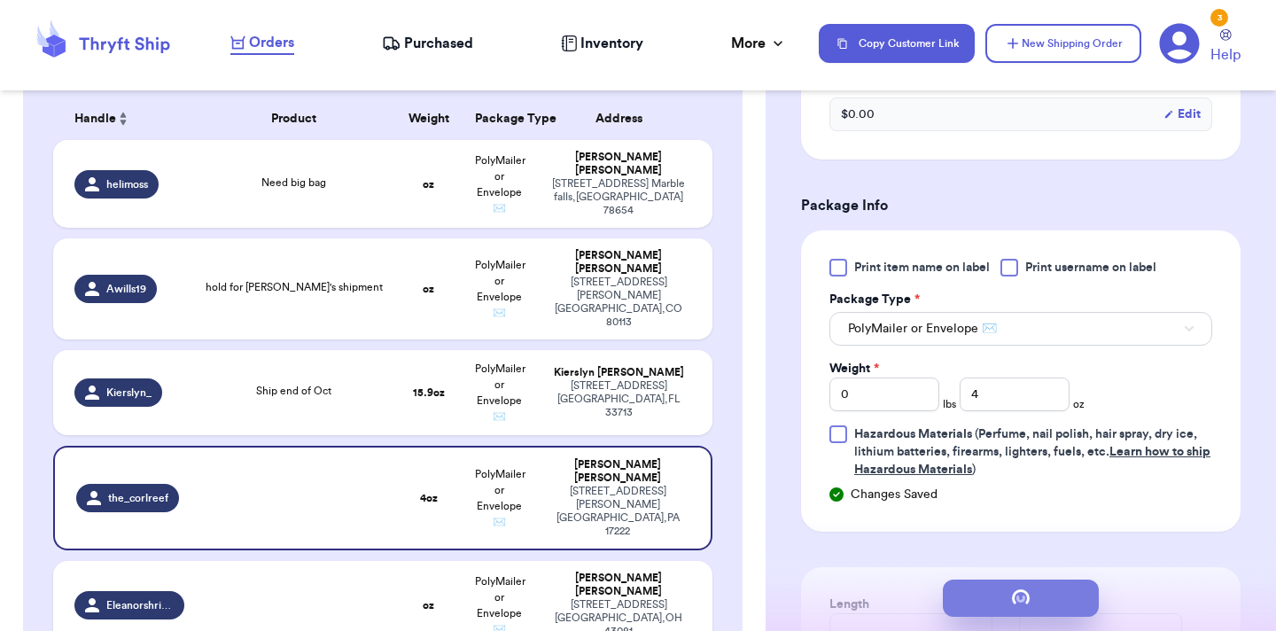
scroll to position [0, 0]
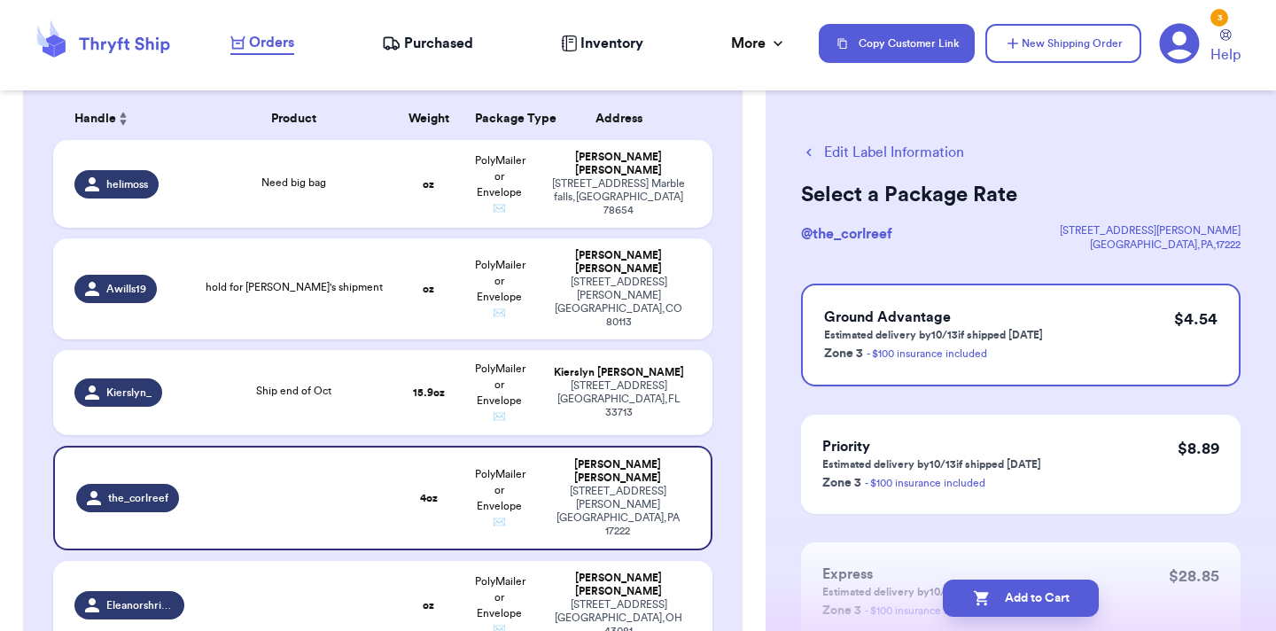
click at [1029, 604] on button "Add to Cart" at bounding box center [1021, 597] width 156 height 37
checkbox input "true"
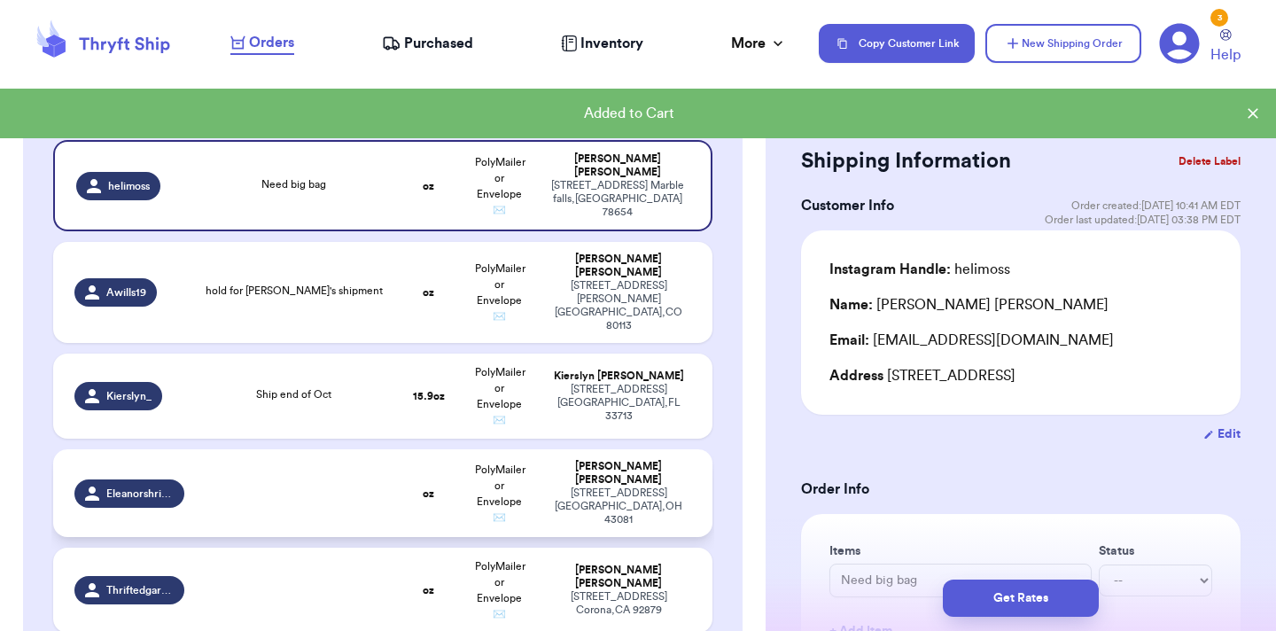
click at [362, 500] on td at bounding box center [294, 493] width 198 height 88
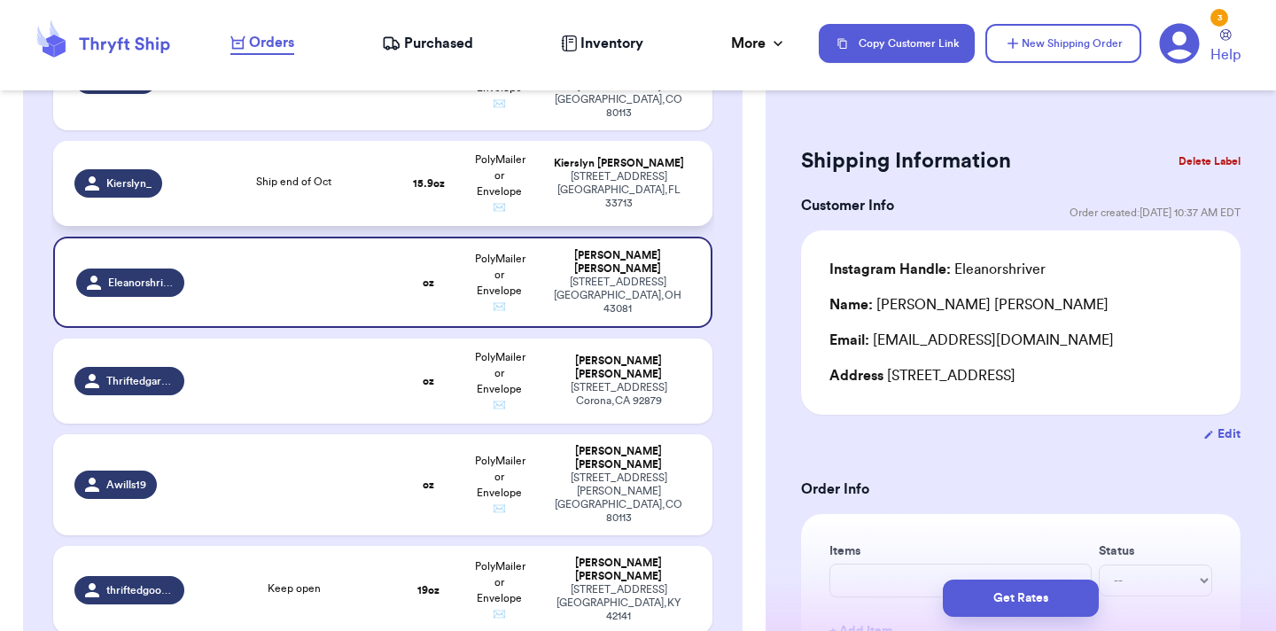
scroll to position [505, 0]
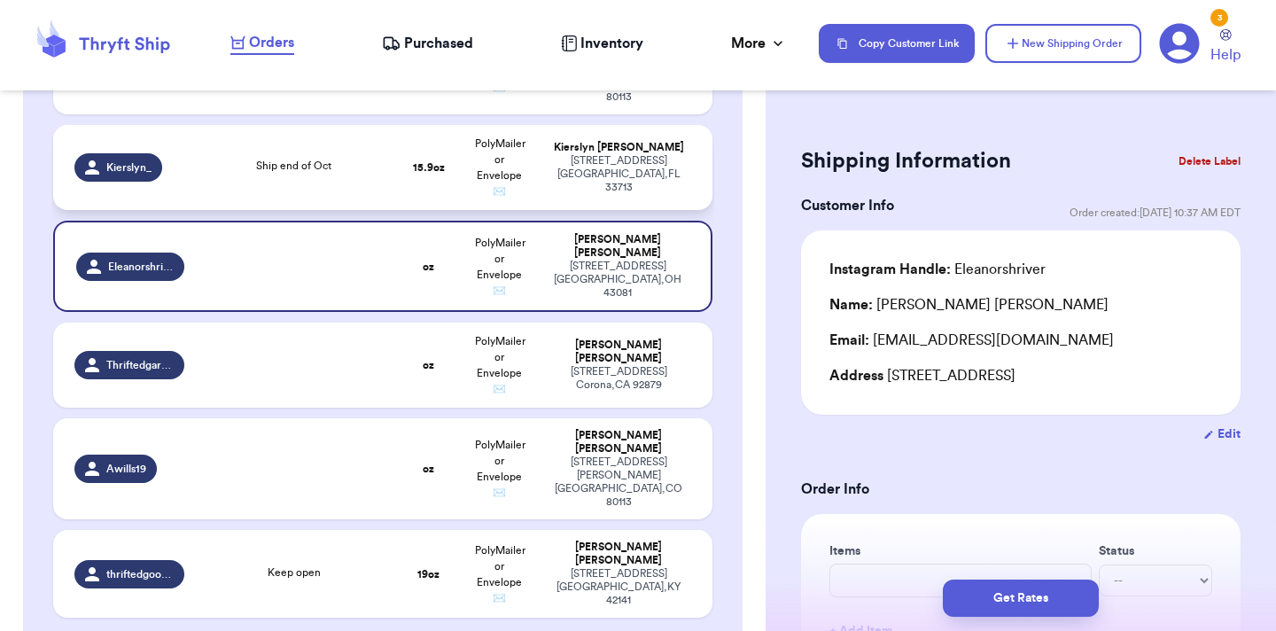
click at [332, 418] on td at bounding box center [294, 468] width 198 height 101
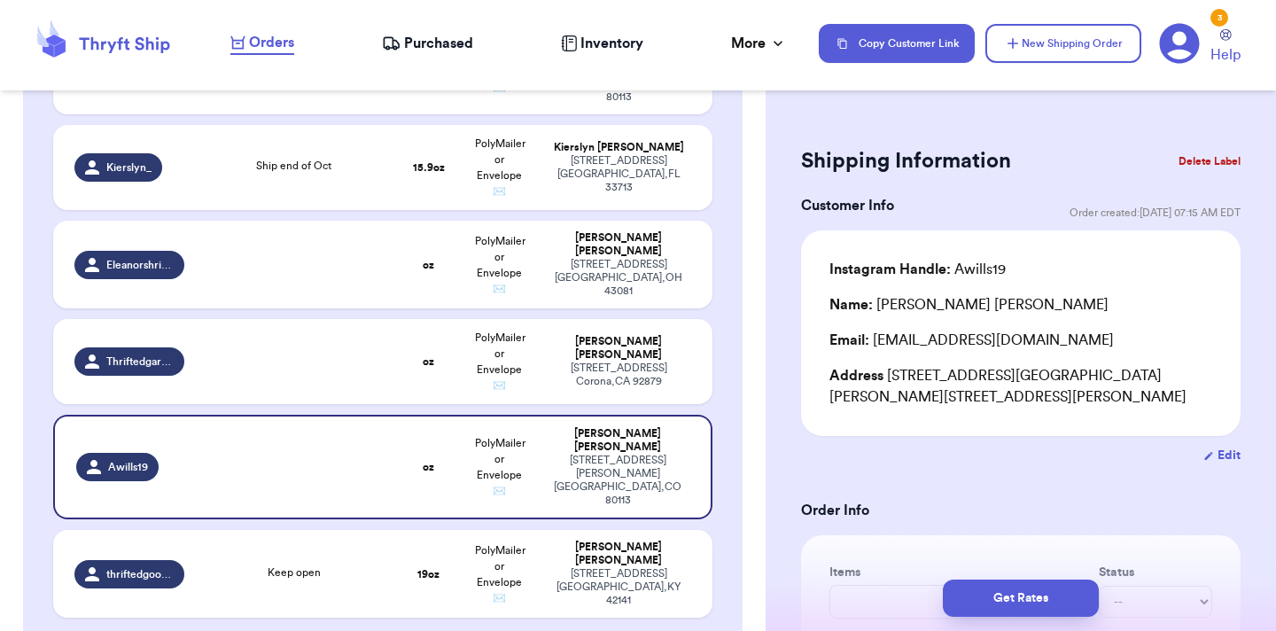
click at [1209, 159] on button "Delete Label" at bounding box center [1209, 161] width 76 height 39
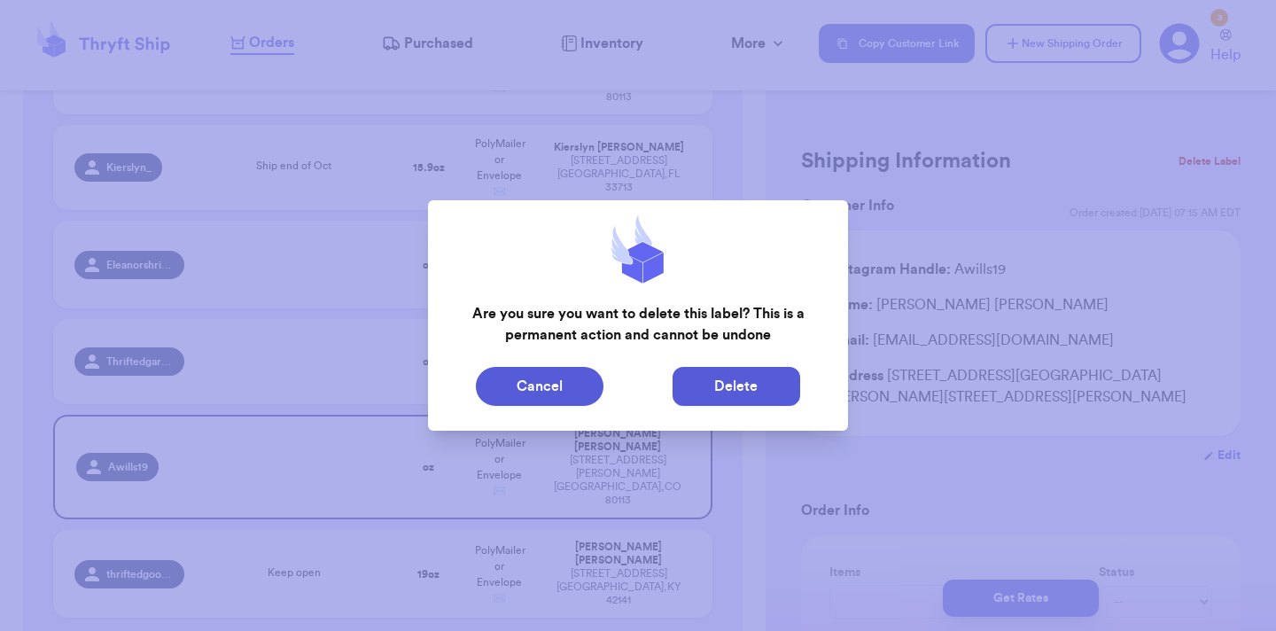
click at [727, 393] on button "Delete" at bounding box center [737, 386] width 128 height 39
type input "Need big bag"
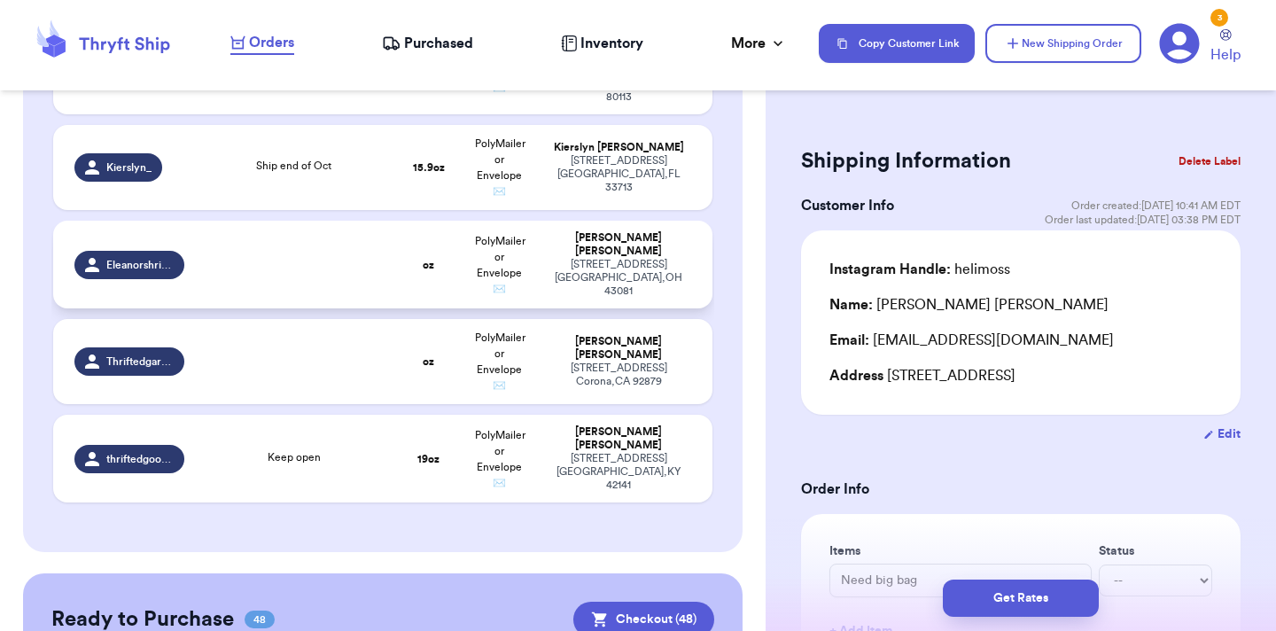
click at [275, 240] on td at bounding box center [294, 265] width 198 height 88
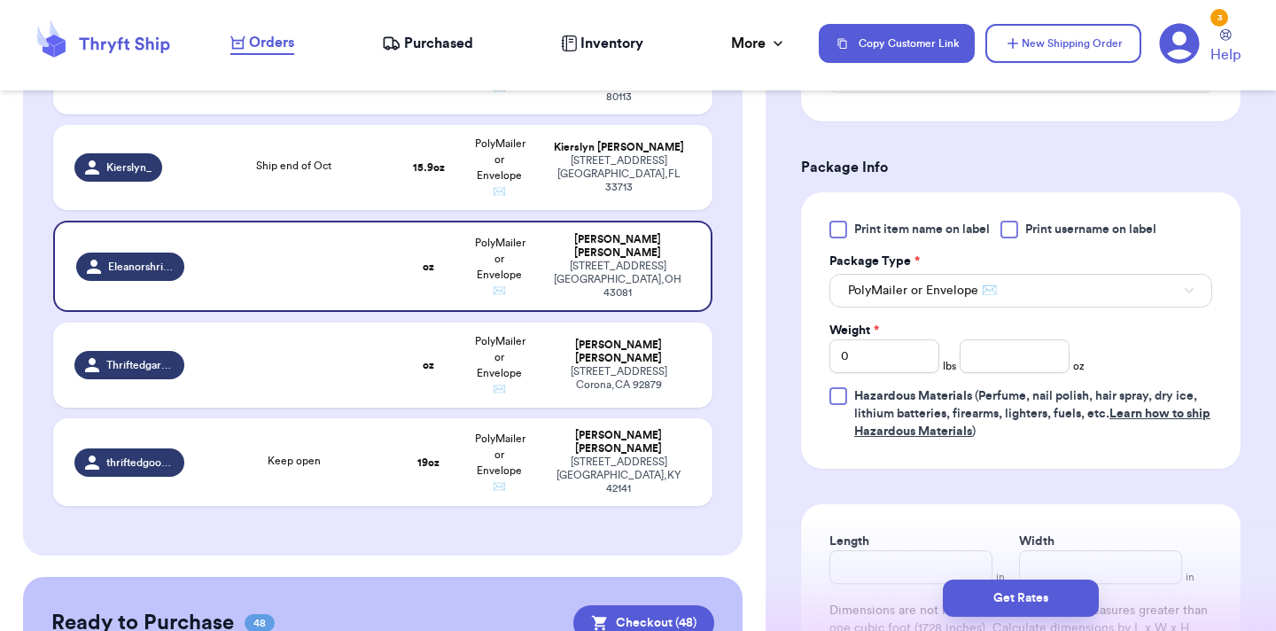
scroll to position [711, 0]
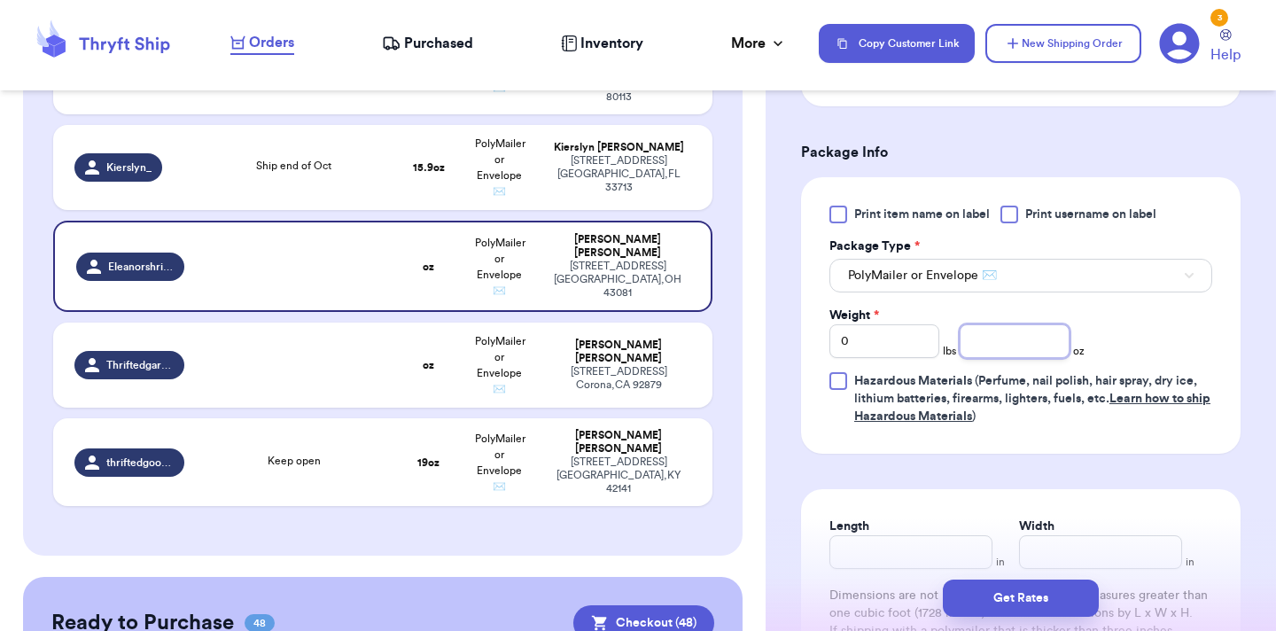
click at [1027, 341] on input "number" at bounding box center [1015, 341] width 110 height 34
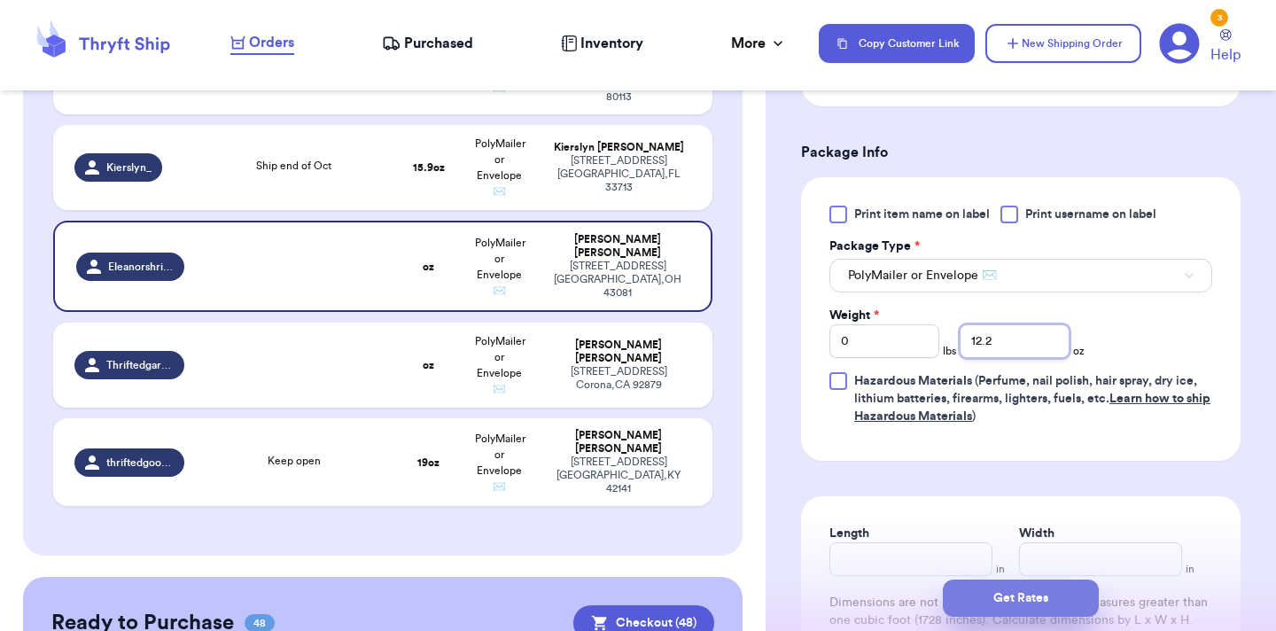
type input "12.2"
click at [1072, 600] on button "Get Rates" at bounding box center [1021, 597] width 156 height 37
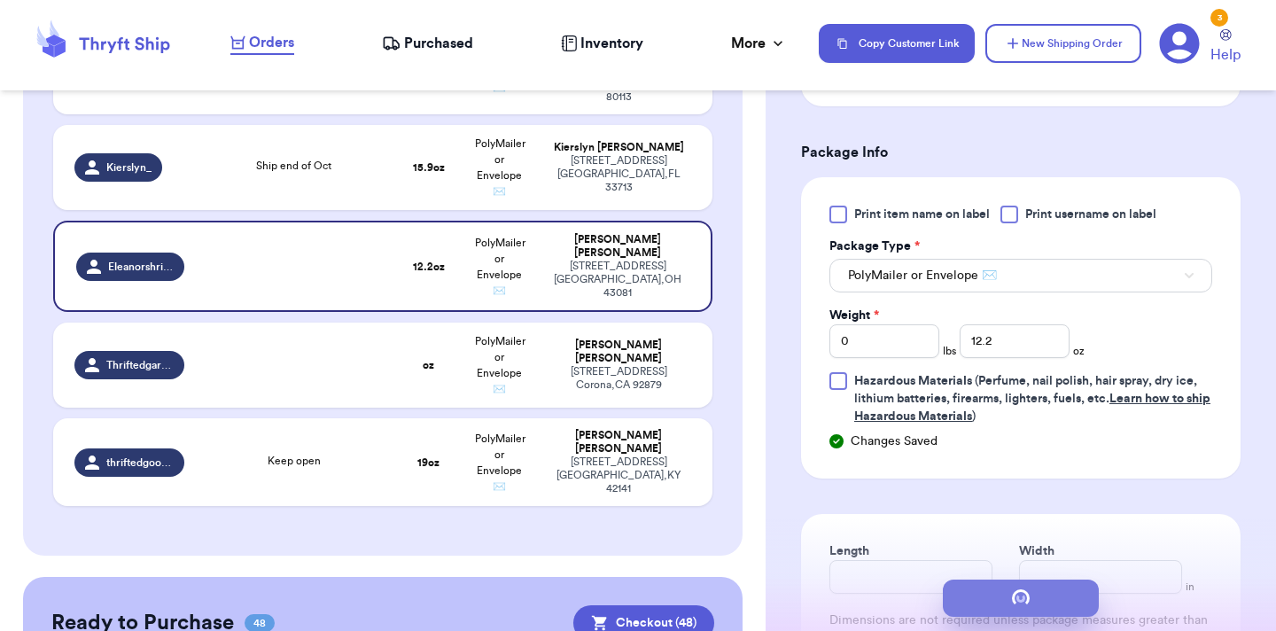
scroll to position [0, 0]
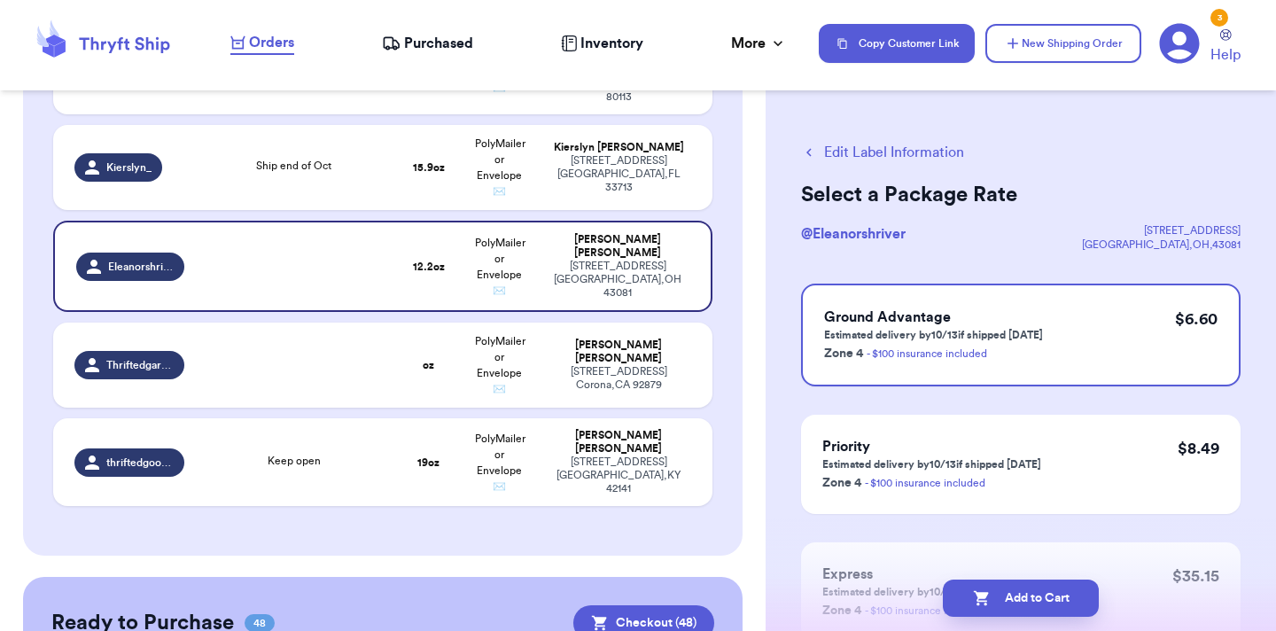
click at [1072, 598] on button "Add to Cart" at bounding box center [1021, 597] width 156 height 37
checkbox input "true"
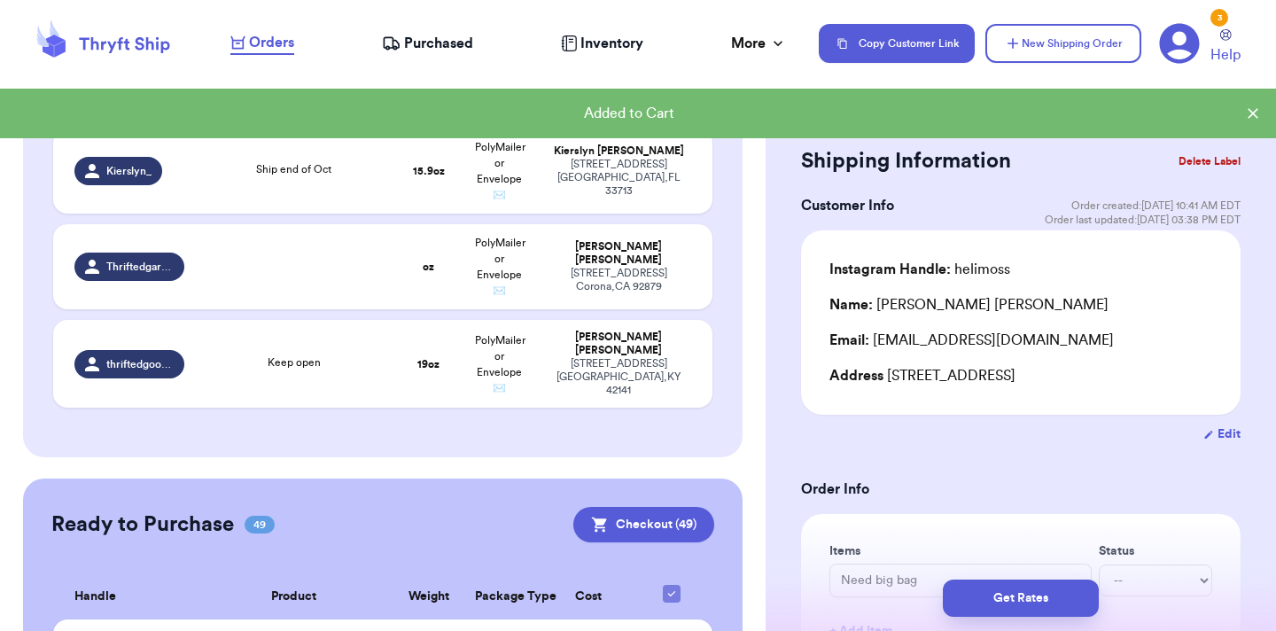
scroll to position [509, 0]
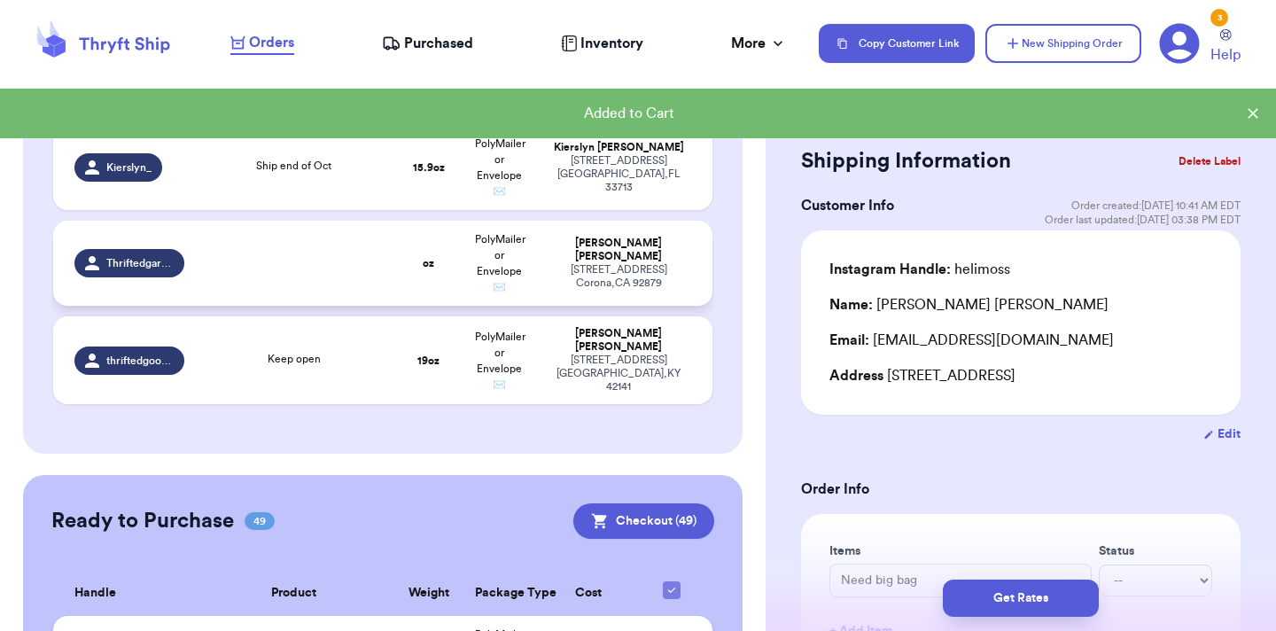
click at [418, 235] on td "oz" at bounding box center [428, 263] width 71 height 85
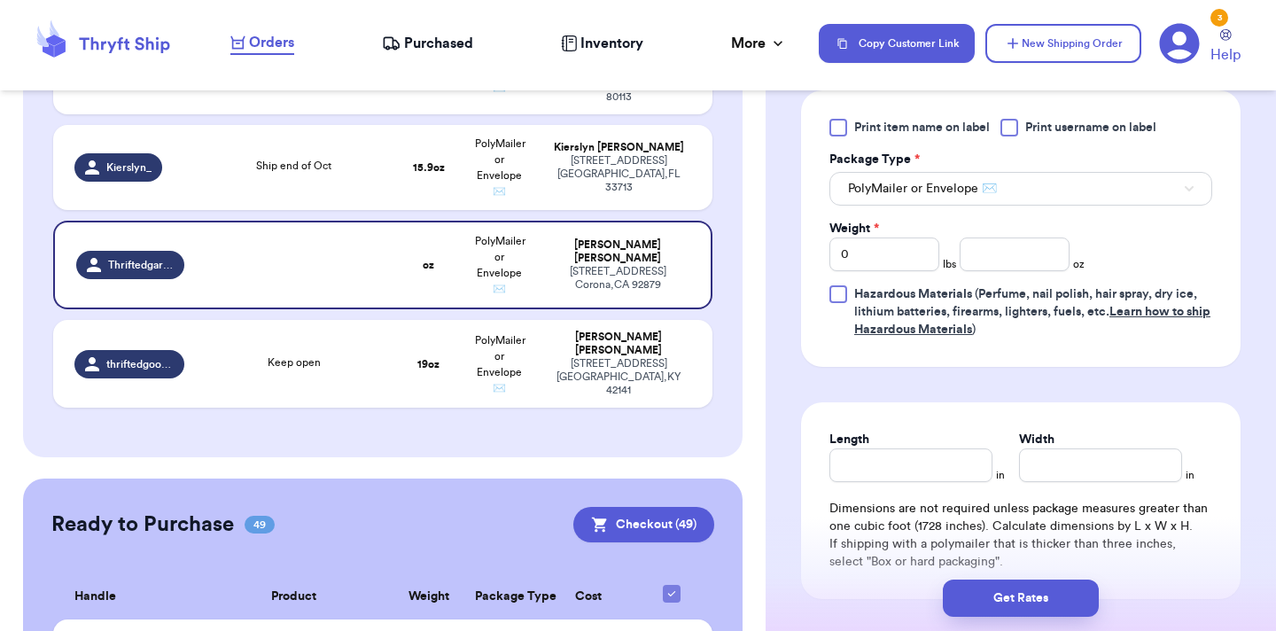
scroll to position [819, 0]
click at [1035, 220] on div "Weight * 0 lbs oz" at bounding box center [956, 245] width 255 height 51
click at [1035, 237] on input "number" at bounding box center [1015, 254] width 110 height 34
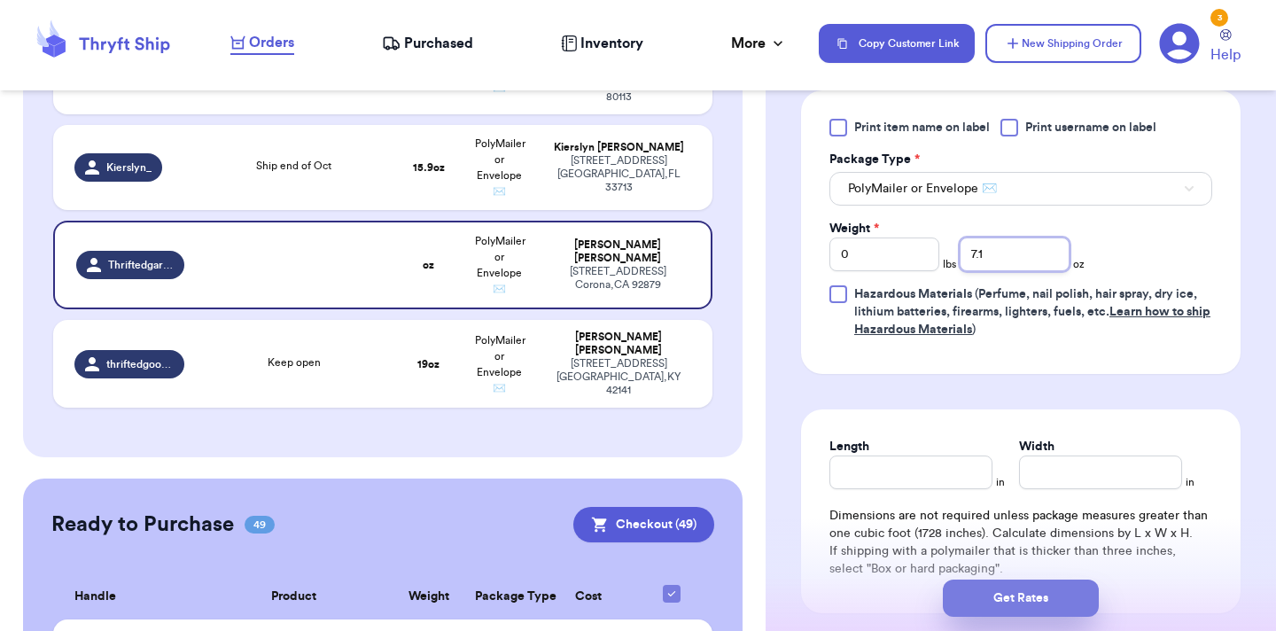
type input "7.1"
click at [1057, 603] on button "Get Rates" at bounding box center [1021, 597] width 156 height 37
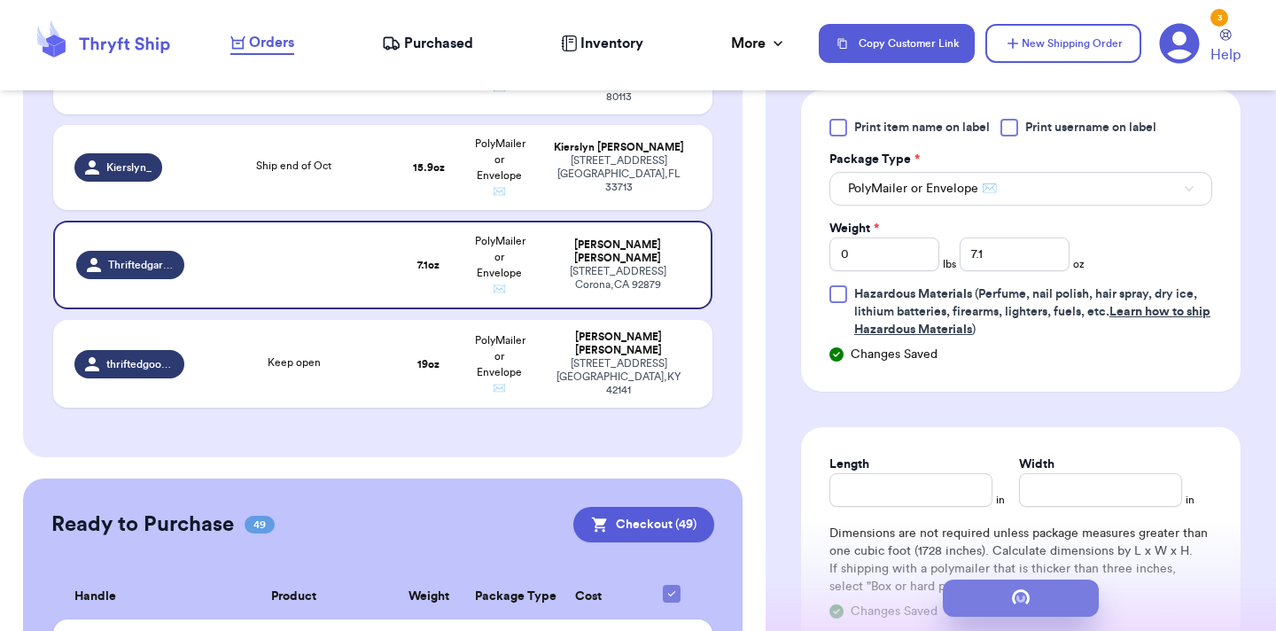
scroll to position [0, 0]
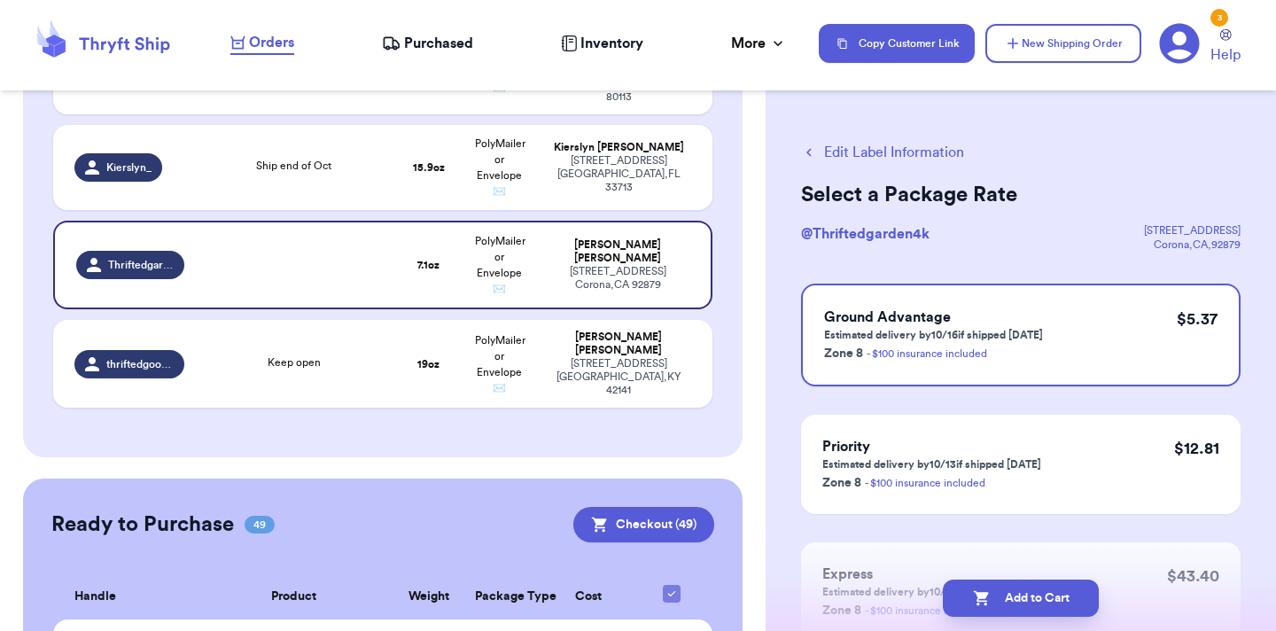
click at [1057, 603] on button "Add to Cart" at bounding box center [1021, 597] width 156 height 37
checkbox input "true"
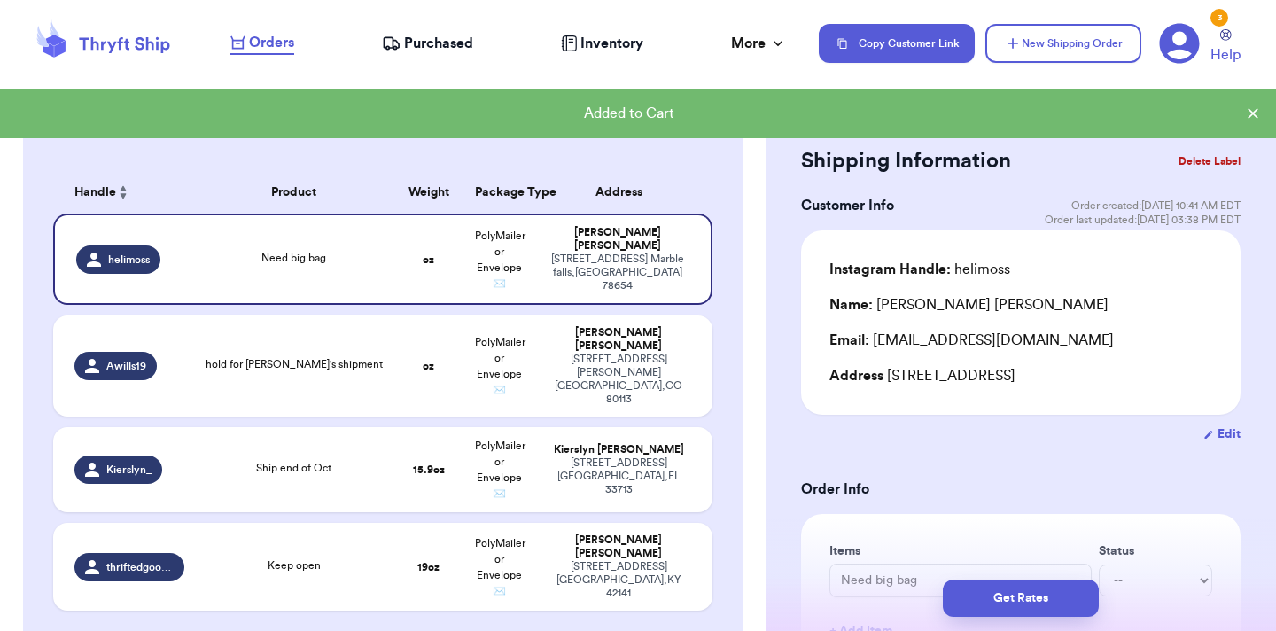
scroll to position [211, 0]
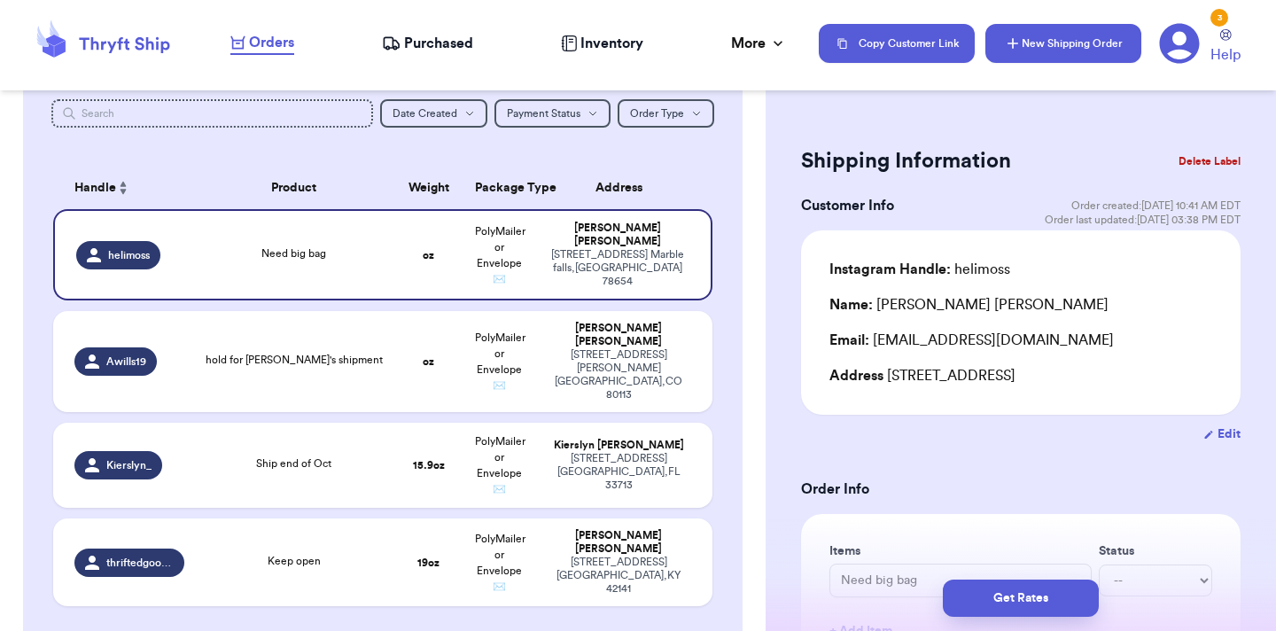
click at [1063, 58] on button "New Shipping Order" at bounding box center [1063, 43] width 156 height 39
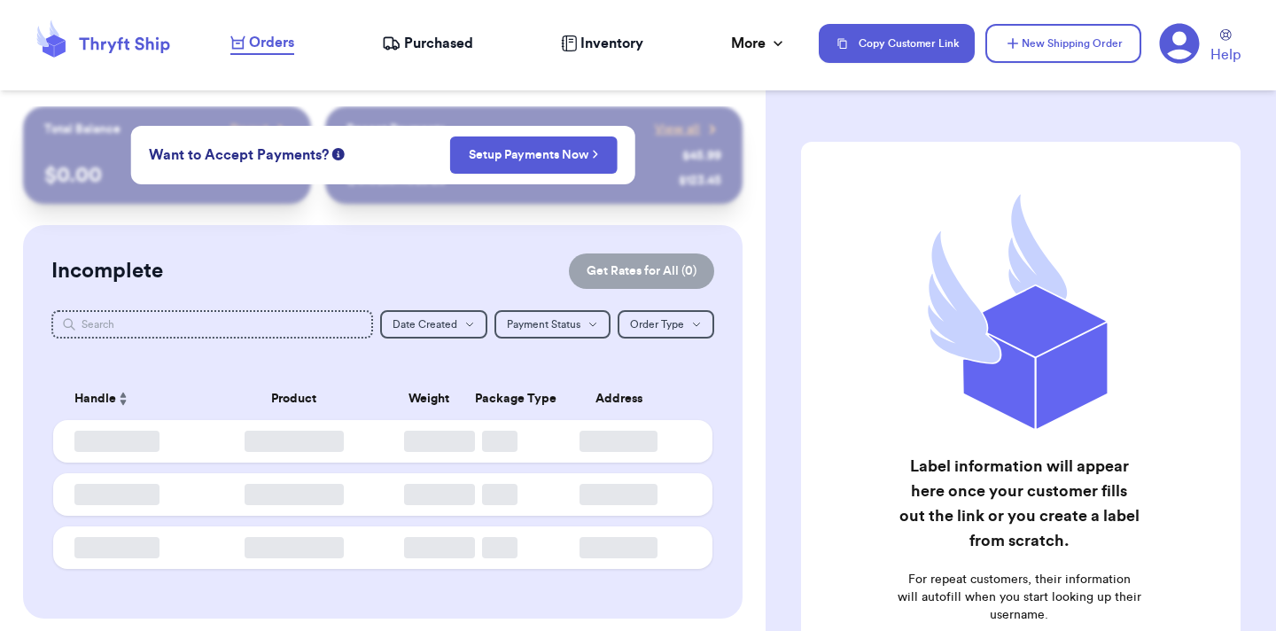
checkbox input "true"
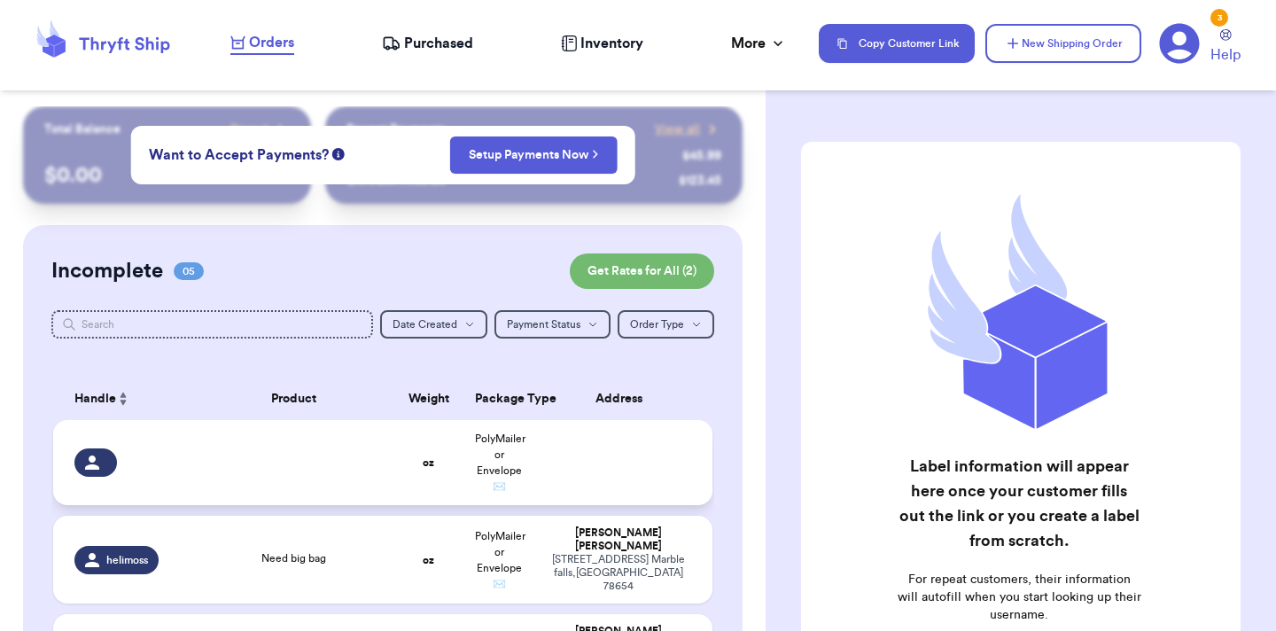
click at [261, 461] on div at bounding box center [294, 463] width 177 height 4
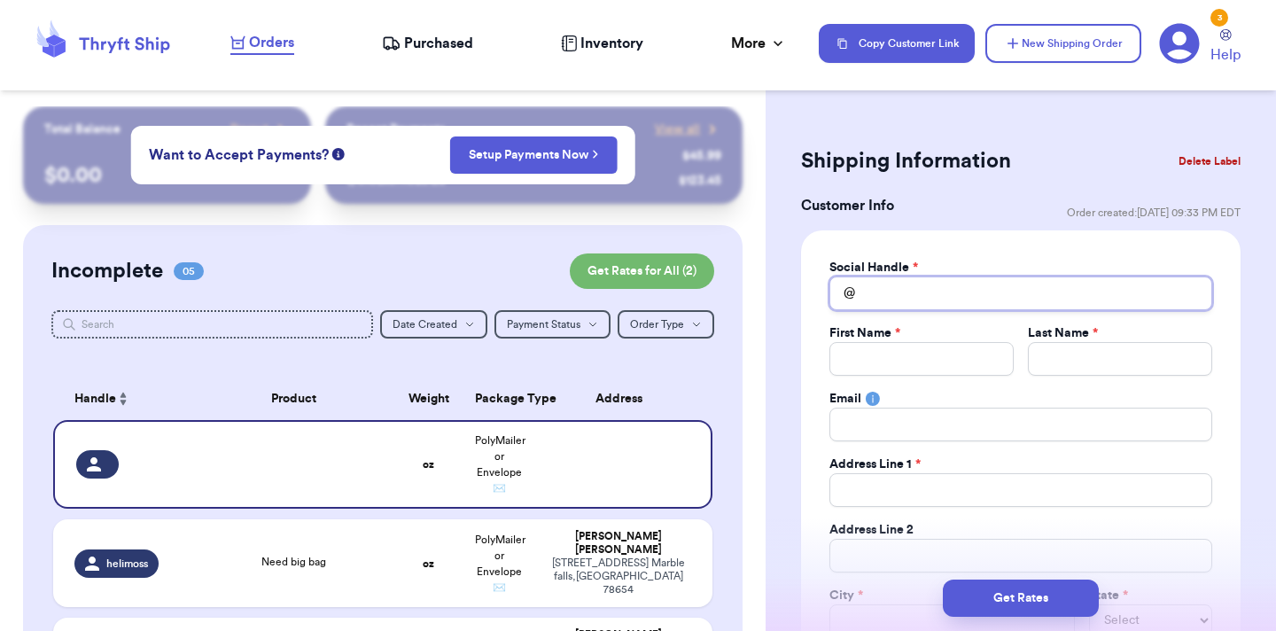
click at [963, 293] on input "Total Amount Paid" at bounding box center [1020, 293] width 383 height 34
type input "m"
type input "ms"
type input "msh"
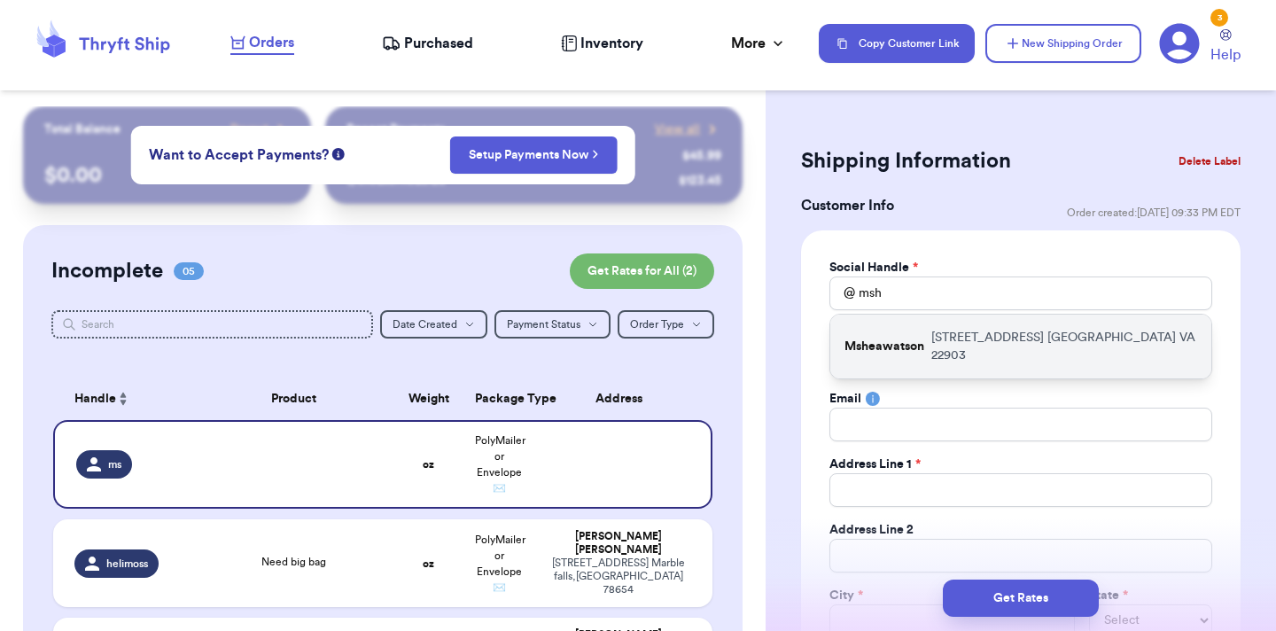
click at [965, 339] on p "1531 Rugby Avenue Charlottesville VA 22903" at bounding box center [1064, 346] width 266 height 35
type input "Msheawatson"
type input "Mary Shea"
type input "Watson"
type input "Mary.s.valliant@gmail.com"
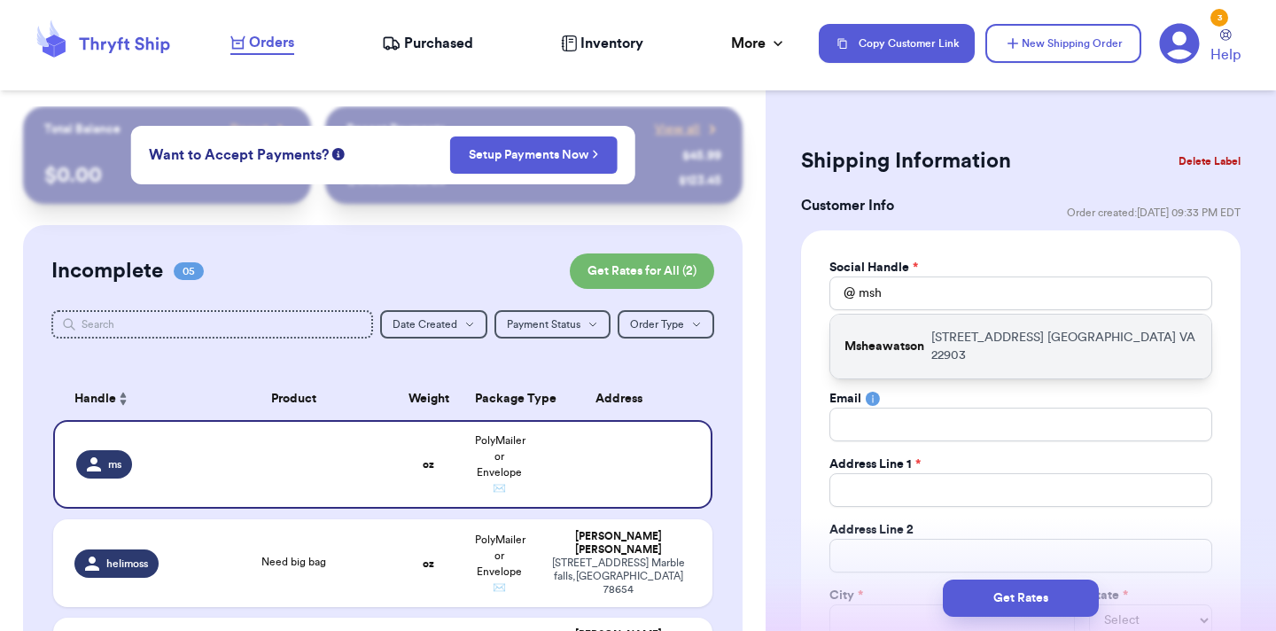
type input "1531 Rugby Avenue"
type input "Charlottesville"
select select "VA"
type input "22903"
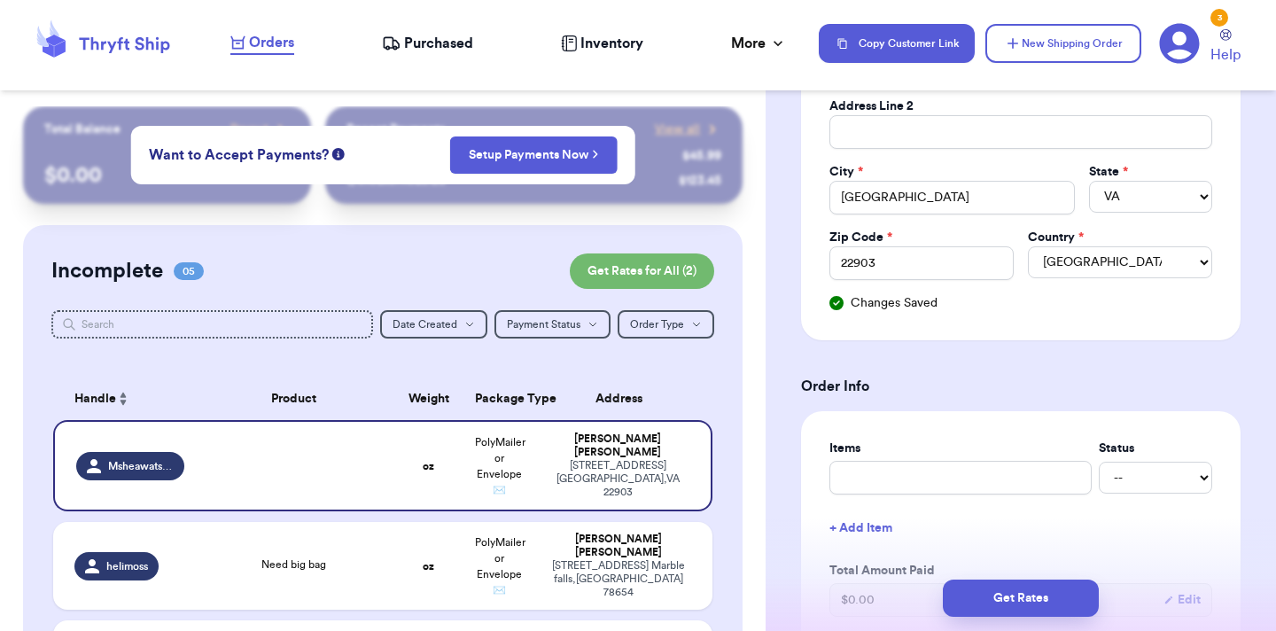
scroll to position [439, 0]
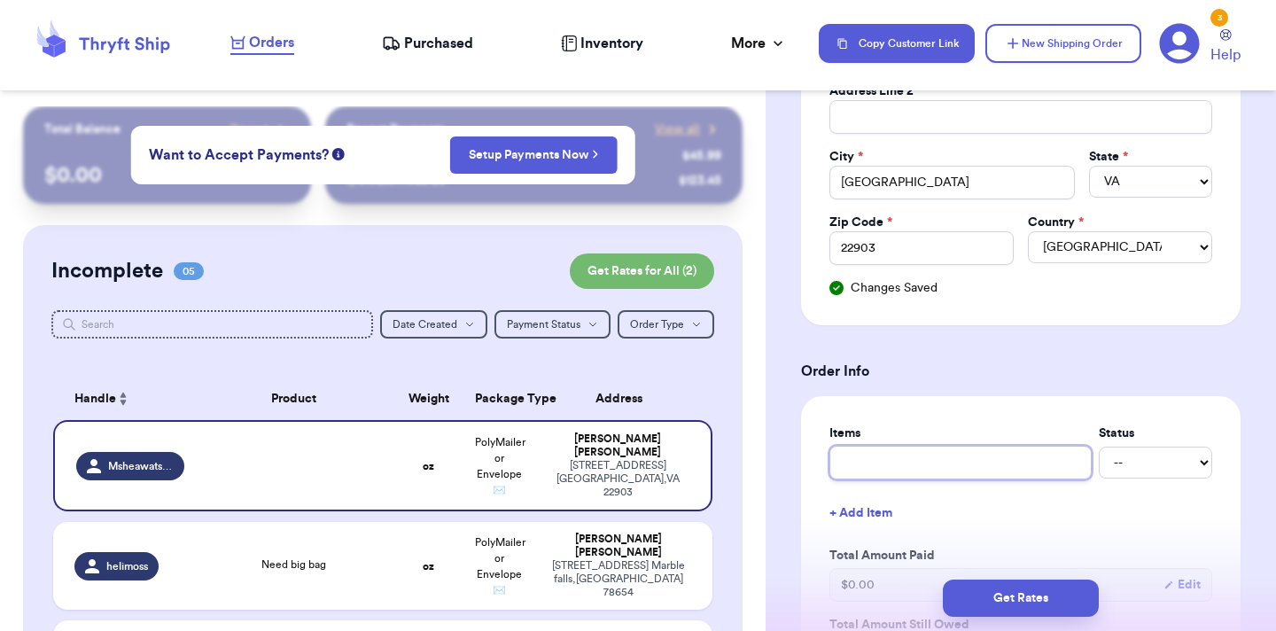
click at [913, 463] on input "text" at bounding box center [960, 463] width 262 height 34
type input "N"
type input "Ne"
type input "Nee"
type input "Need"
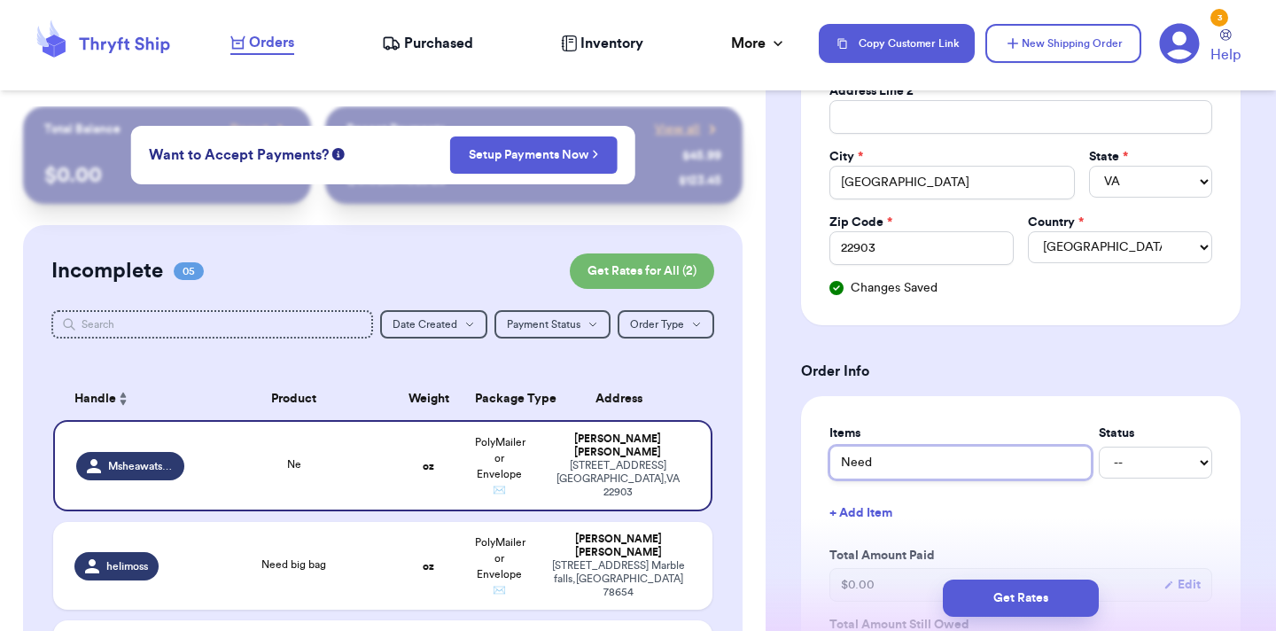
type input "Need"
type input "Need b"
type input "Need bi"
type input "Need big"
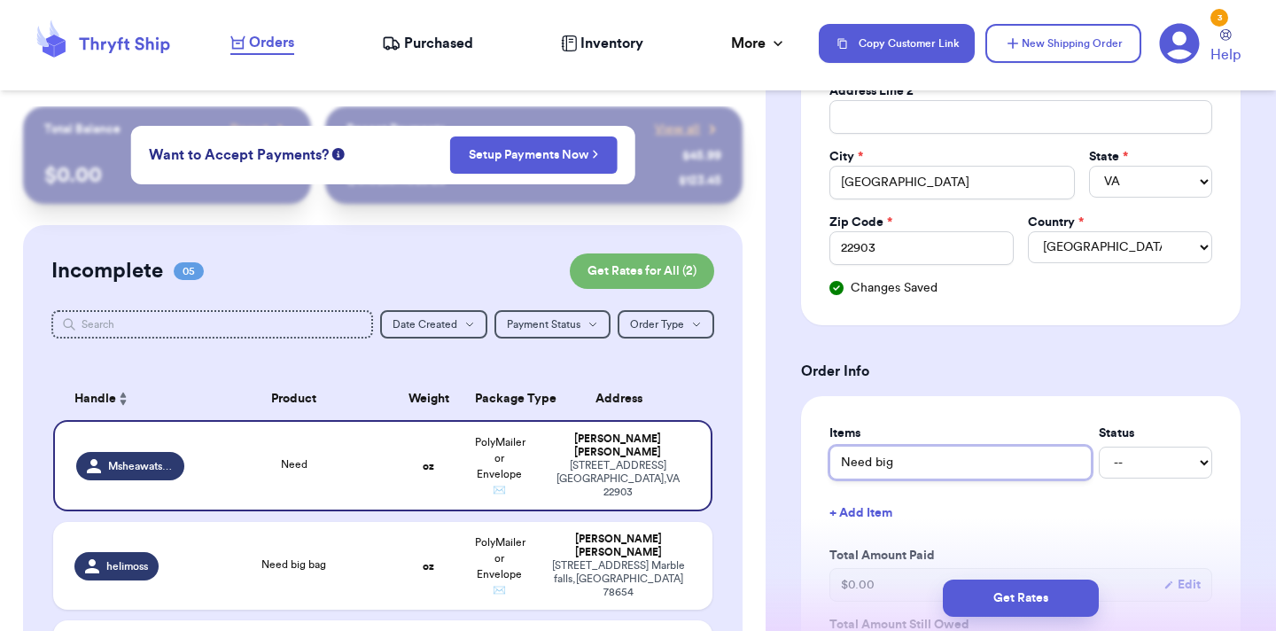
type input "Need big b"
type input "Need big ba"
type input "Need big bag"
click at [1033, 52] on button "New Shipping Order" at bounding box center [1063, 43] width 156 height 39
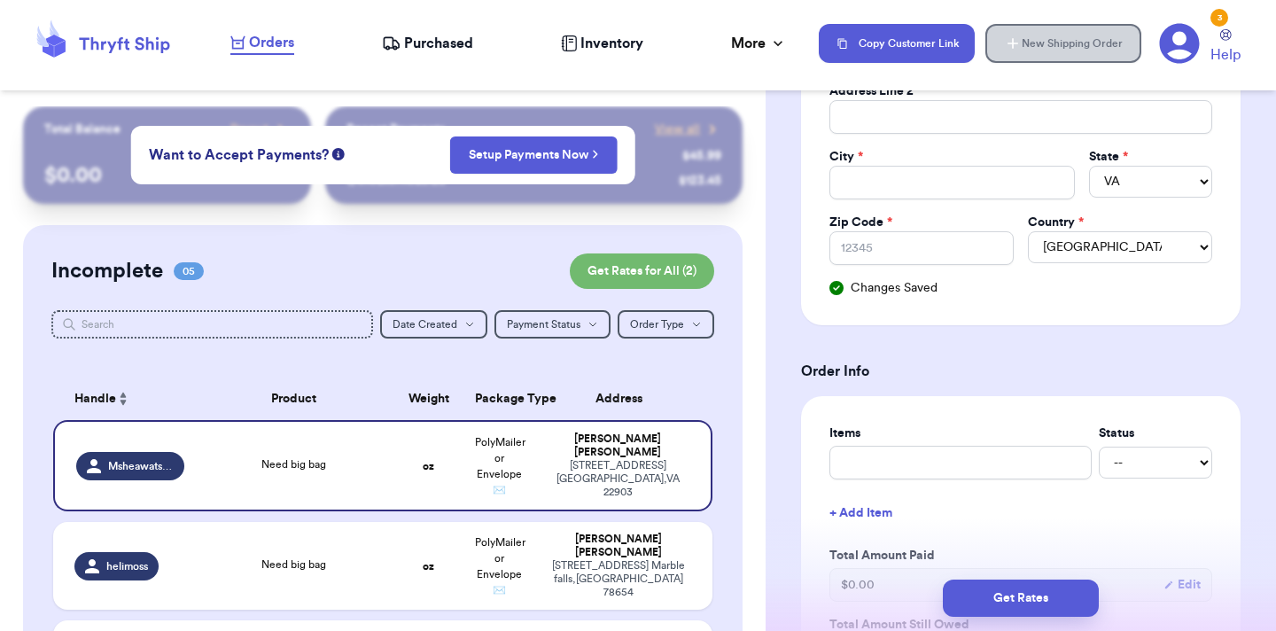
select select
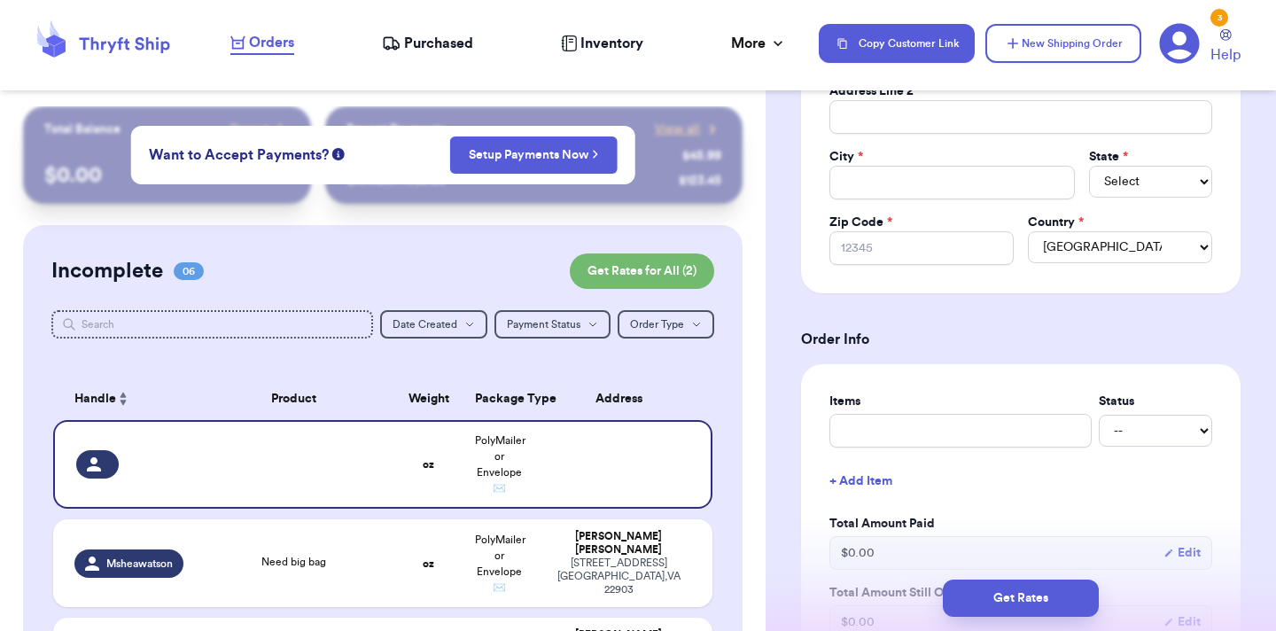
scroll to position [0, 0]
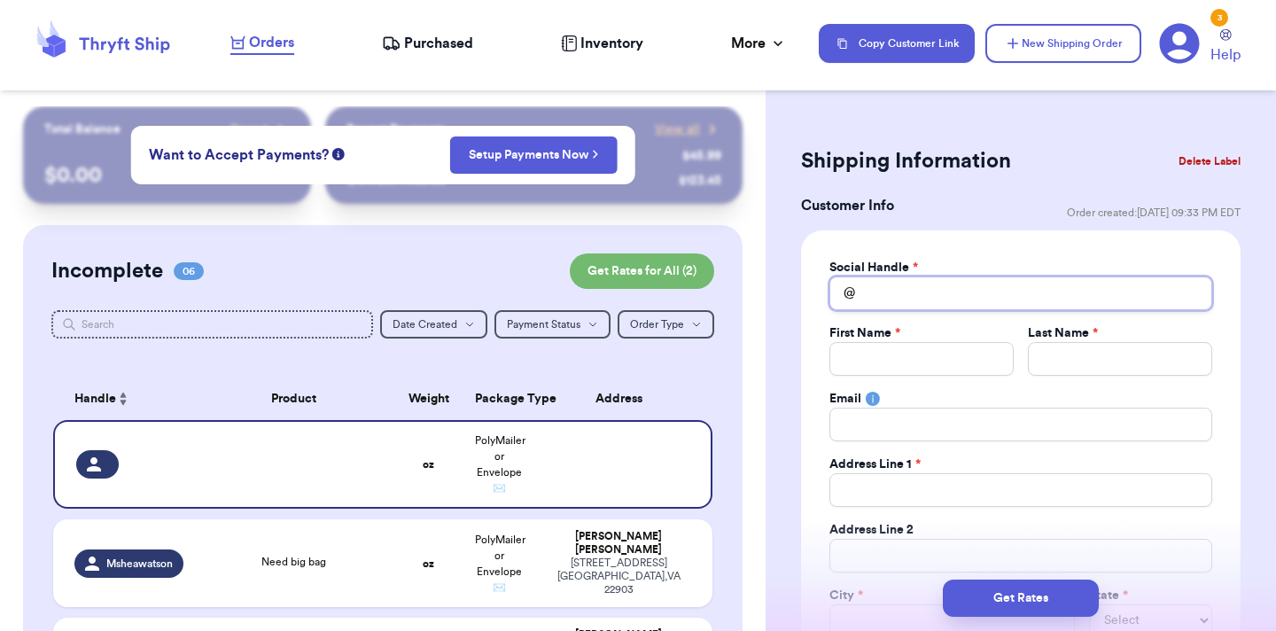
click at [947, 301] on input "Total Amount Paid" at bounding box center [1020, 293] width 383 height 34
type input "e"
type input "el"
type input "ela"
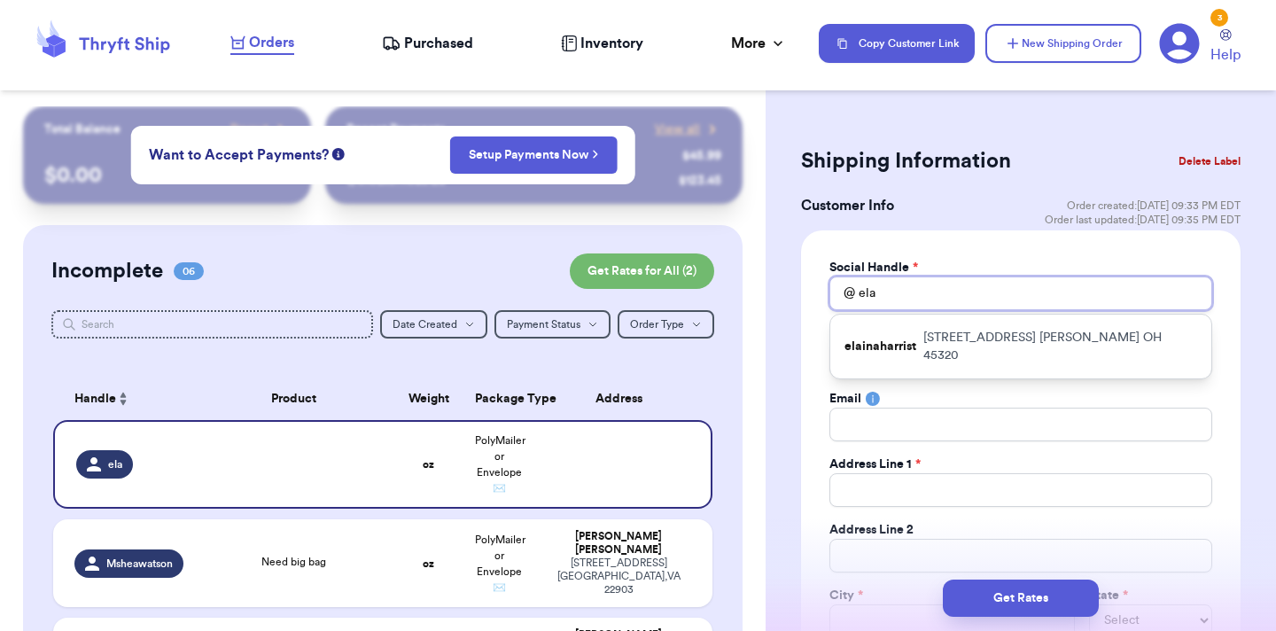
type input "elai"
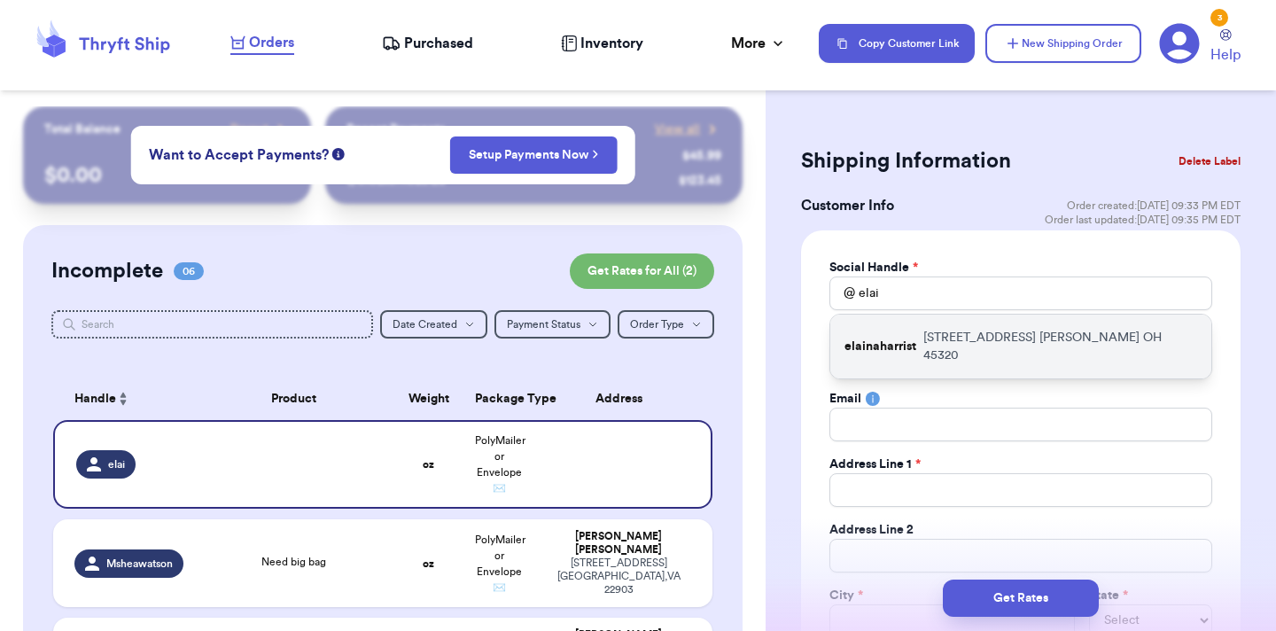
click at [1006, 331] on p "614 Lincoln St Eaton OH 45320" at bounding box center [1060, 346] width 274 height 35
type input "elainaharrist"
type input "Elaina"
type input "Harrist"
type input "elainawassom@yahoo.com"
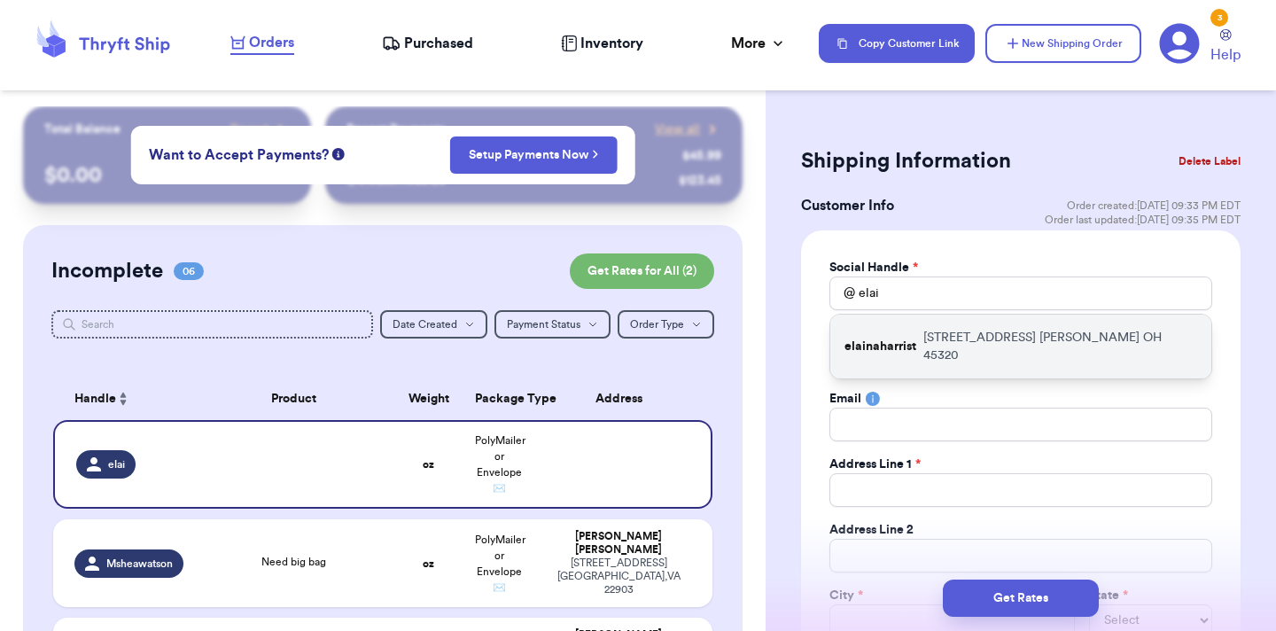
type input "614 Lincoln St"
type input "Eaton"
select select "OH"
type input "45320"
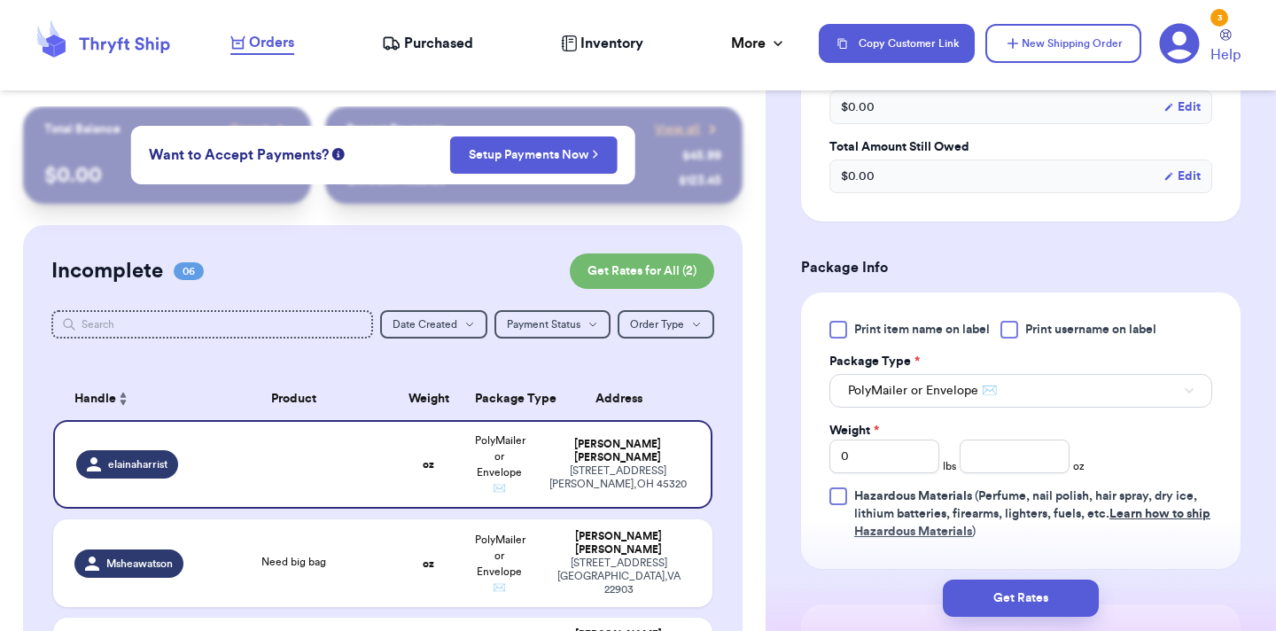
scroll to position [922, 0]
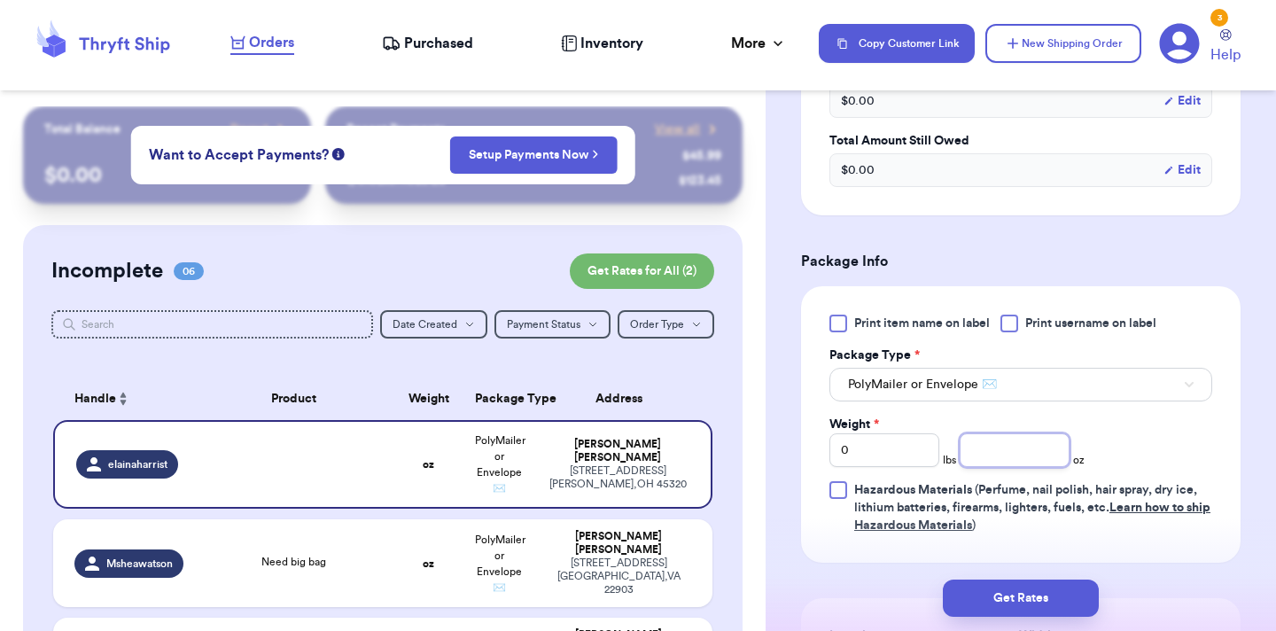
click at [1022, 458] on input "number" at bounding box center [1015, 450] width 110 height 34
type input "7"
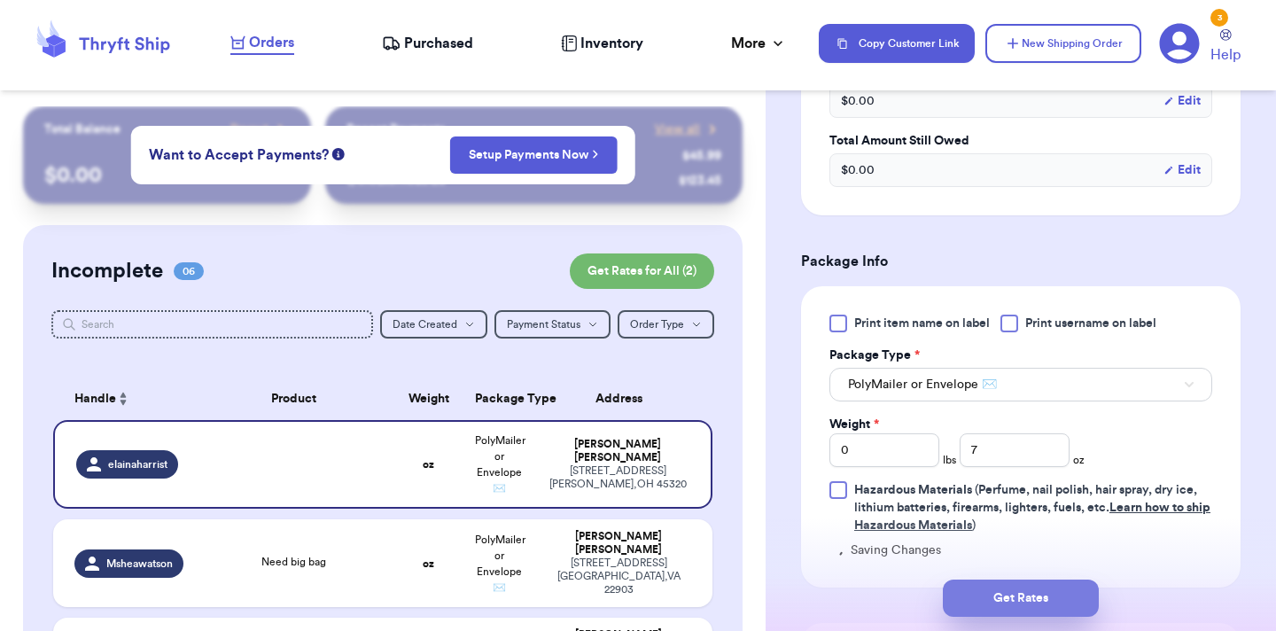
click at [1072, 585] on button "Get Rates" at bounding box center [1021, 597] width 156 height 37
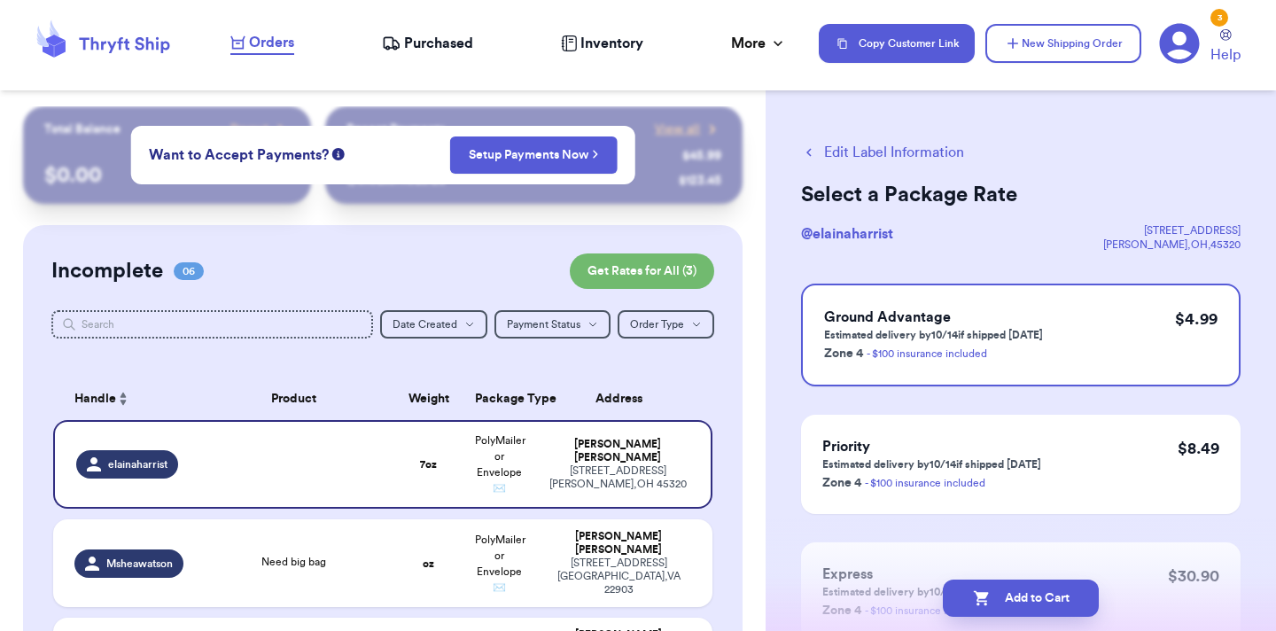
click at [1072, 585] on button "Add to Cart" at bounding box center [1021, 597] width 156 height 37
checkbox input "true"
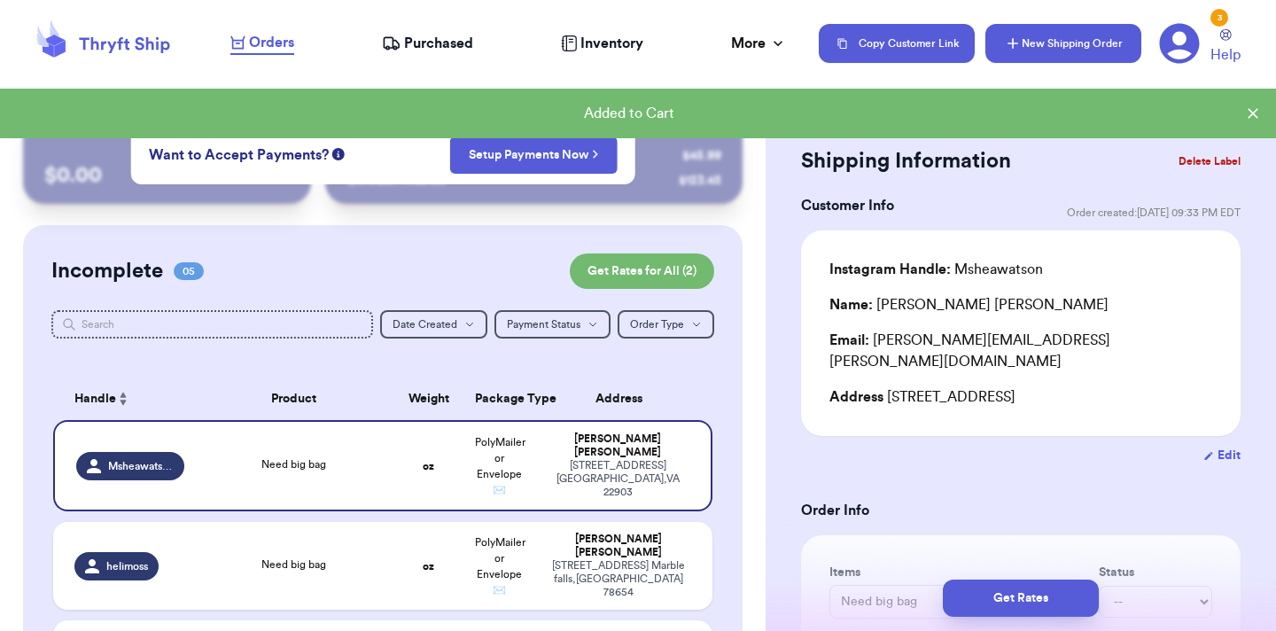
click at [1015, 51] on icon "button" at bounding box center [1013, 44] width 18 height 18
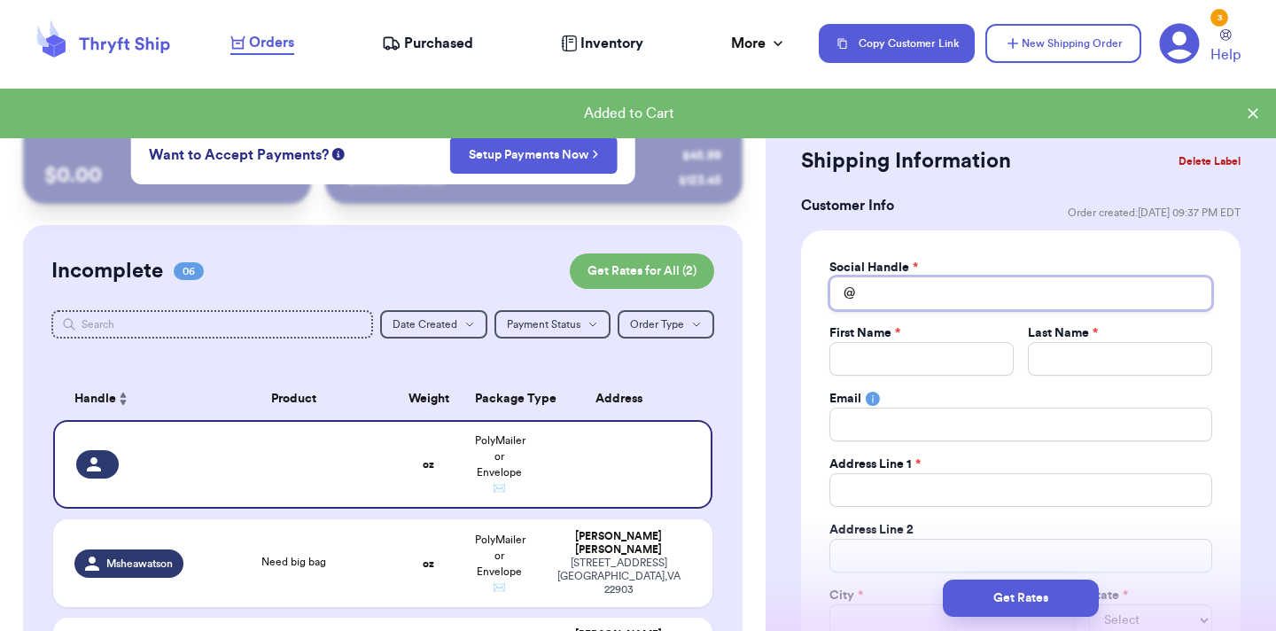
click at [936, 299] on input "Total Amount Paid" at bounding box center [1020, 293] width 383 height 34
type input "w"
type input "wi"
type input "wit"
type input "with"
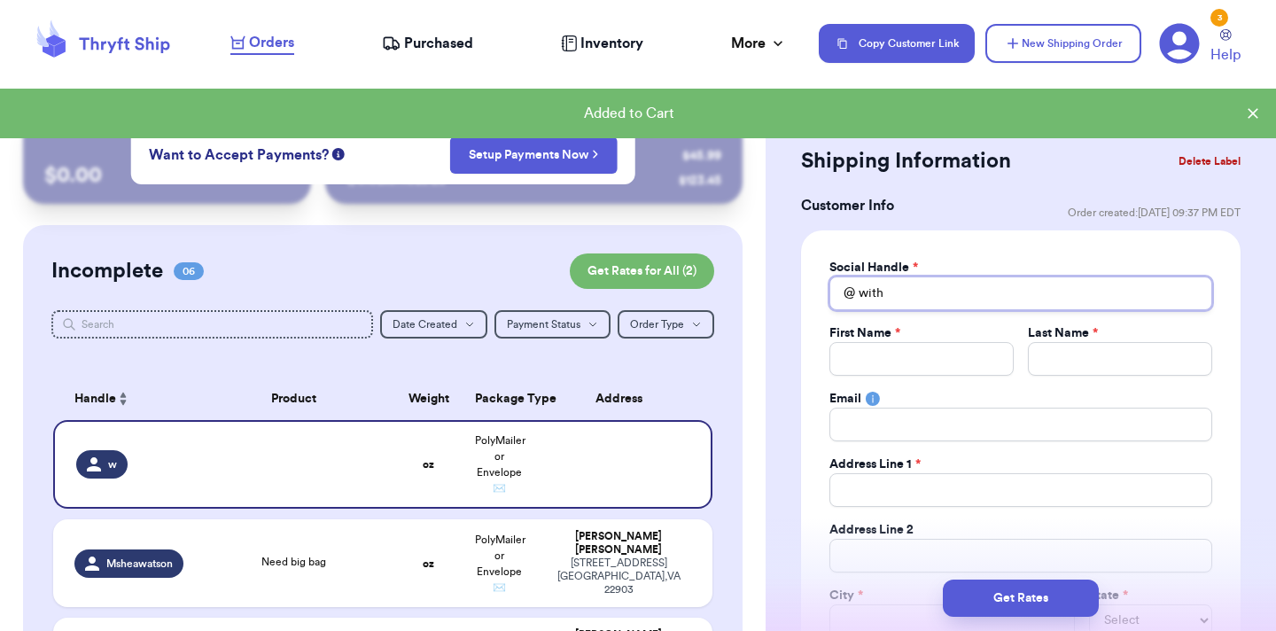
type input "withl"
type input "withlo"
type input "withlov"
type input "withlove"
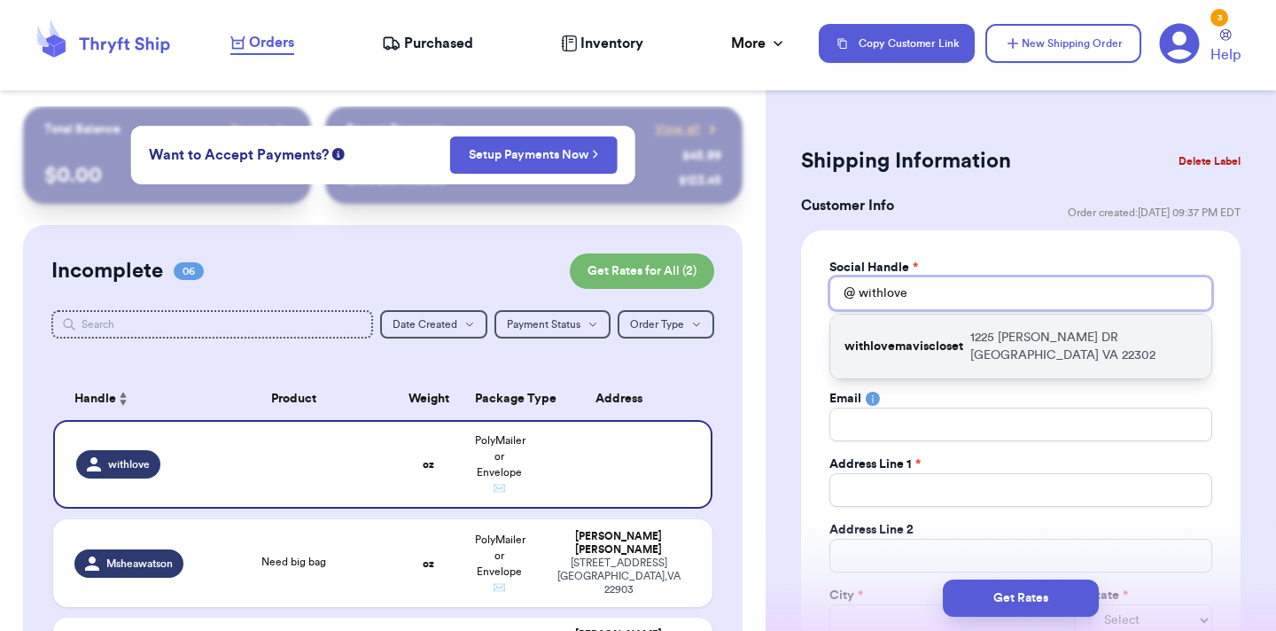
type input "withlove"
click at [979, 351] on p "1225 MARTHA CUSTIS DR Alexandria VA 22302" at bounding box center [1083, 346] width 227 height 35
type input "withlovemaviscloset"
type input "Maria"
type input "Vergara"
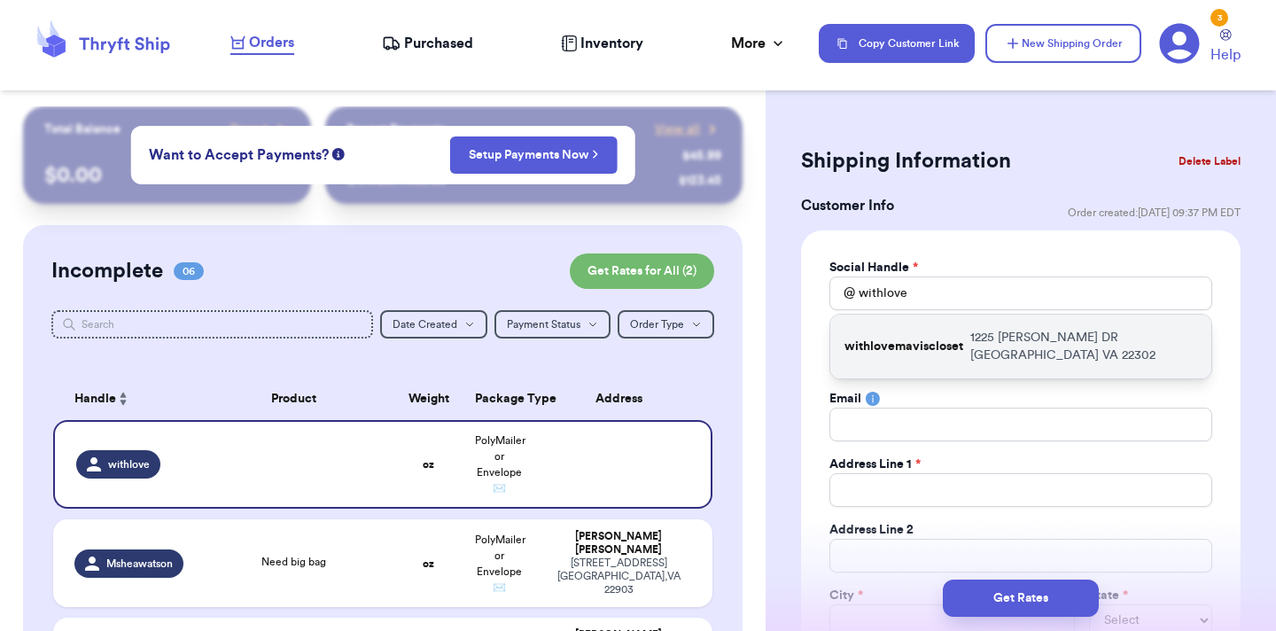
type input "mclv2392@gmail.com"
type input "1225 MARTHA CUSTIS DR"
type input "Apt 507"
type input "Alexandria"
select select "VA"
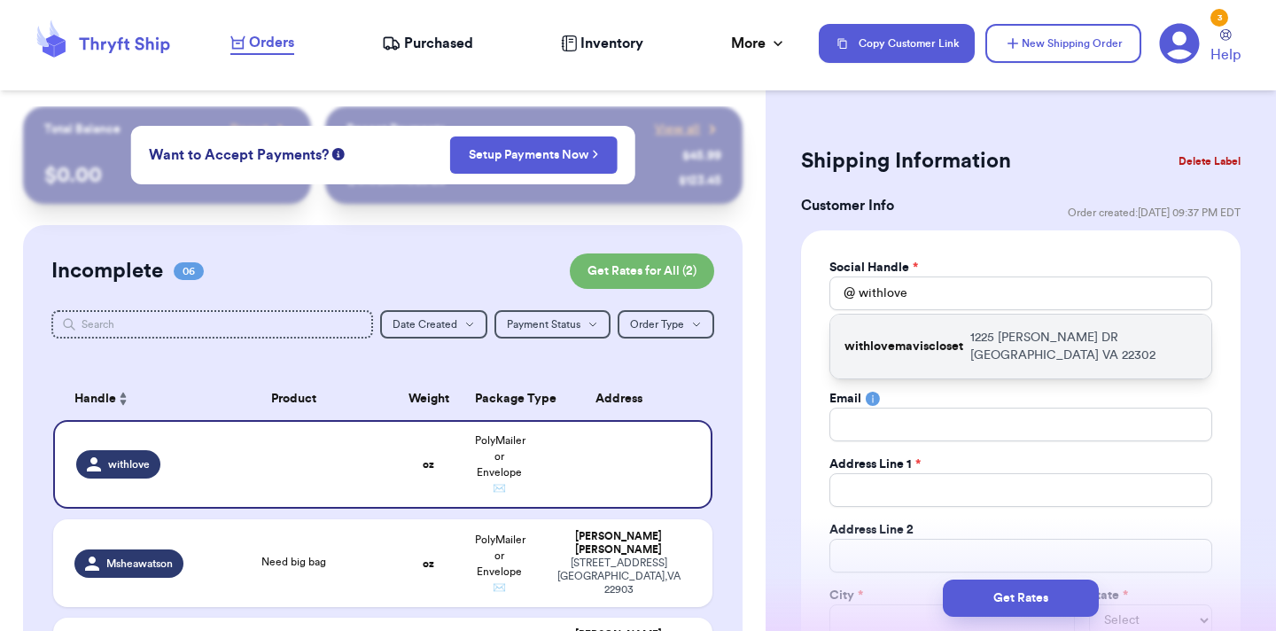
type input "22302"
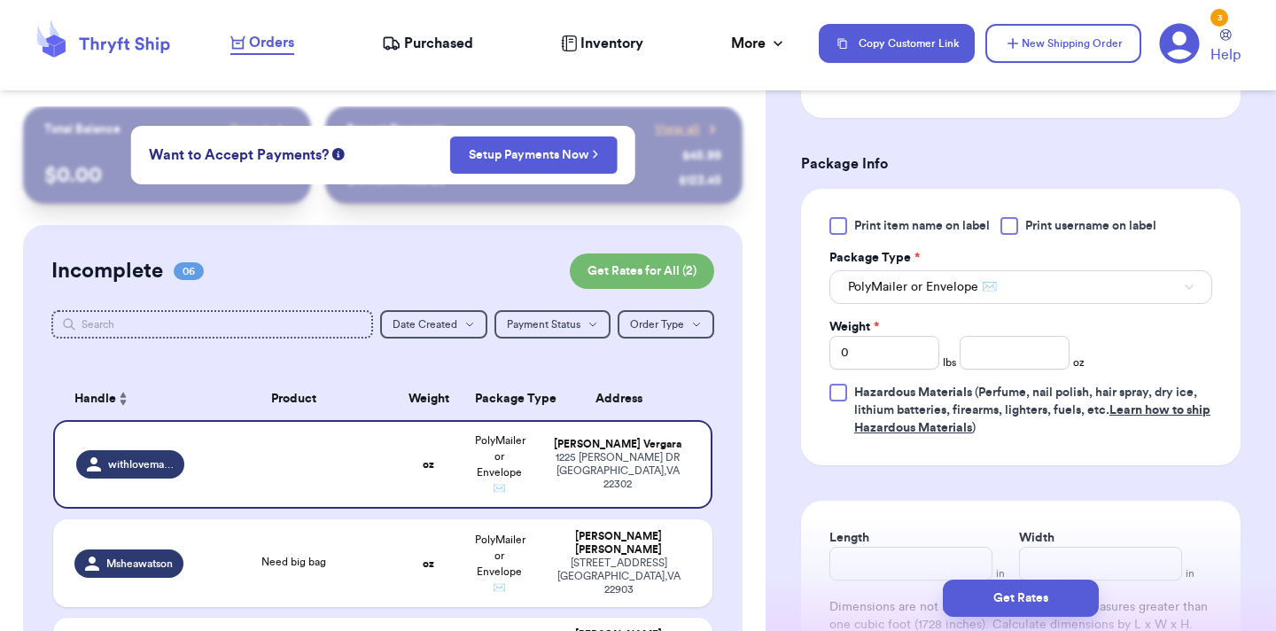
scroll to position [1023, 0]
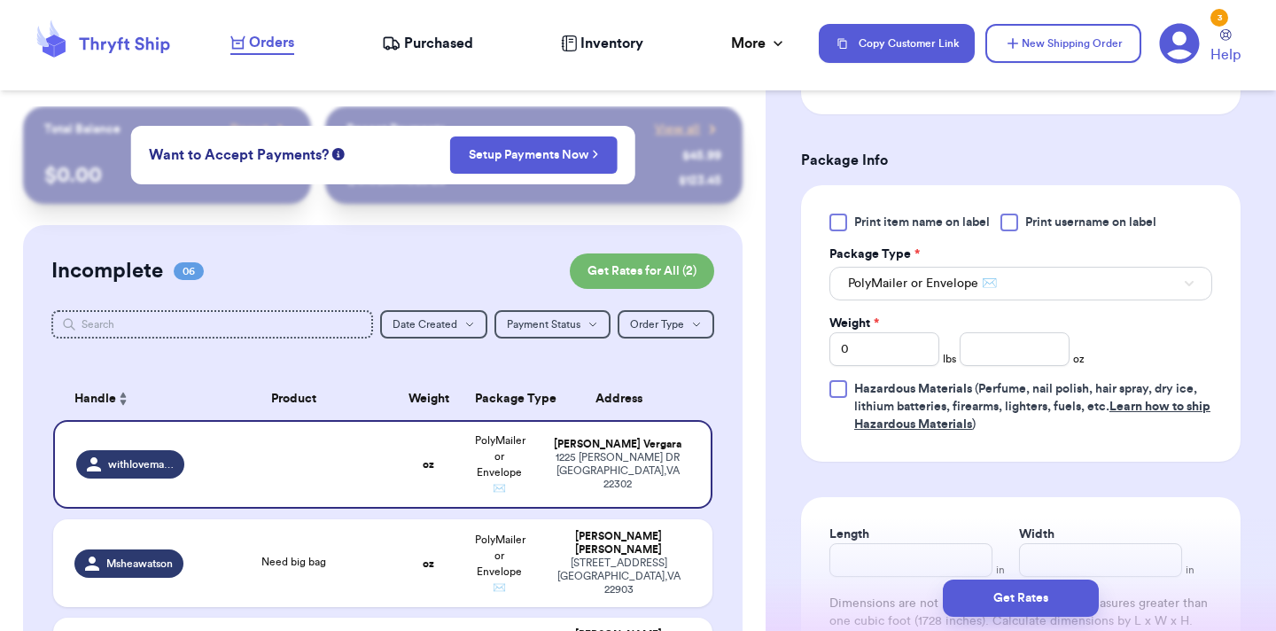
click at [1013, 331] on div "Weight * 0 lbs oz" at bounding box center [956, 340] width 255 height 51
click at [1012, 356] on input "number" at bounding box center [1015, 349] width 110 height 34
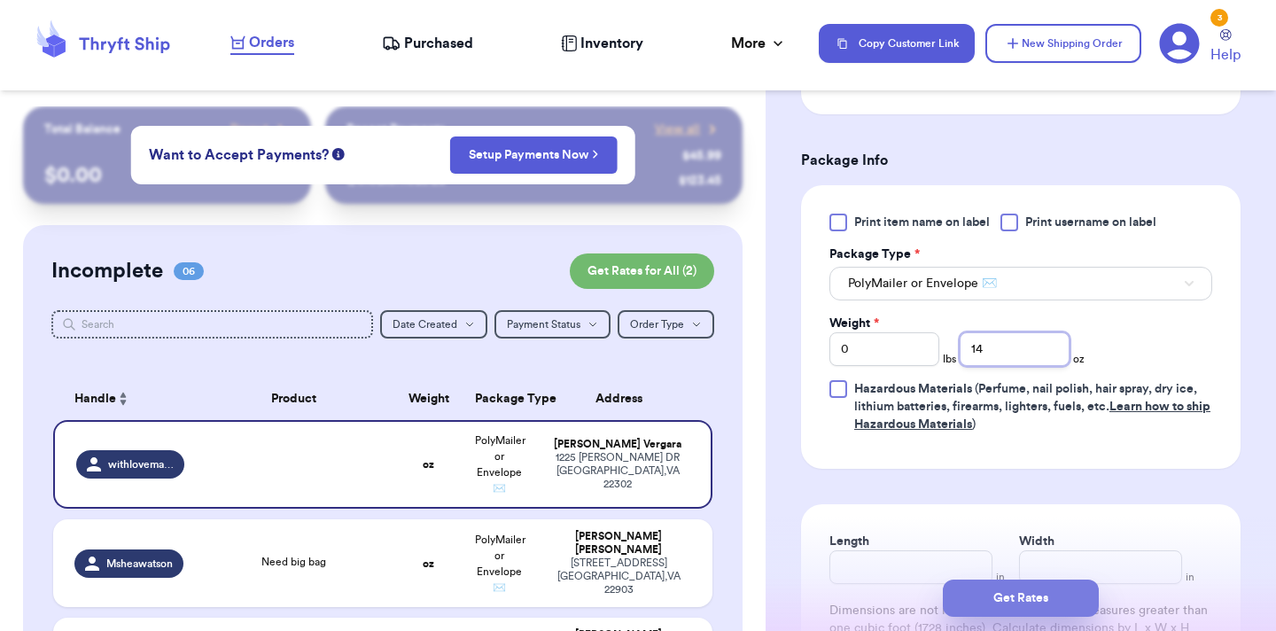
type input "14"
click at [1038, 592] on button "Get Rates" at bounding box center [1021, 597] width 156 height 37
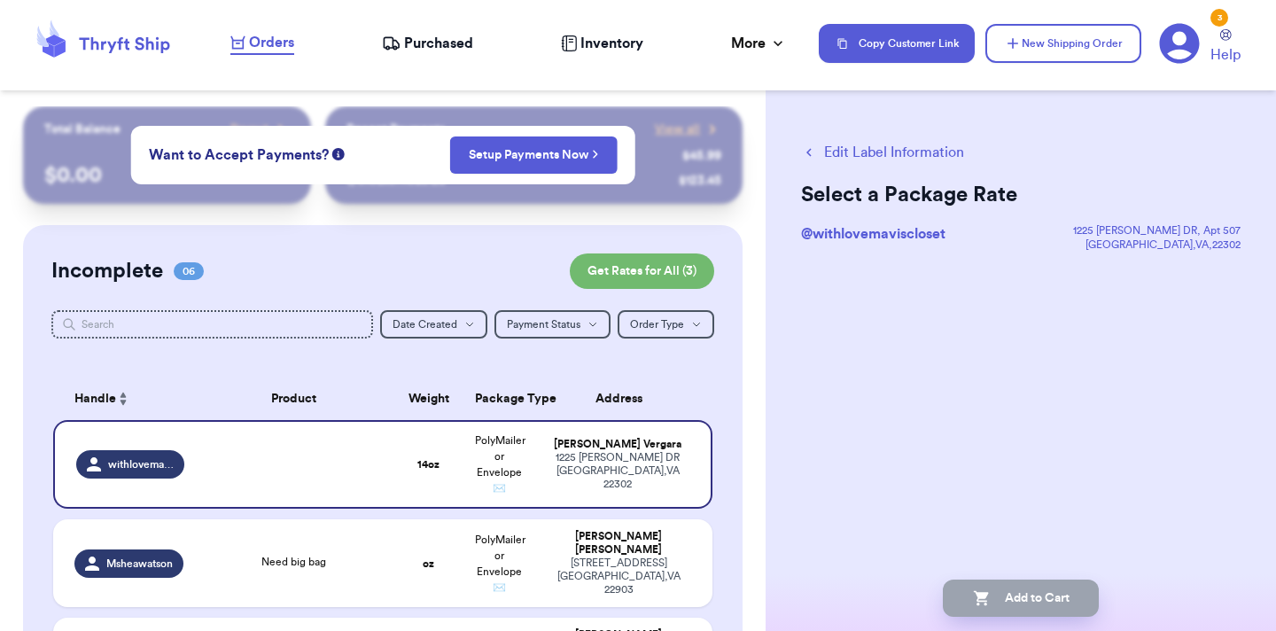
scroll to position [0, 0]
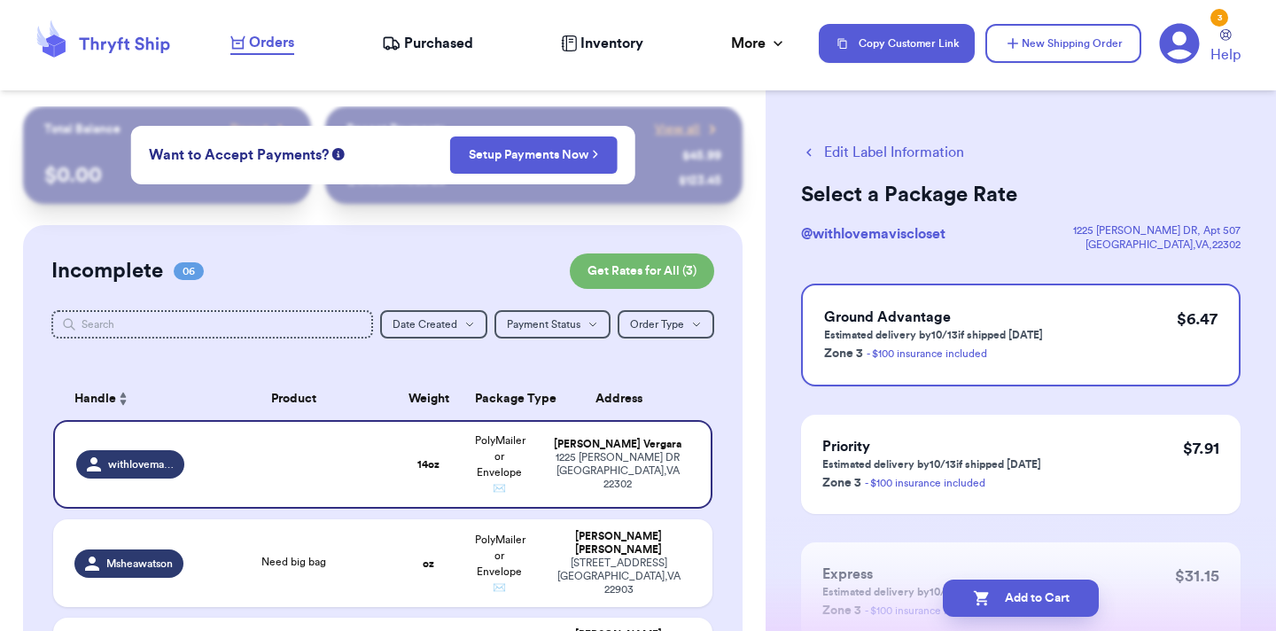
click at [1038, 592] on button "Add to Cart" at bounding box center [1021, 597] width 156 height 37
checkbox input "true"
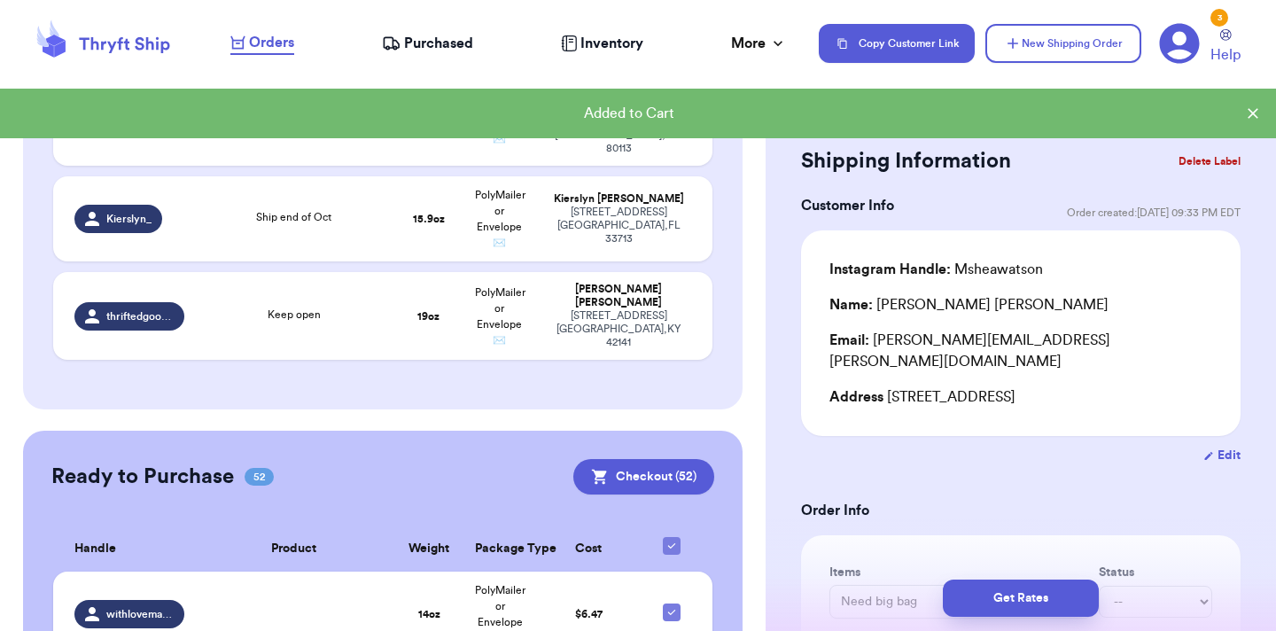
scroll to position [563, 0]
